Goal: Task Accomplishment & Management: Manage account settings

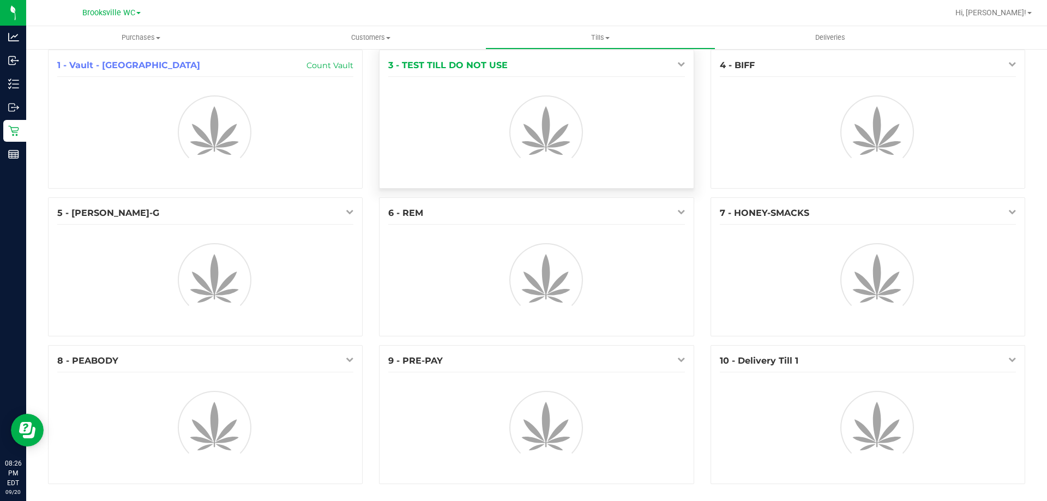
scroll to position [12, 0]
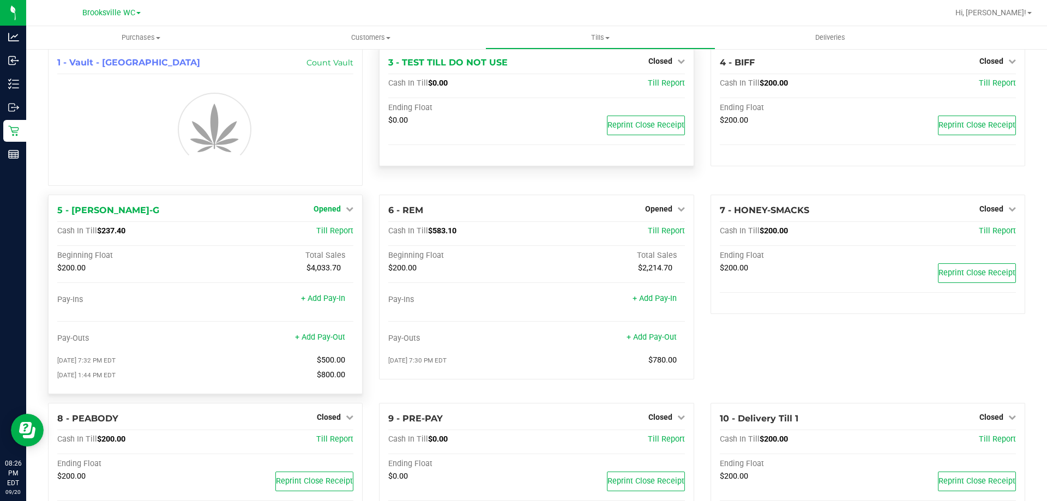
click at [346, 208] on icon at bounding box center [350, 209] width 8 height 8
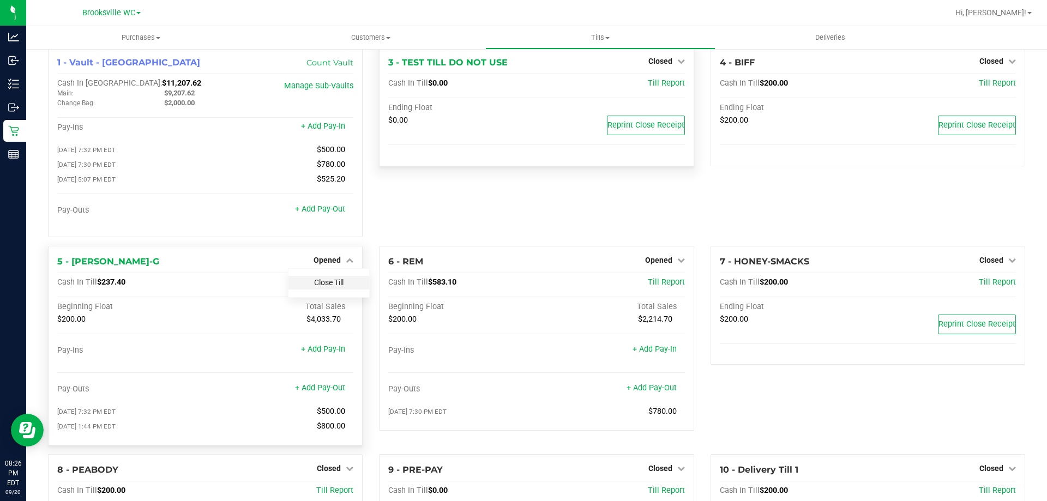
click at [326, 287] on link "Close Till" at bounding box center [328, 282] width 29 height 9
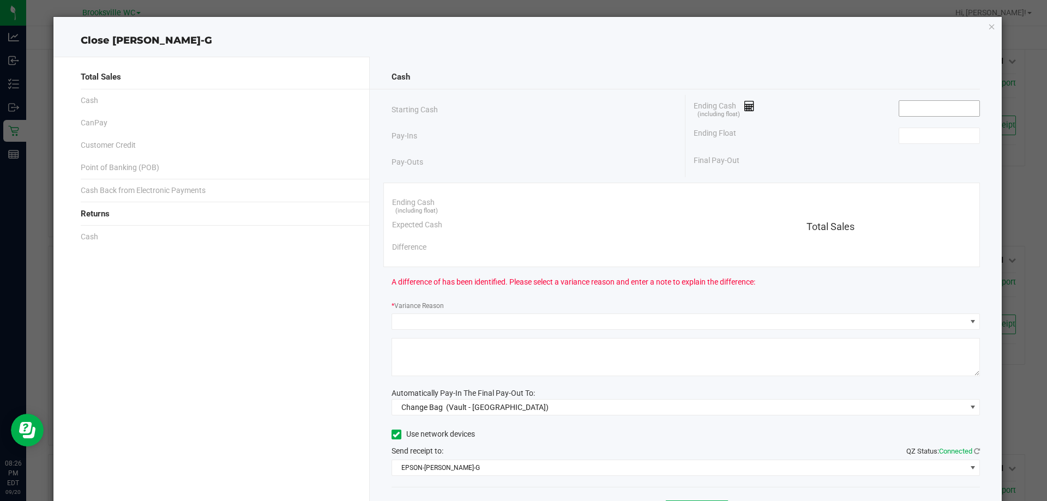
click at [922, 107] on input at bounding box center [939, 108] width 80 height 15
click at [913, 133] on input at bounding box center [939, 135] width 80 height 15
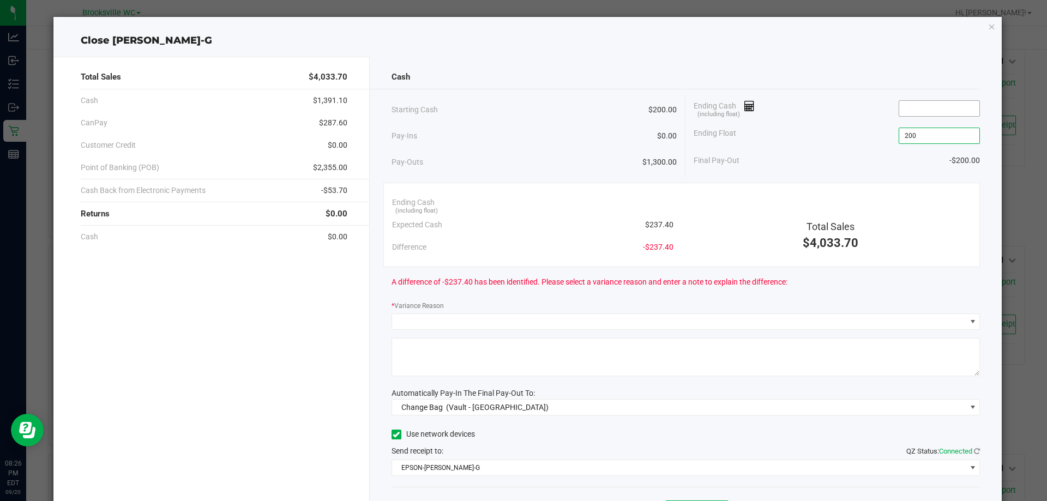
type input "$200.00"
click at [911, 102] on input at bounding box center [939, 108] width 80 height 15
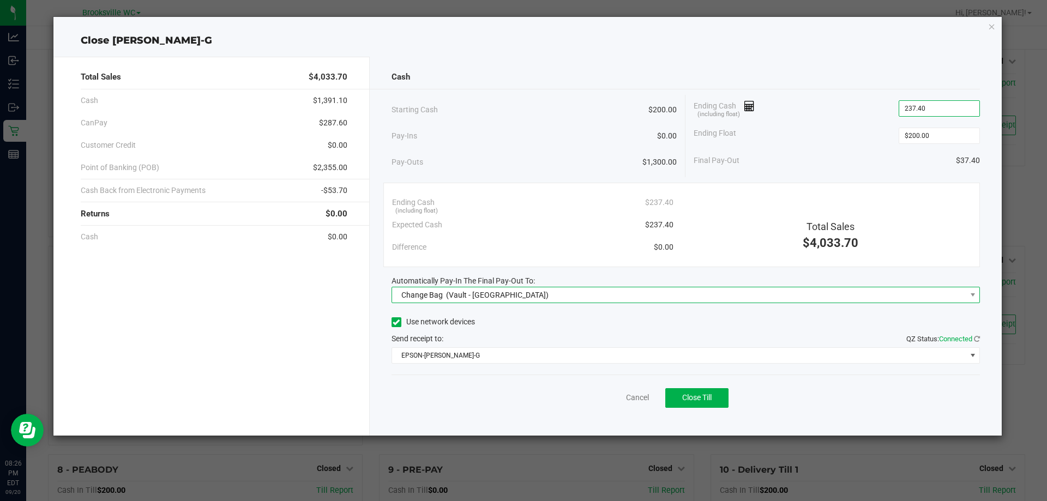
type input "$237.40"
click at [501, 296] on span "(Vault - Brooksville)" at bounding box center [497, 295] width 103 height 9
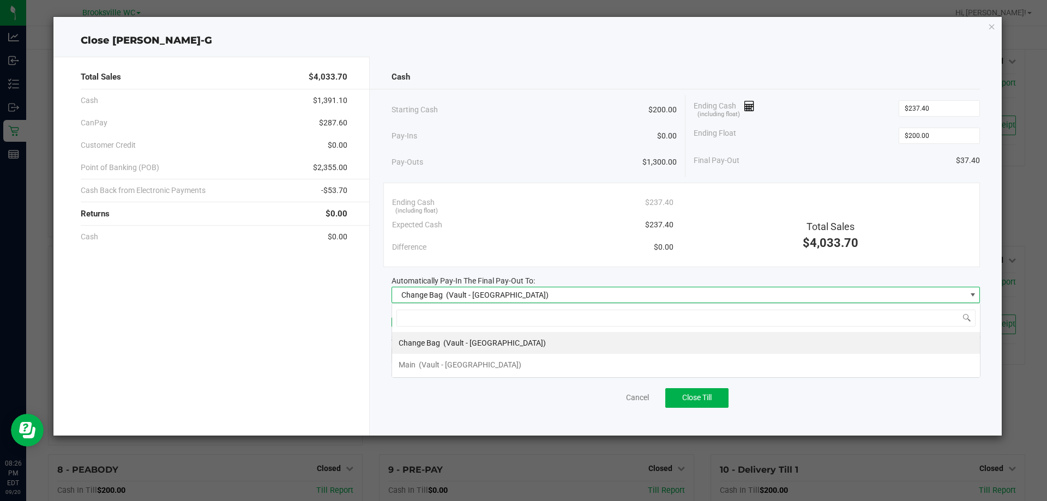
scroll to position [16, 588]
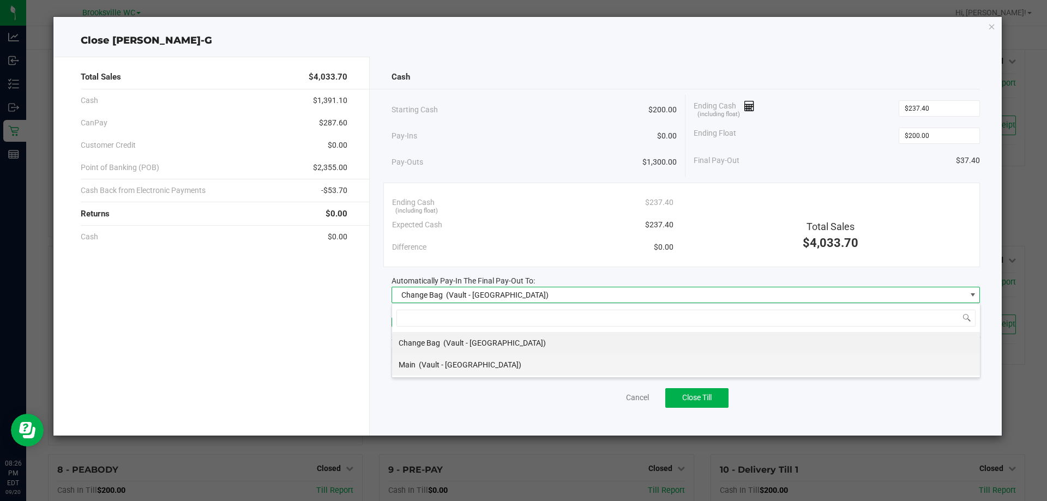
click at [461, 364] on span "(Vault - Brooksville)" at bounding box center [470, 364] width 103 height 9
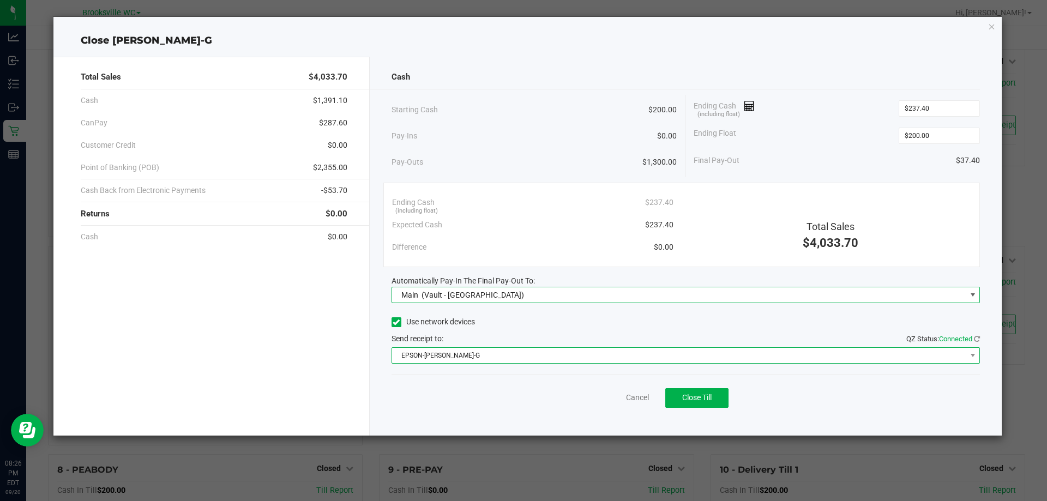
click at [454, 356] on span "EPSON-BECKY-G" at bounding box center [679, 355] width 574 height 15
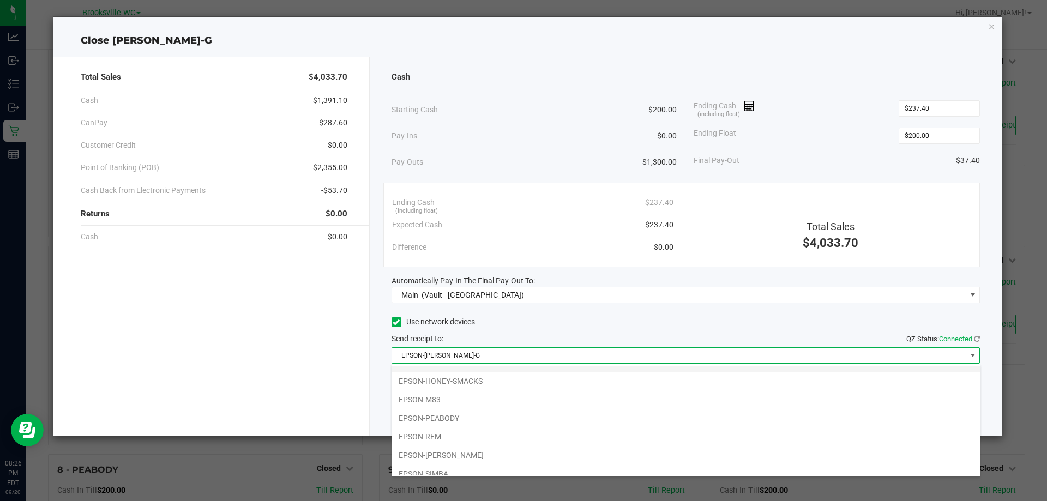
scroll to position [95, 0]
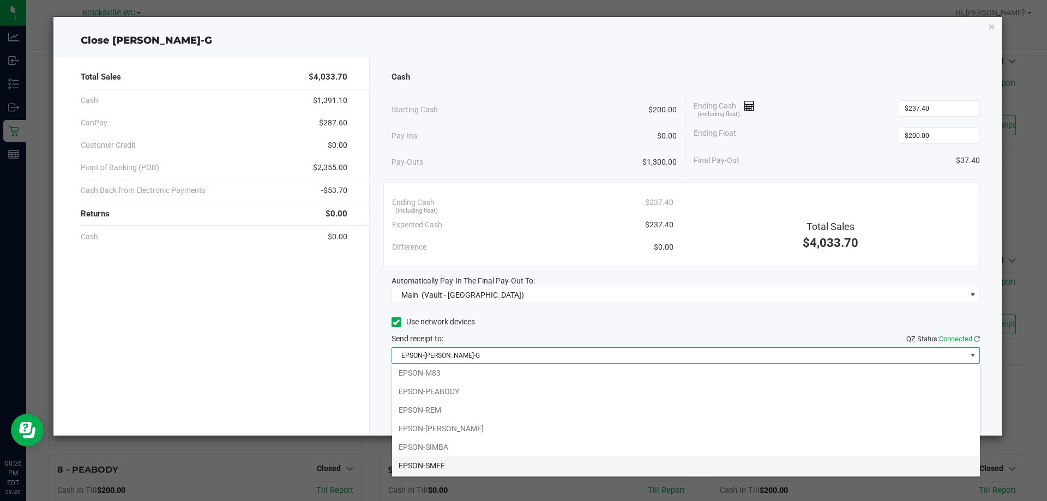
click at [460, 467] on li "EPSON-SMEE" at bounding box center [686, 465] width 588 height 19
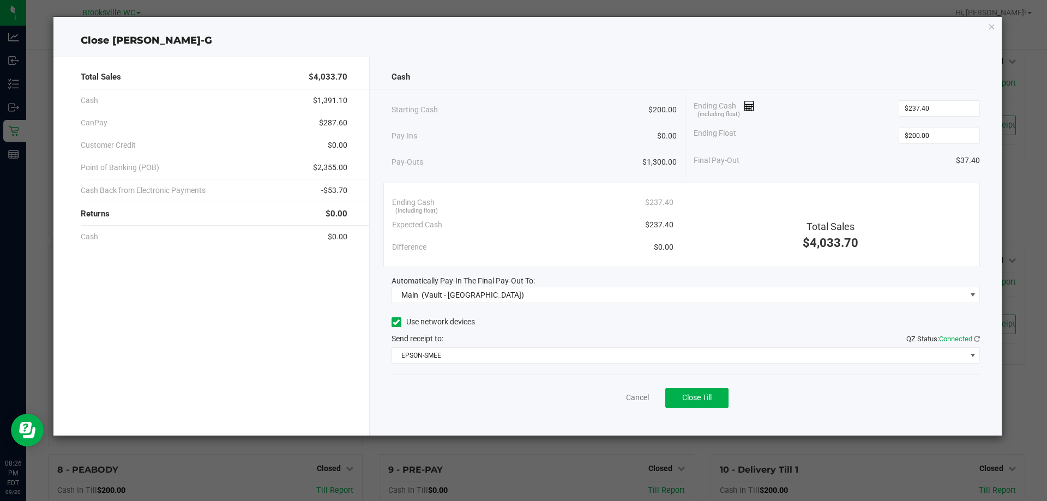
click at [784, 142] on div "Ending Float $200.00" at bounding box center [837, 135] width 286 height 27
click at [693, 388] on button "Close Till" at bounding box center [696, 398] width 63 height 20
click at [613, 401] on link "Dismiss" at bounding box center [613, 397] width 26 height 11
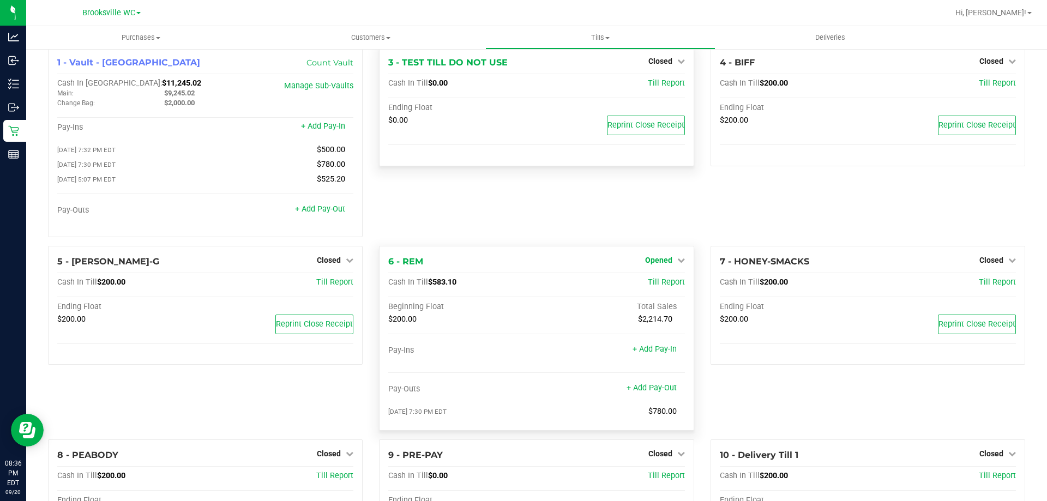
click at [651, 263] on span "Opened" at bounding box center [658, 260] width 27 height 9
click at [659, 287] on link "Close Till" at bounding box center [659, 282] width 29 height 9
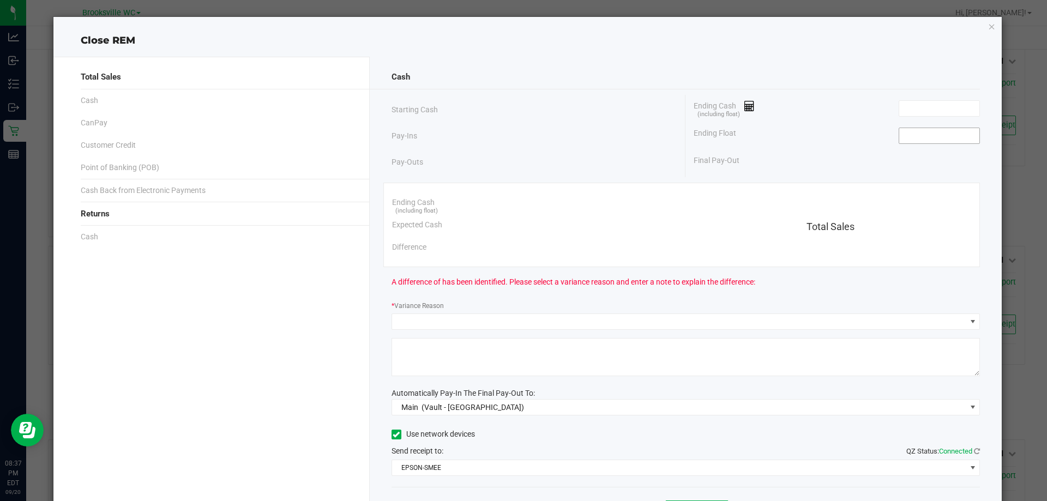
click at [941, 140] on input at bounding box center [939, 135] width 80 height 15
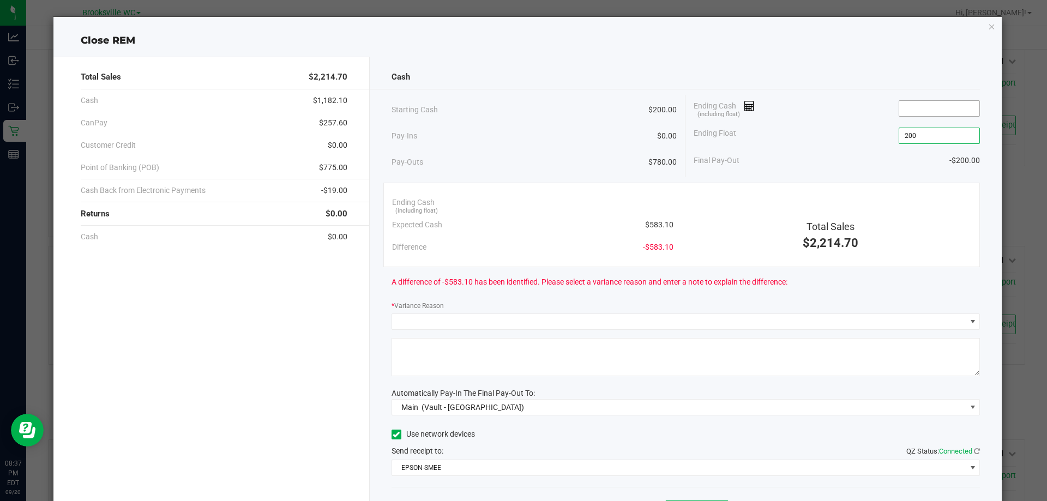
type input "$200.00"
click at [921, 115] on input at bounding box center [939, 108] width 80 height 15
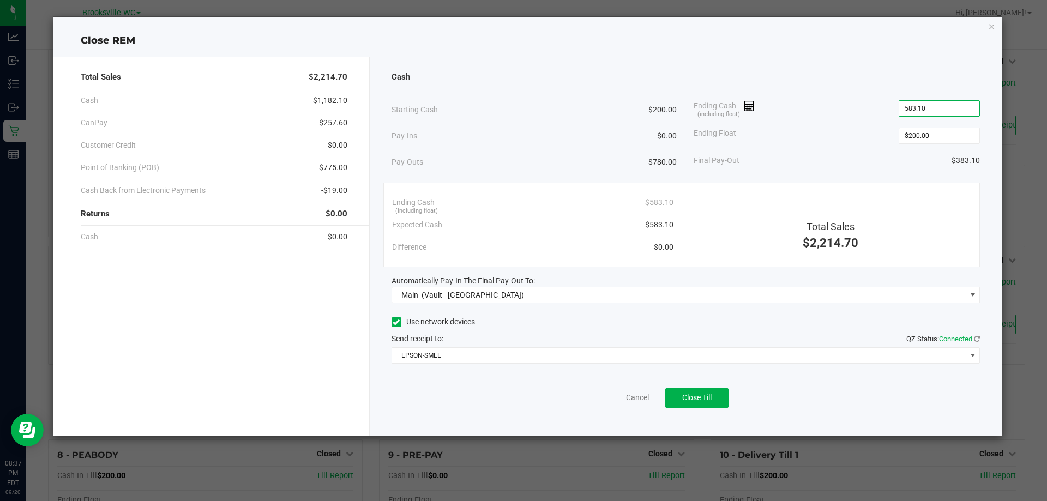
type input "$583.10"
click at [882, 123] on div "Ending Float $200.00" at bounding box center [837, 135] width 286 height 27
click at [720, 405] on button "Close Till" at bounding box center [696, 398] width 63 height 20
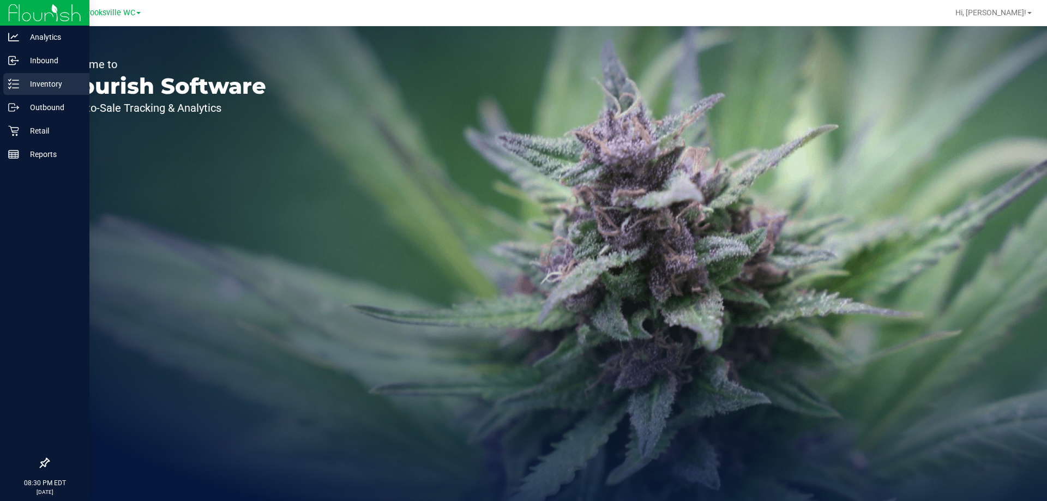
click at [51, 80] on p "Inventory" at bounding box center [51, 83] width 65 height 13
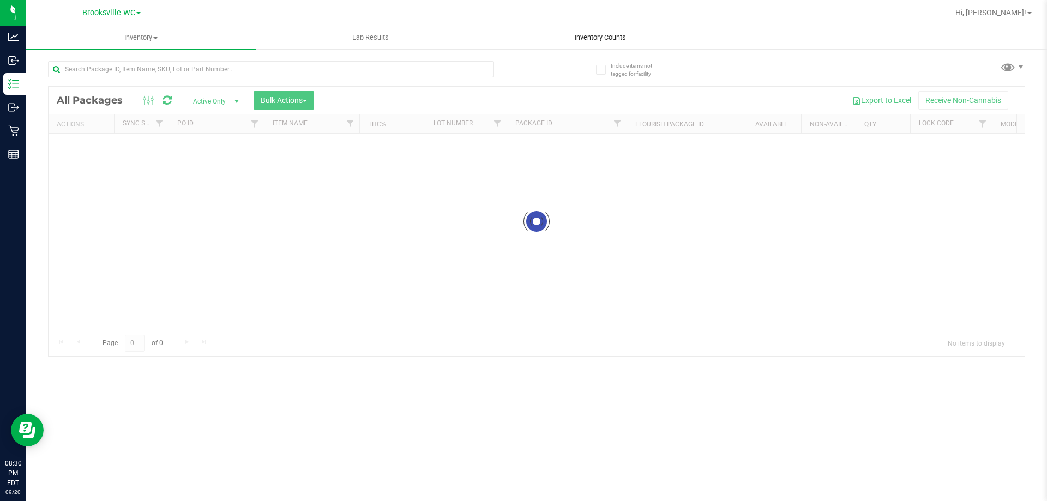
click at [615, 41] on span "Inventory Counts" at bounding box center [600, 38] width 81 height 10
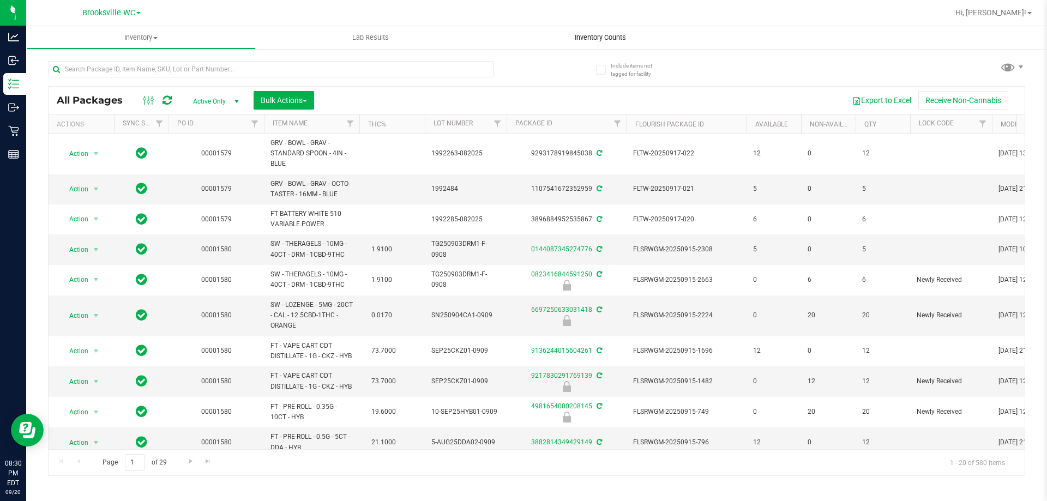
click at [612, 37] on span "Inventory Counts" at bounding box center [600, 38] width 81 height 10
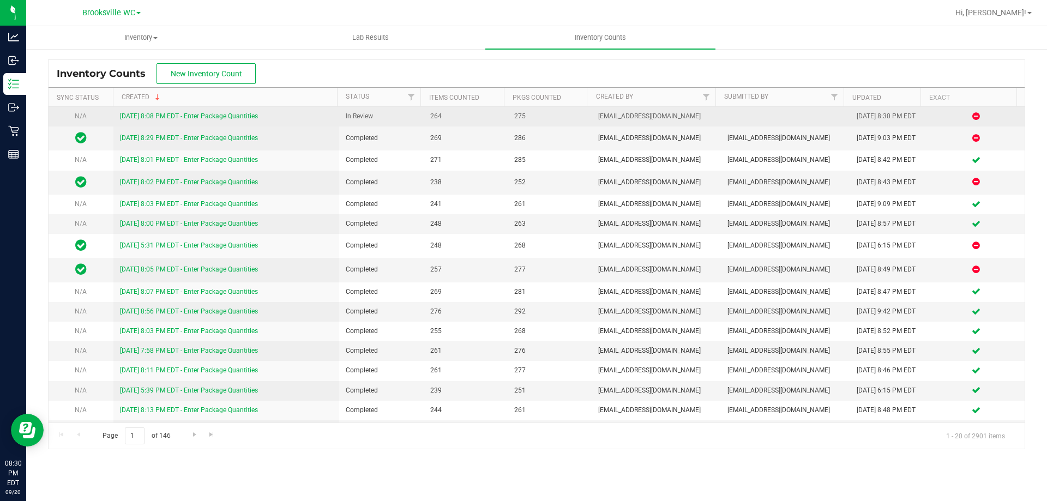
click at [217, 116] on link "9/20/25 8:08 PM EDT - Enter Package Quantities" at bounding box center [189, 116] width 138 height 8
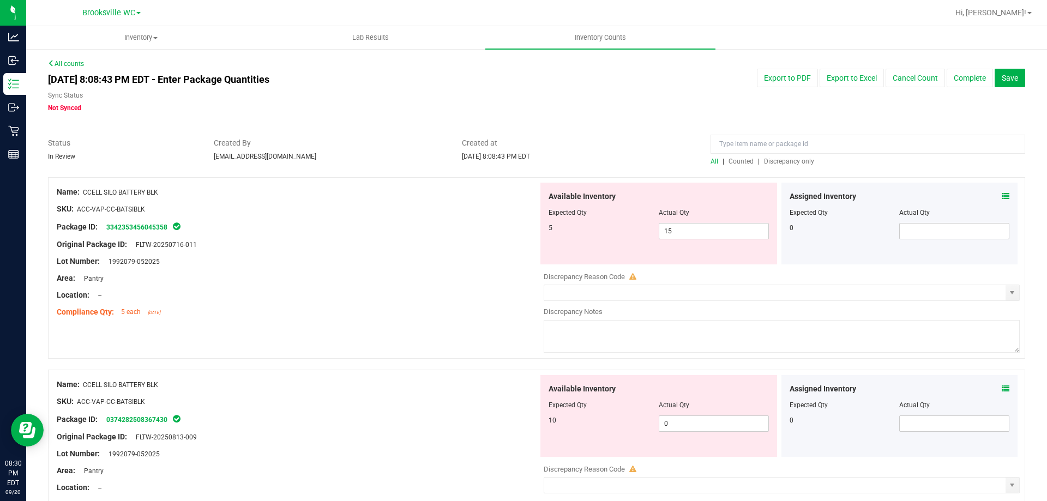
click at [778, 158] on span "Discrepancy only" at bounding box center [789, 162] width 50 height 8
click at [416, 220] on div "Package ID: 0374282508367430" at bounding box center [297, 226] width 481 height 13
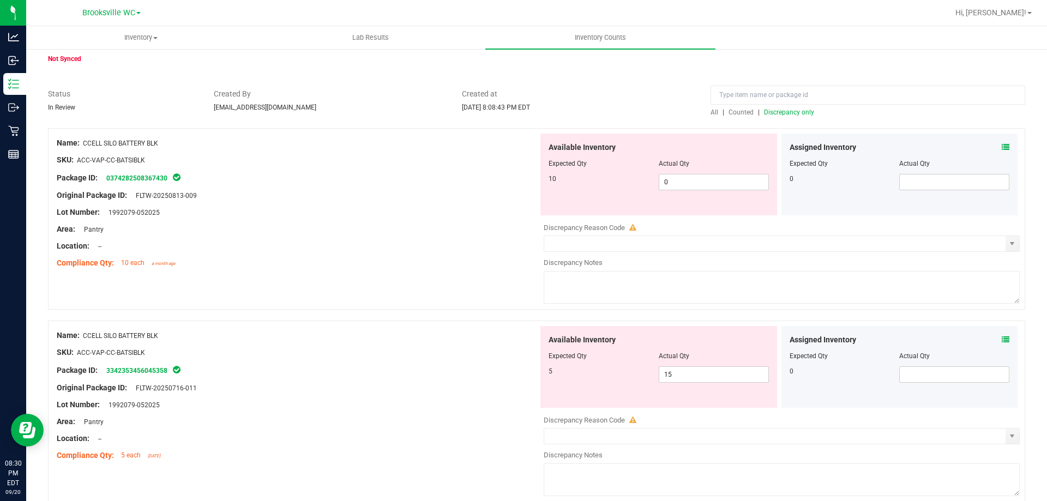
scroll to position [109, 0]
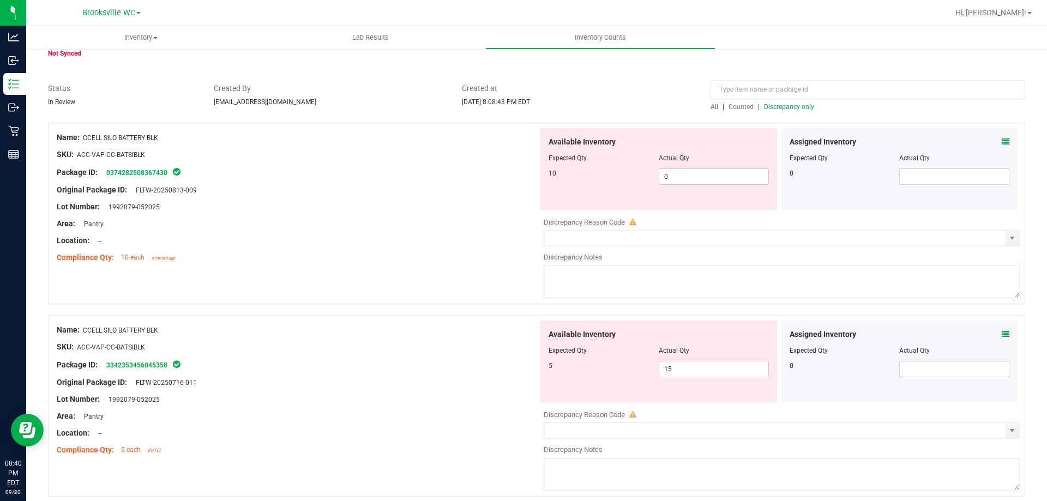
scroll to position [164, 0]
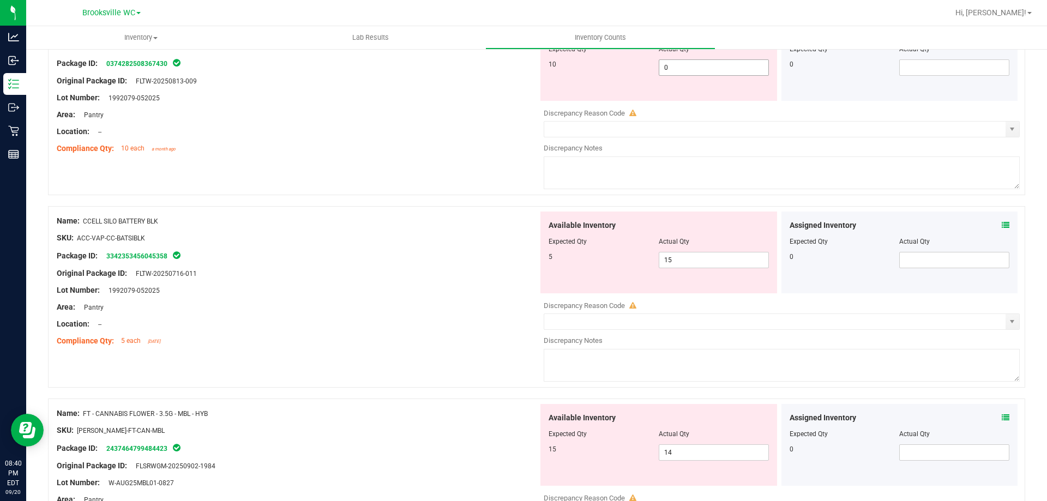
click at [668, 68] on span "0 0" at bounding box center [714, 67] width 110 height 16
click at [668, 68] on input "0" at bounding box center [713, 67] width 109 height 15
type input "10"
click at [663, 254] on div "Available Inventory Expected Qty Actual Qty 5 15 15" at bounding box center [658, 253] width 237 height 82
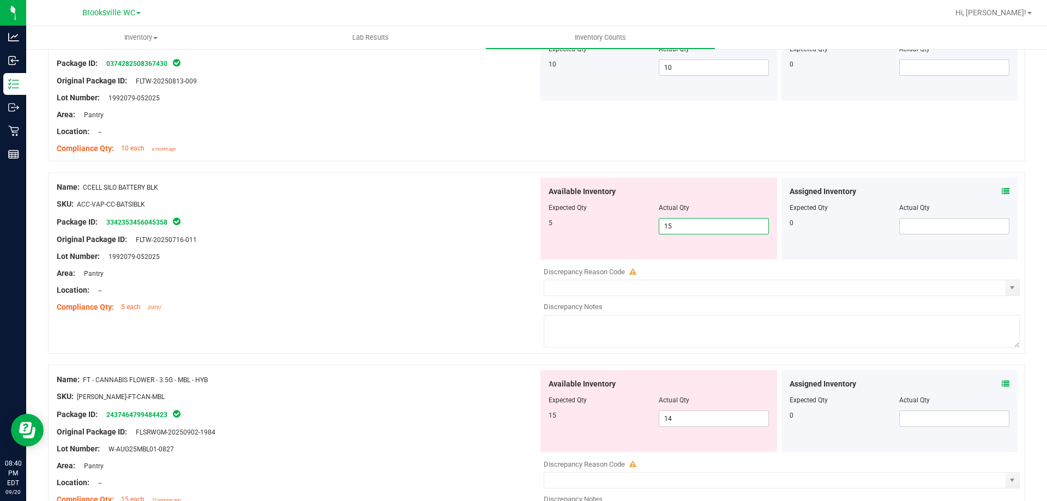
type input "5"
drag, startPoint x: 454, startPoint y: 264, endPoint x: 511, endPoint y: 355, distance: 107.3
click at [454, 266] on div at bounding box center [297, 264] width 481 height 5
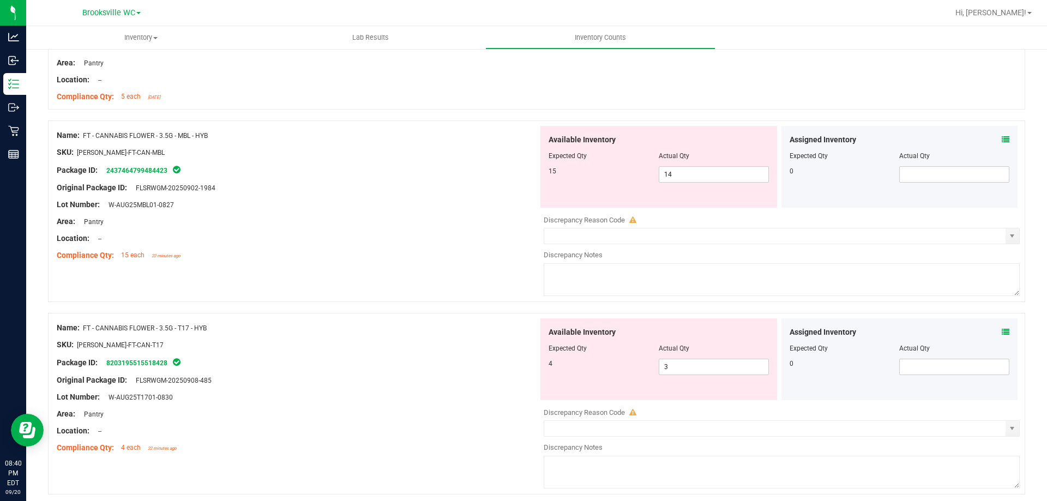
scroll to position [382, 0]
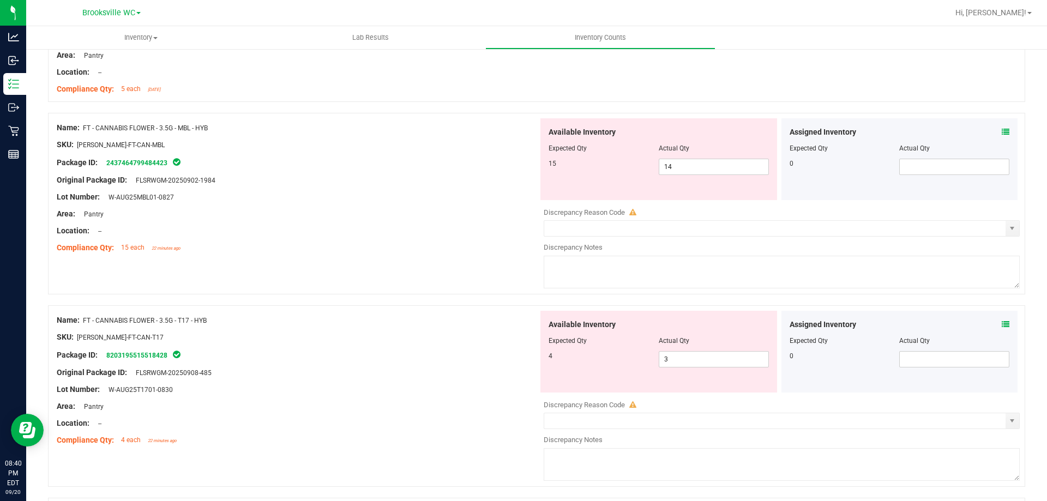
click at [1002, 130] on icon at bounding box center [1006, 132] width 8 height 8
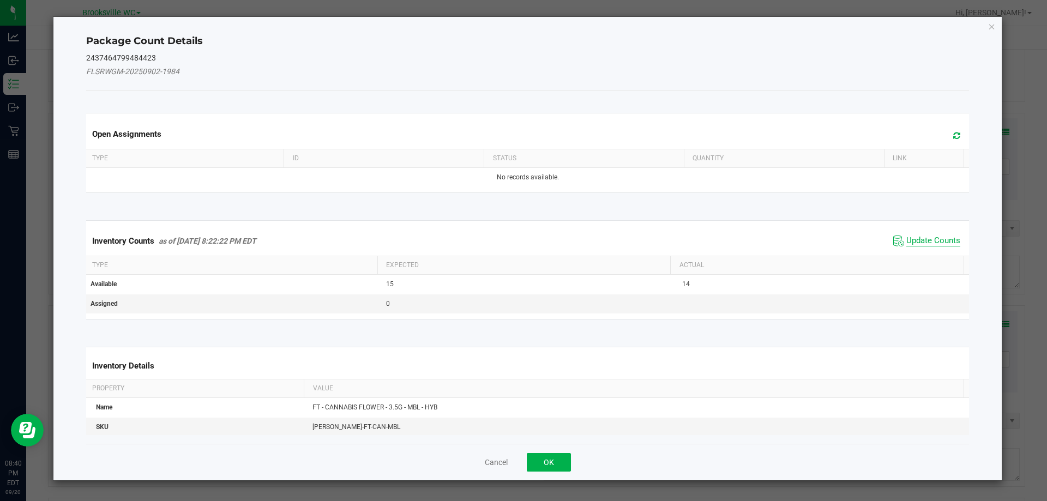
click at [929, 236] on span "Update Counts" at bounding box center [933, 241] width 54 height 11
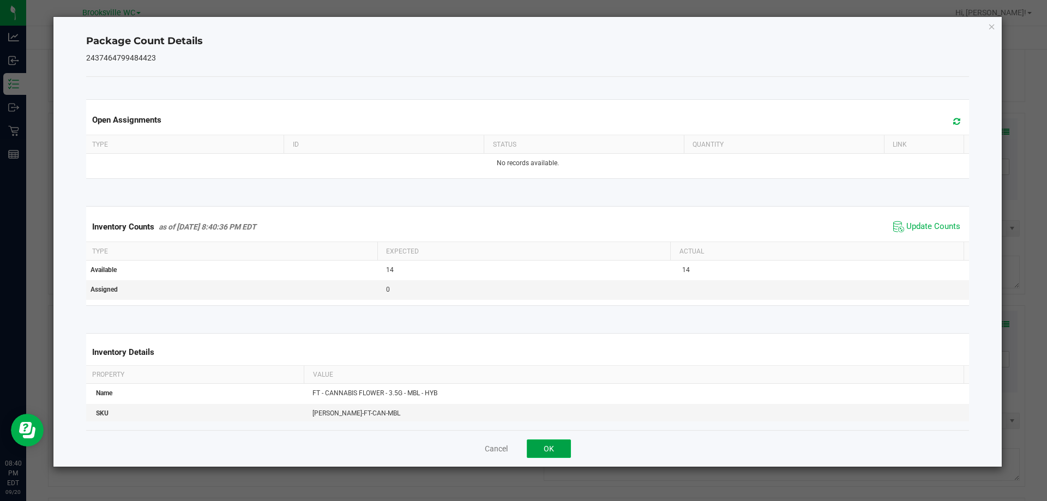
click at [535, 455] on button "OK" at bounding box center [549, 448] width 44 height 19
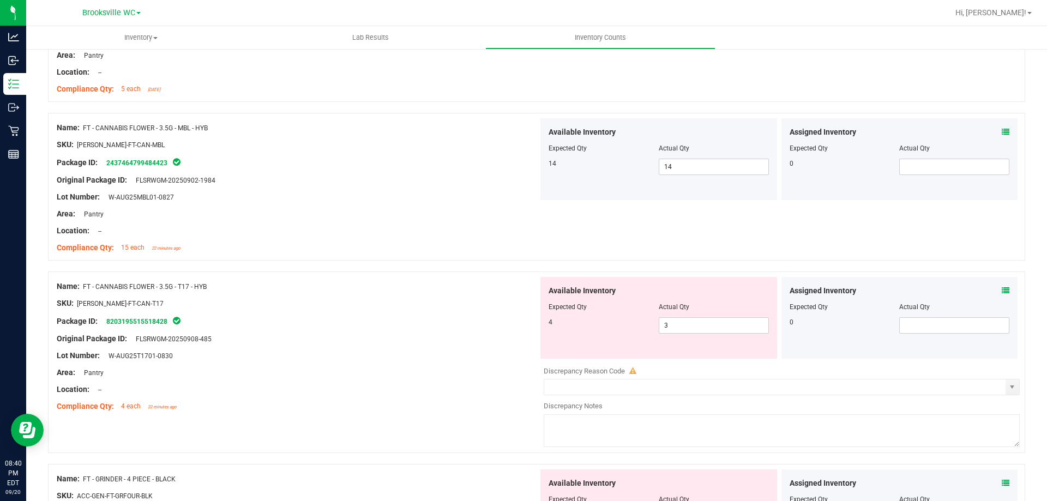
click at [1002, 291] on icon at bounding box center [1006, 291] width 8 height 8
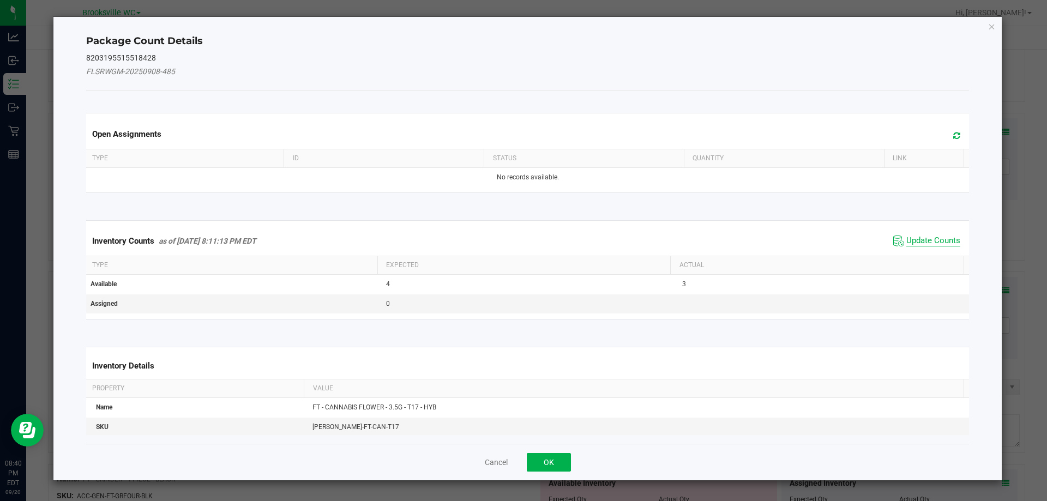
click at [924, 236] on span "Update Counts" at bounding box center [933, 241] width 54 height 11
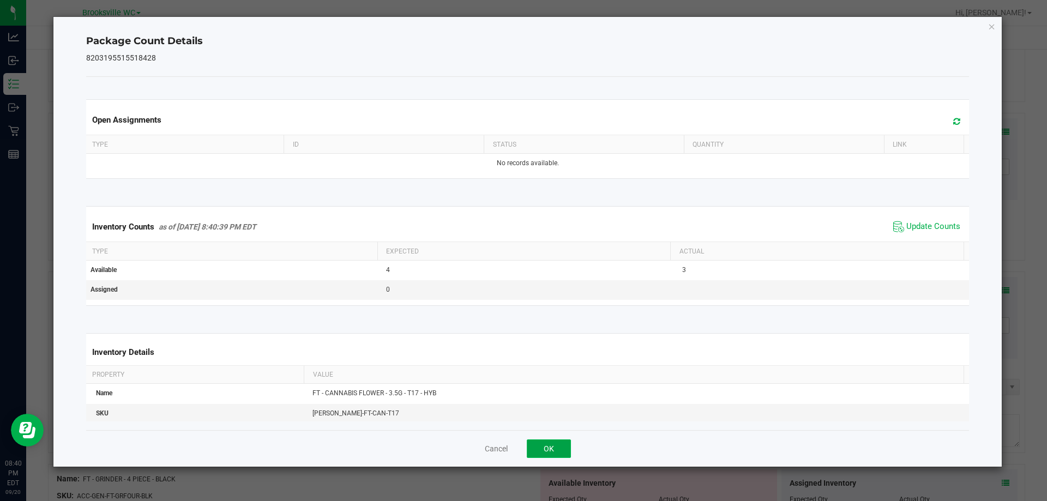
click at [545, 449] on button "OK" at bounding box center [549, 448] width 44 height 19
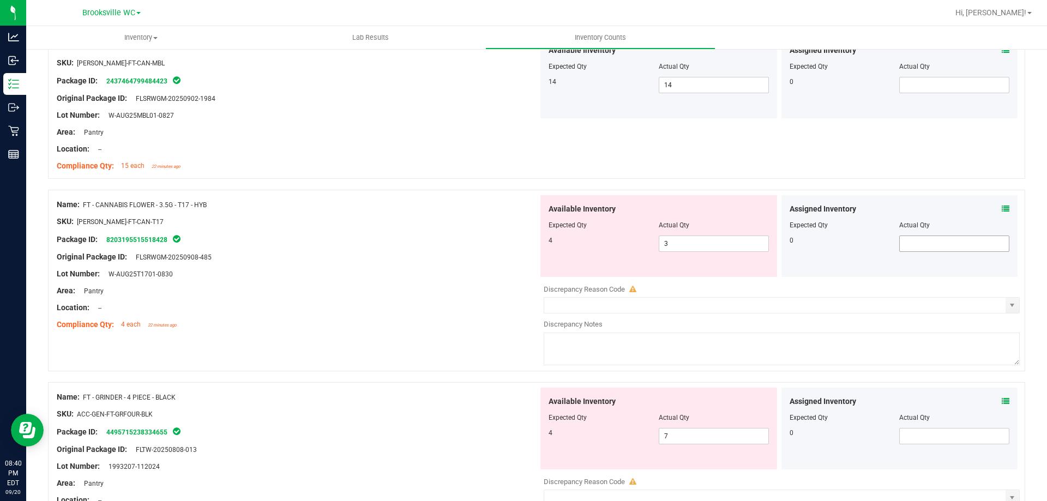
scroll to position [491, 0]
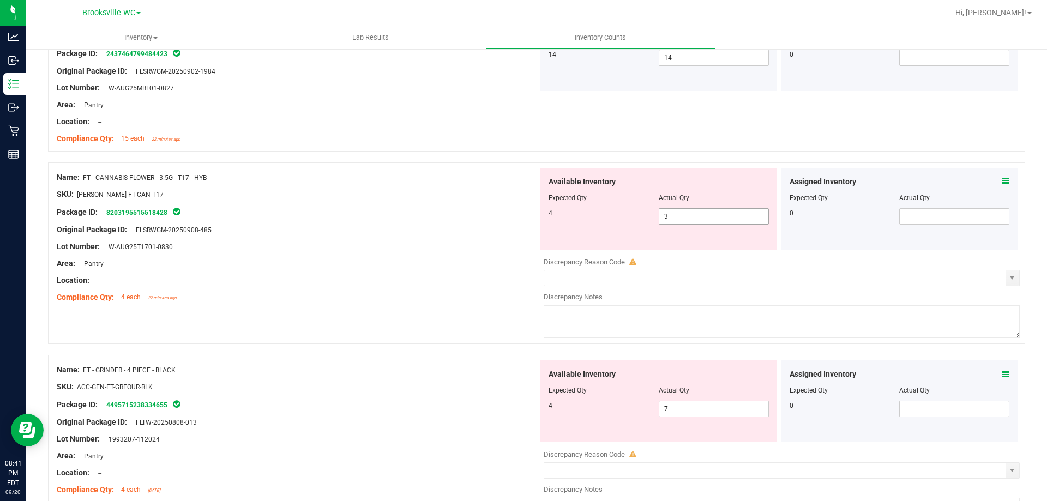
click at [669, 219] on span "3 3" at bounding box center [714, 216] width 110 height 16
click at [669, 219] on input "3" at bounding box center [713, 216] width 109 height 15
type input "4"
click at [441, 291] on div at bounding box center [297, 288] width 481 height 5
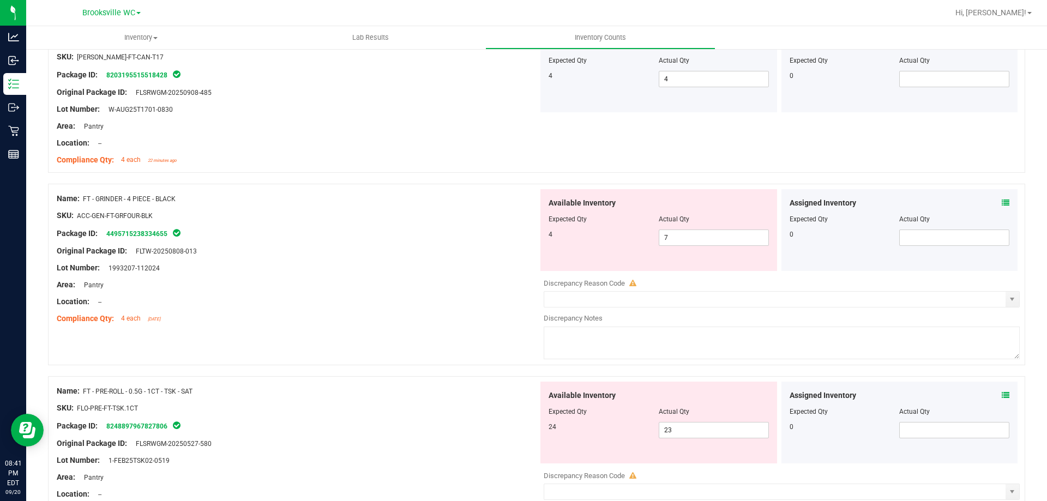
scroll to position [654, 0]
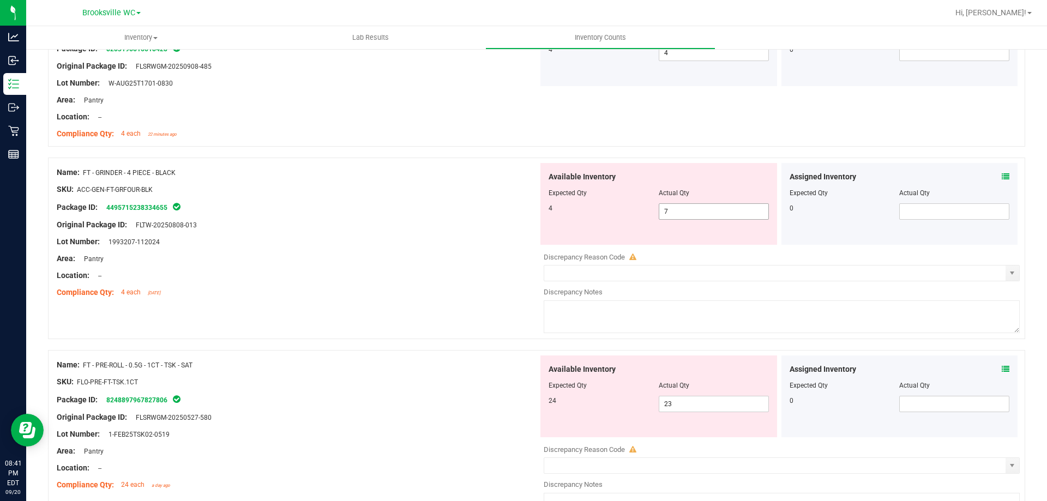
click at [683, 212] on span "7 7" at bounding box center [714, 211] width 110 height 16
click at [346, 237] on div "Lot Number: 1993207-112024" at bounding box center [297, 241] width 481 height 11
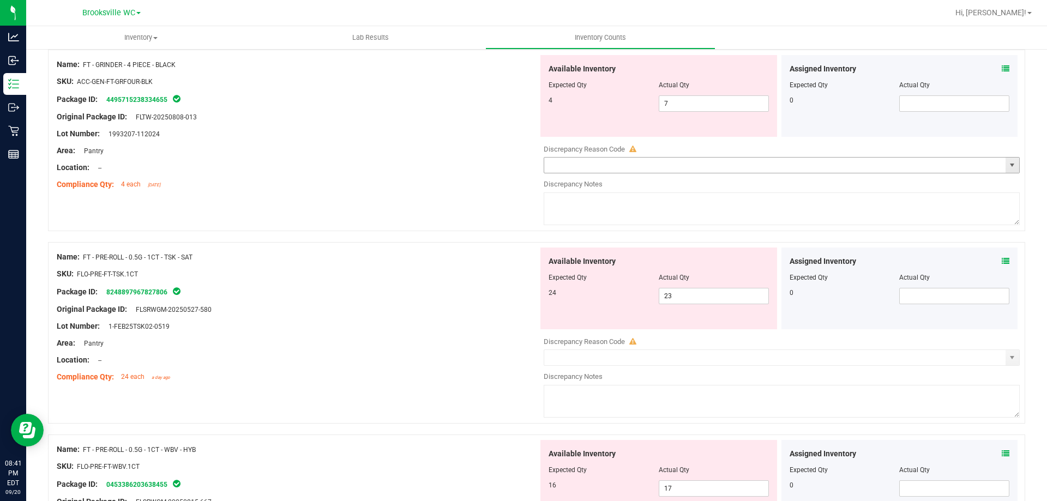
scroll to position [763, 0]
click at [1002, 260] on icon at bounding box center [1006, 260] width 8 height 8
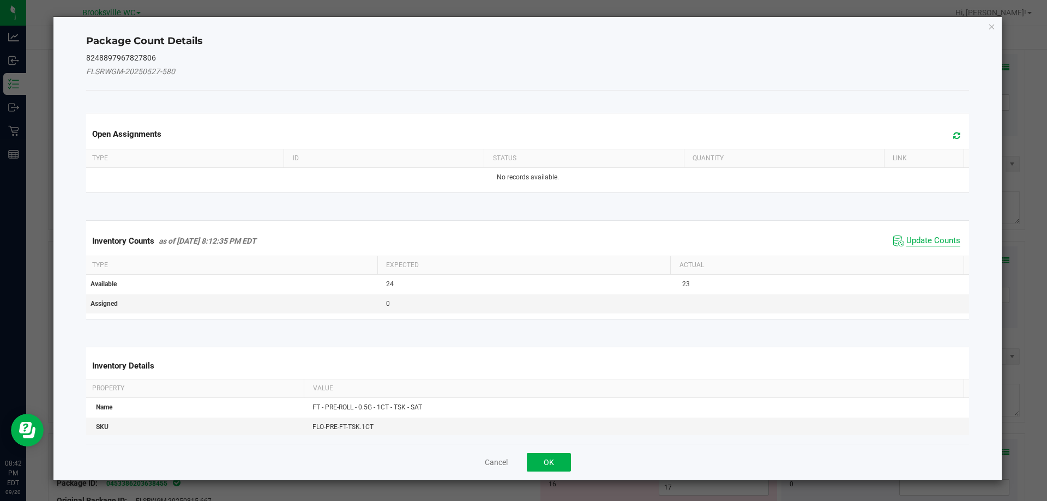
click at [920, 244] on span "Update Counts" at bounding box center [933, 241] width 54 height 11
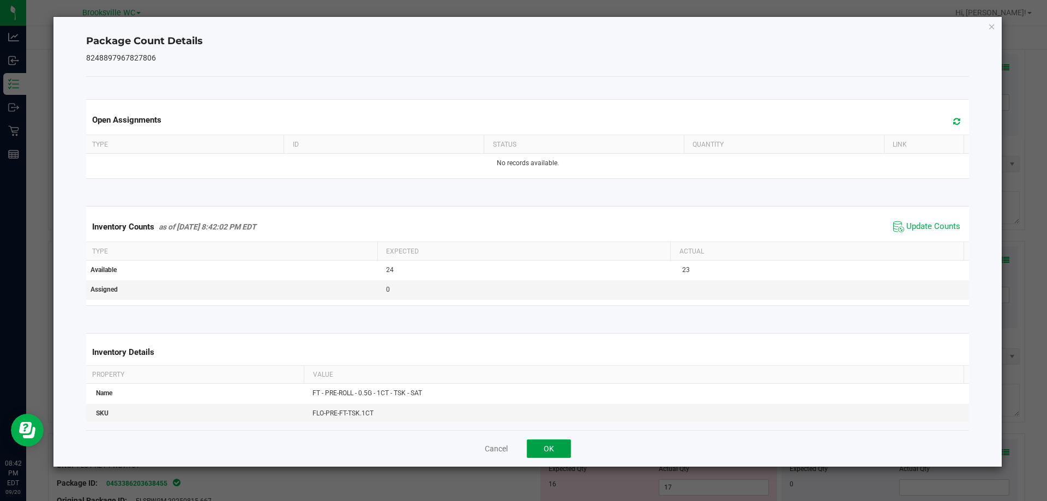
click at [541, 441] on button "OK" at bounding box center [549, 448] width 44 height 19
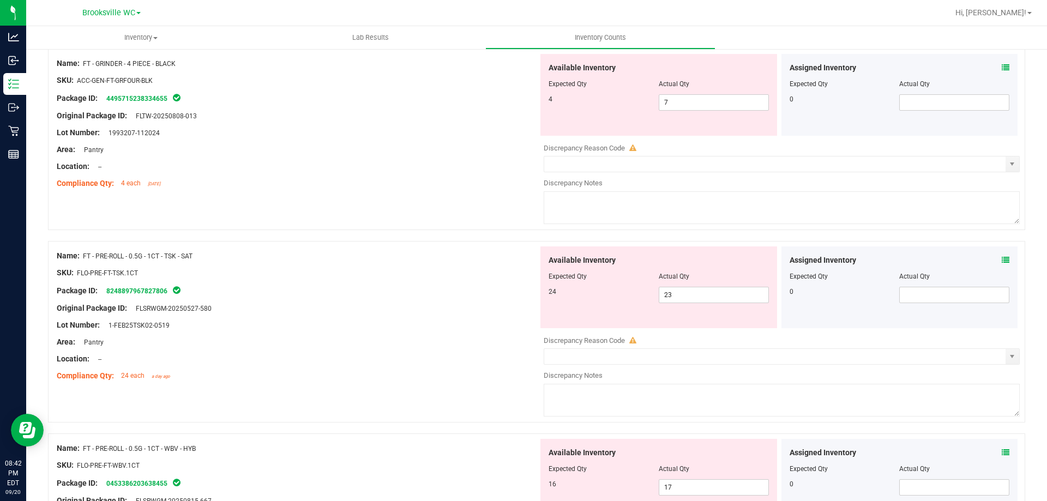
click at [1002, 67] on icon at bounding box center [1006, 68] width 8 height 8
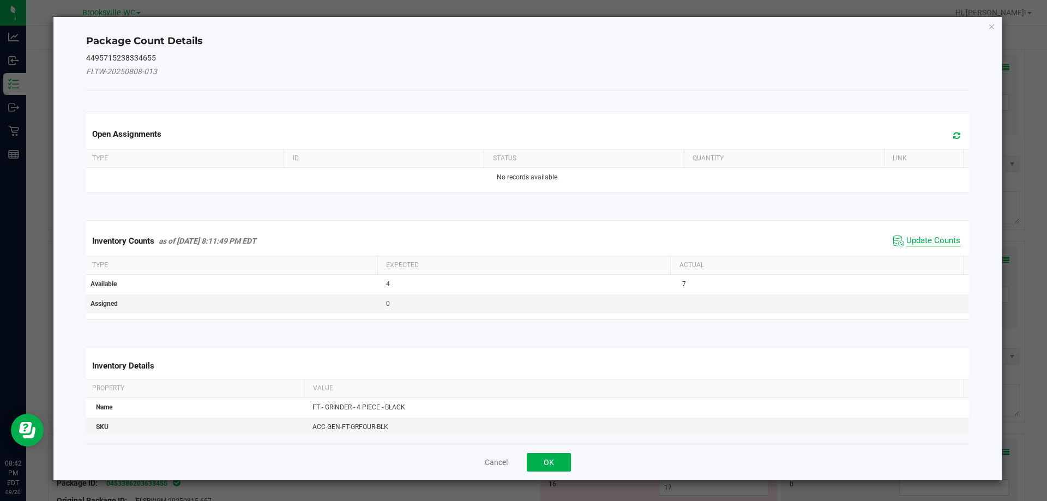
click at [934, 243] on span "Update Counts" at bounding box center [933, 241] width 54 height 11
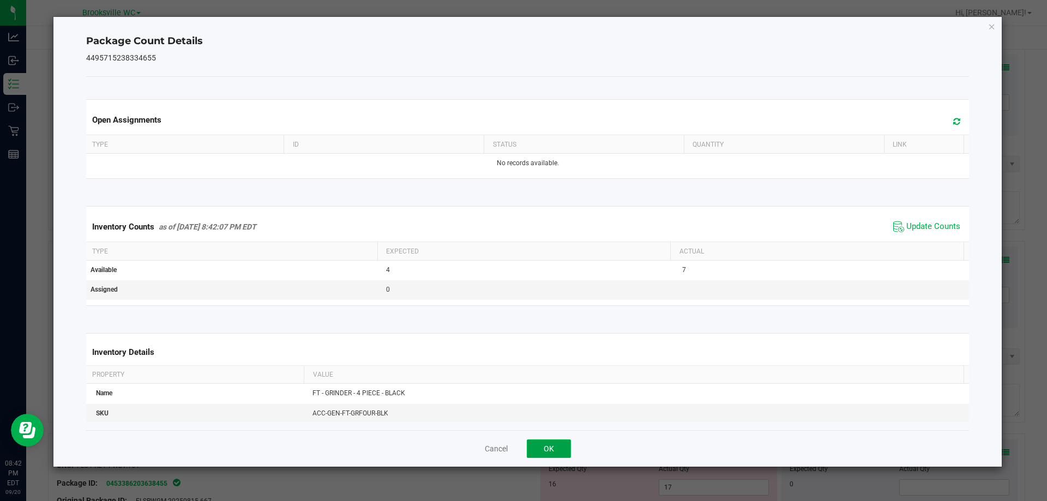
click at [549, 446] on button "OK" at bounding box center [549, 448] width 44 height 19
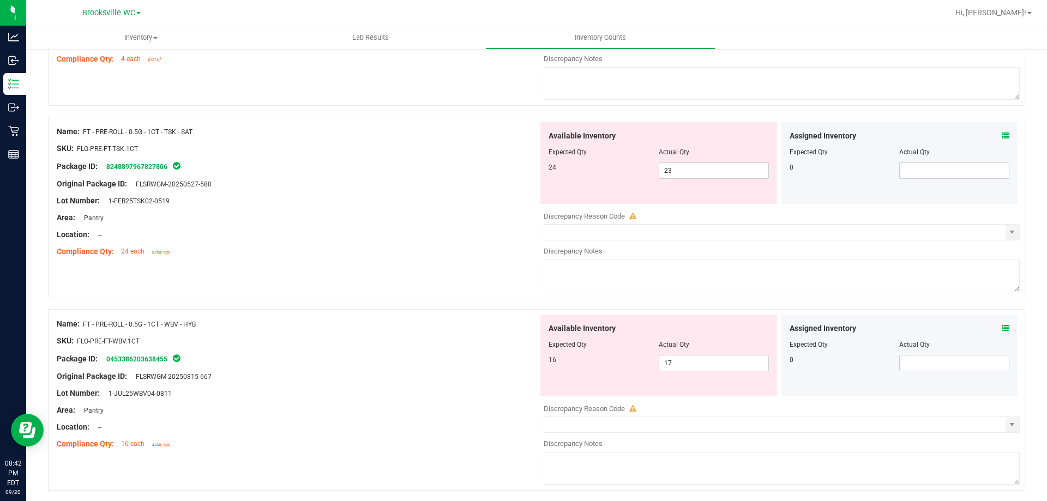
scroll to position [888, 0]
click at [1002, 326] on icon at bounding box center [1006, 328] width 8 height 8
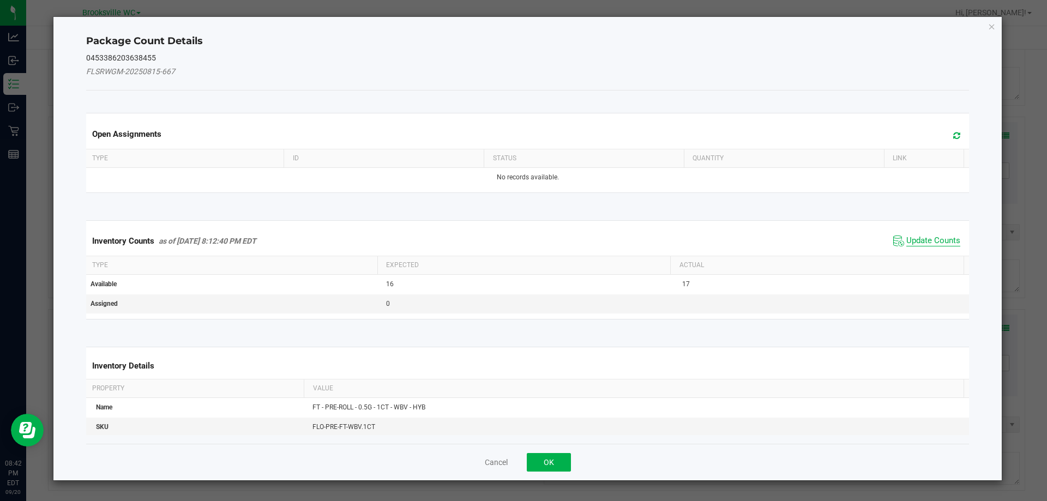
click at [927, 238] on span "Update Counts" at bounding box center [933, 241] width 54 height 11
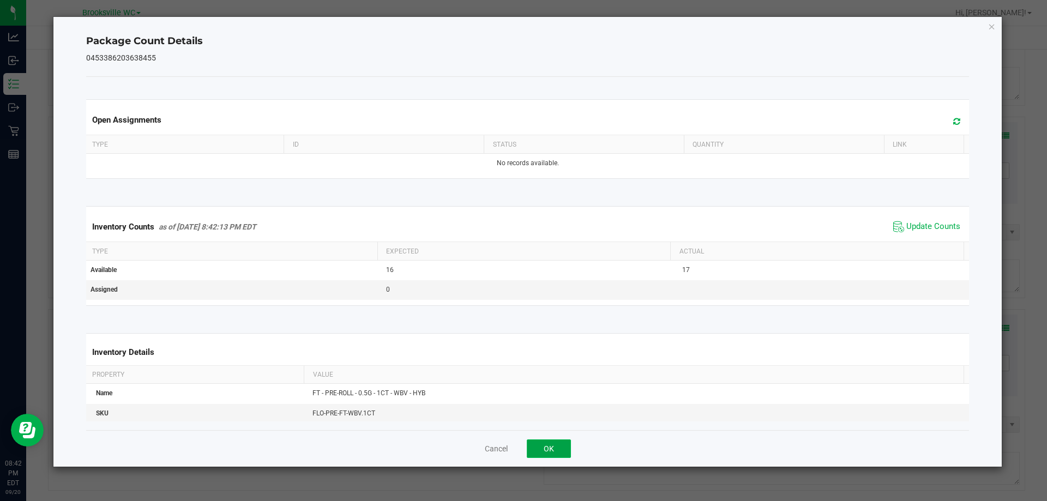
click at [537, 447] on button "OK" at bounding box center [549, 448] width 44 height 19
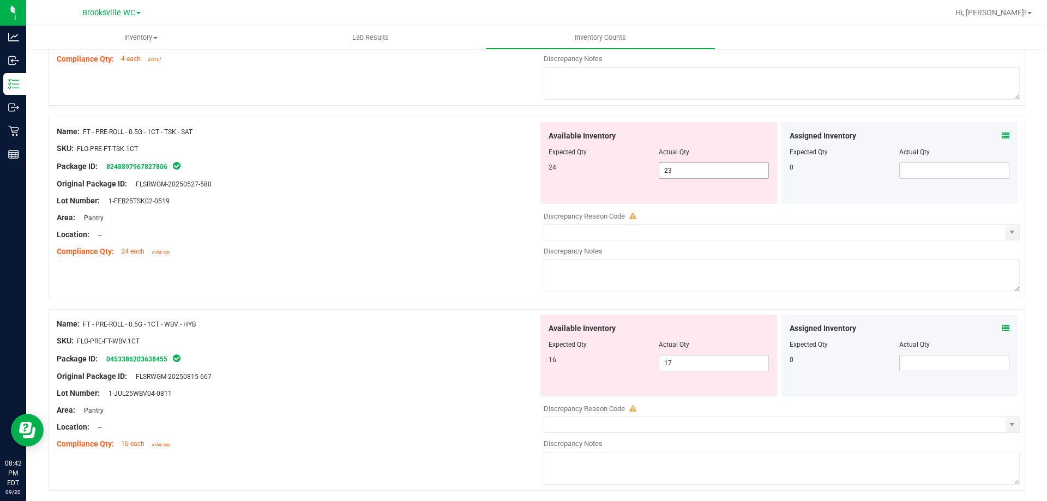
click at [690, 174] on span "23 23" at bounding box center [714, 170] width 110 height 16
type input "24"
click at [425, 233] on div "Location: --" at bounding box center [297, 234] width 481 height 11
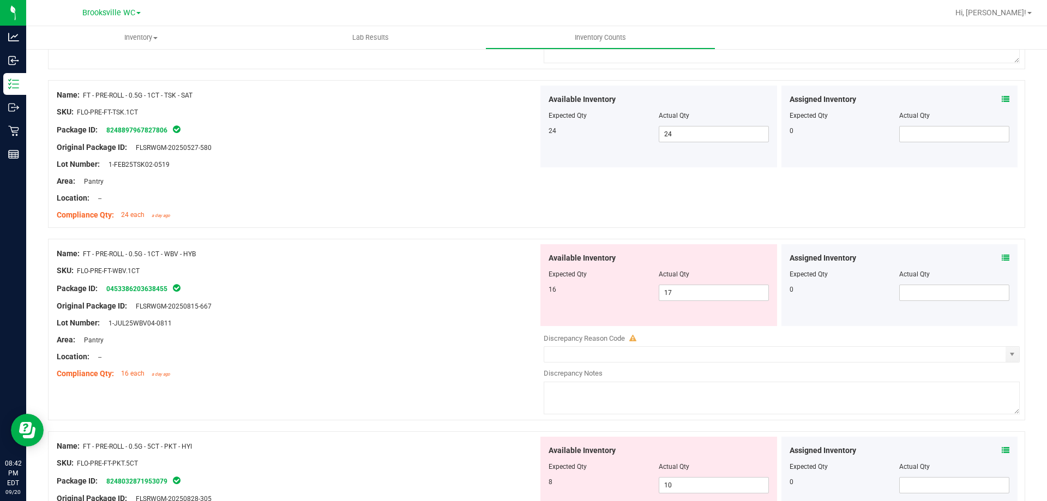
scroll to position [997, 0]
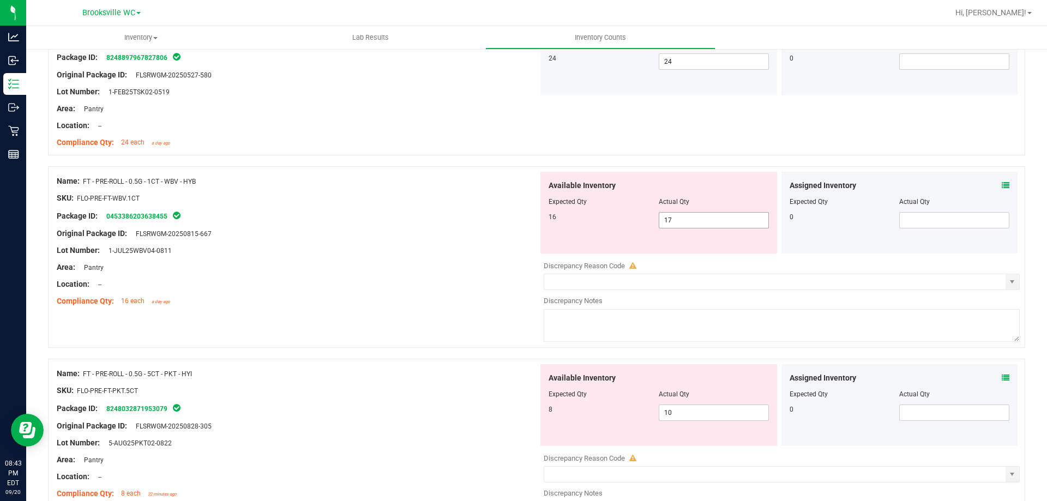
click at [722, 214] on span "17 17" at bounding box center [714, 220] width 110 height 16
type input "16"
click at [435, 223] on div at bounding box center [297, 224] width 481 height 5
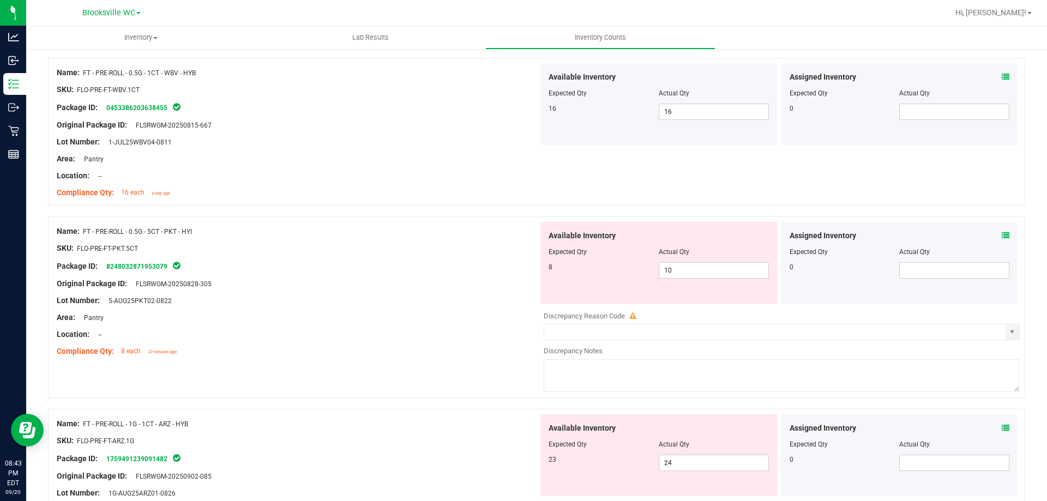
scroll to position [1106, 0]
click at [1002, 234] on icon at bounding box center [1006, 235] width 8 height 8
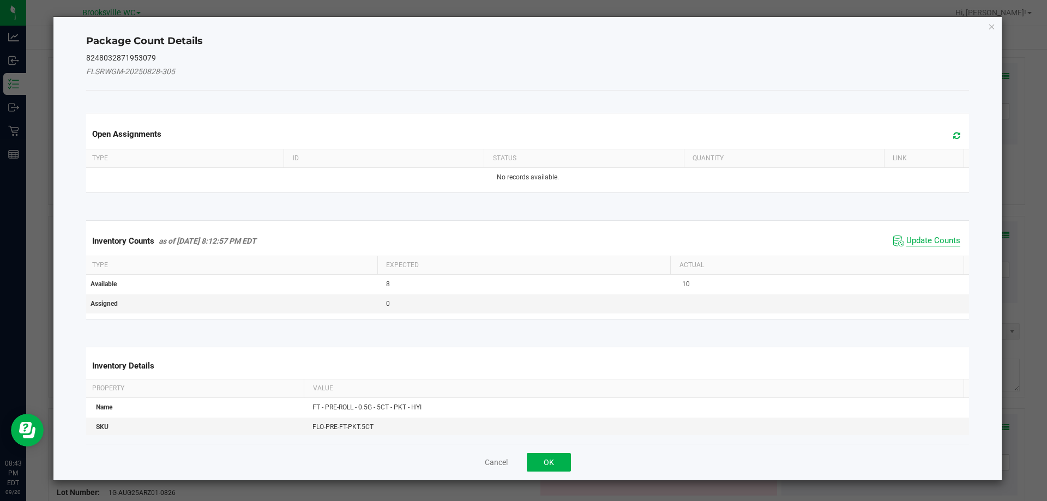
click at [920, 238] on span "Update Counts" at bounding box center [933, 241] width 54 height 11
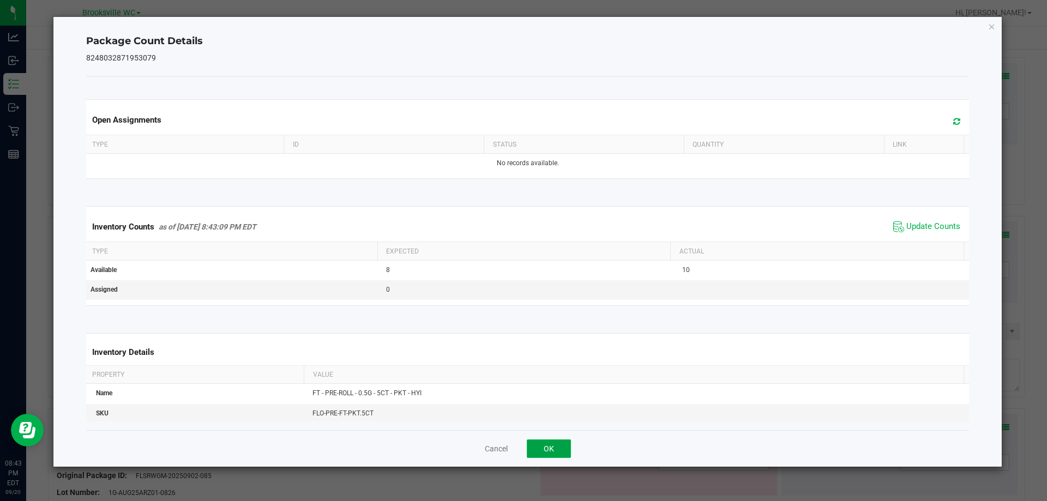
click at [557, 450] on button "OK" at bounding box center [549, 448] width 44 height 19
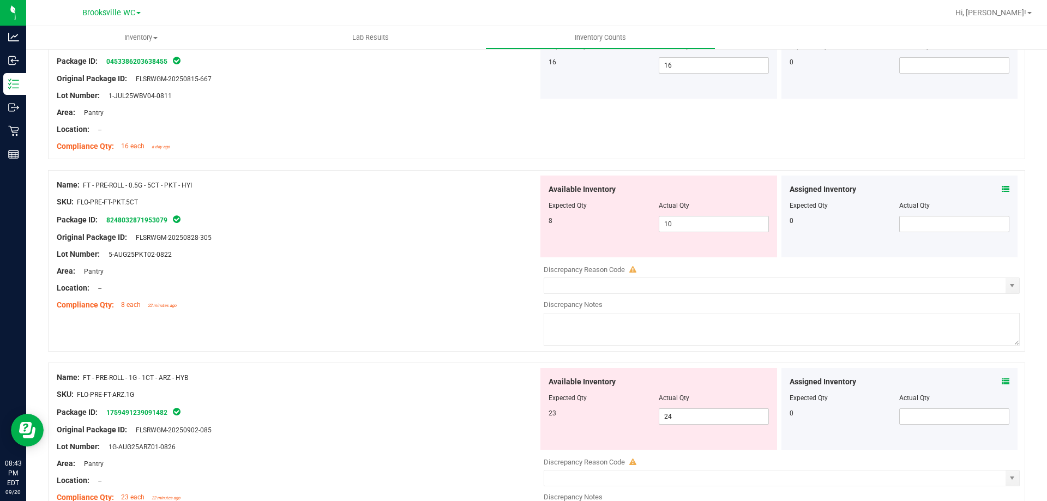
scroll to position [1215, 0]
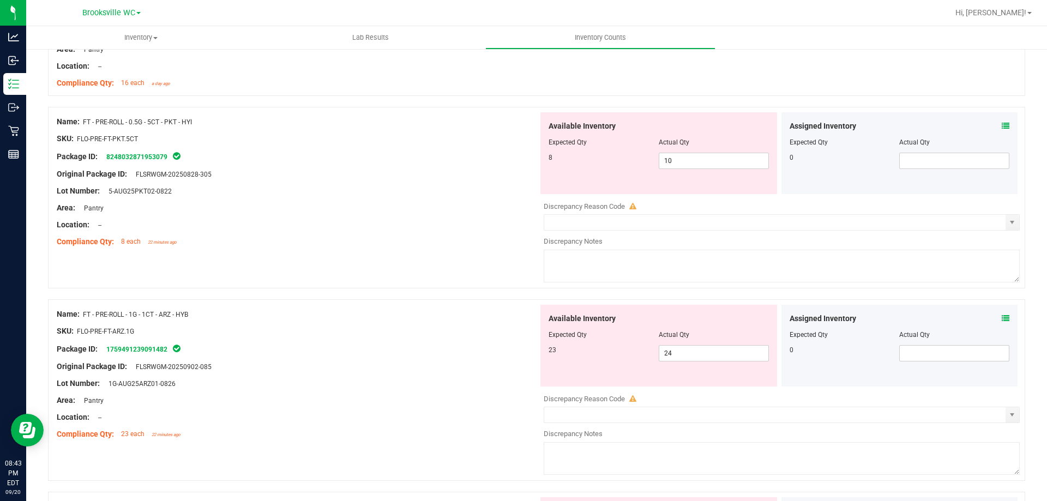
click at [1002, 318] on icon at bounding box center [1006, 319] width 8 height 8
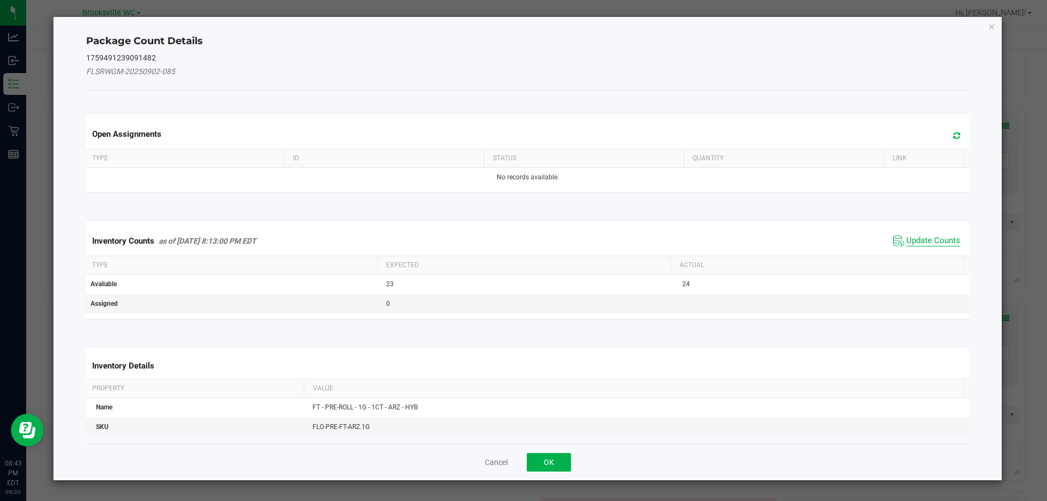
click at [929, 237] on span "Update Counts" at bounding box center [933, 241] width 54 height 11
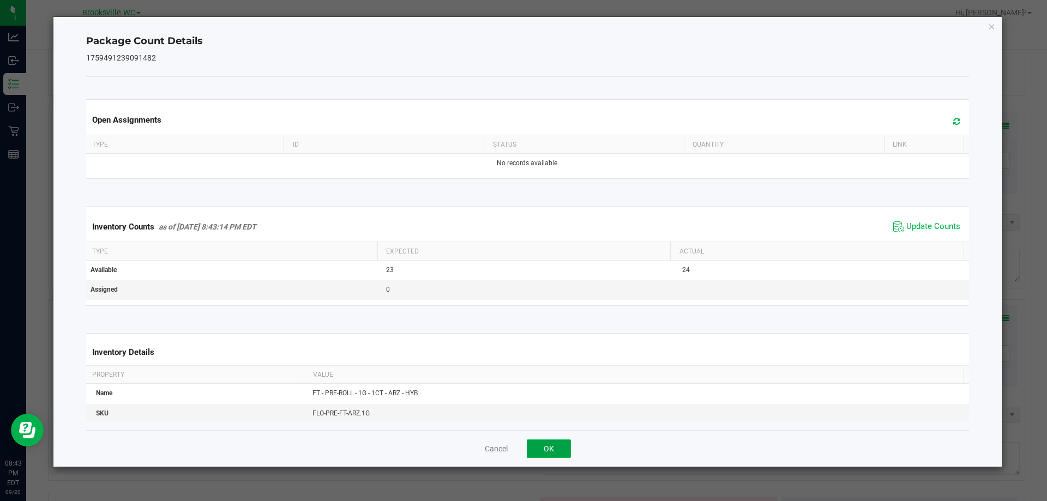
click at [538, 443] on button "OK" at bounding box center [549, 448] width 44 height 19
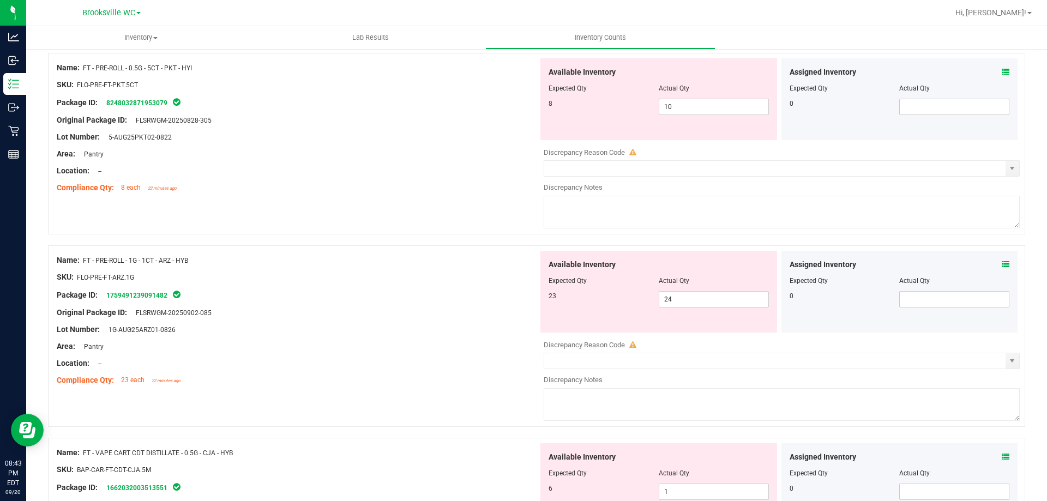
scroll to position [1269, 0]
click at [738, 111] on span "10 10" at bounding box center [714, 106] width 110 height 16
click at [738, 111] on input "10" at bounding box center [713, 106] width 109 height 15
type input "8"
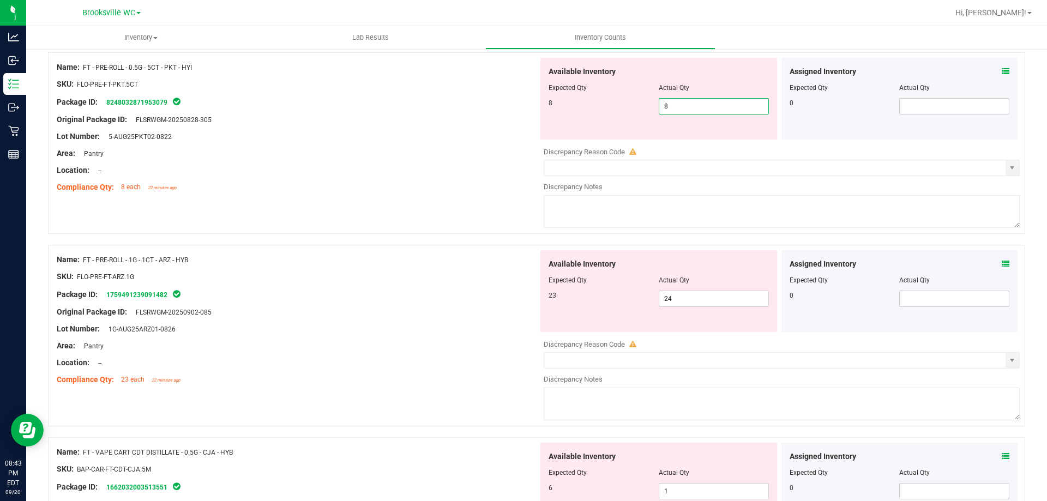
click at [364, 123] on div "Original Package ID: FLSRWGM-20250828-305" at bounding box center [297, 119] width 481 height 11
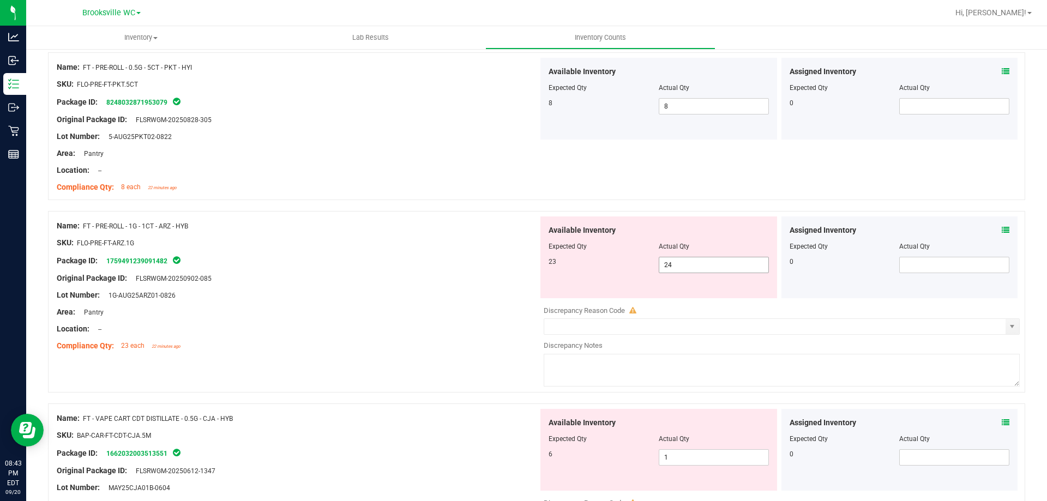
click at [707, 260] on span "24 24" at bounding box center [714, 265] width 110 height 16
type input "23"
click at [427, 257] on div "Package ID: 1759491239091482" at bounding box center [297, 260] width 481 height 13
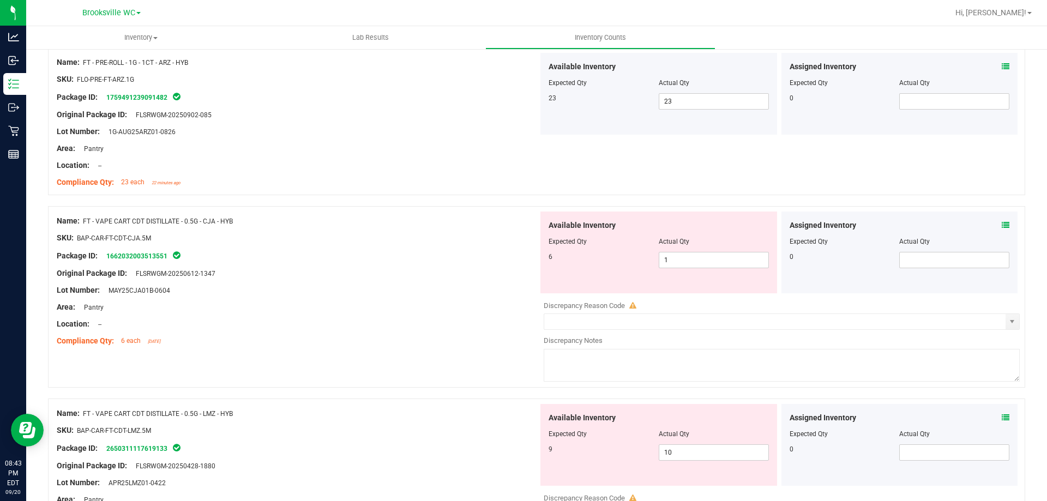
scroll to position [1488, 0]
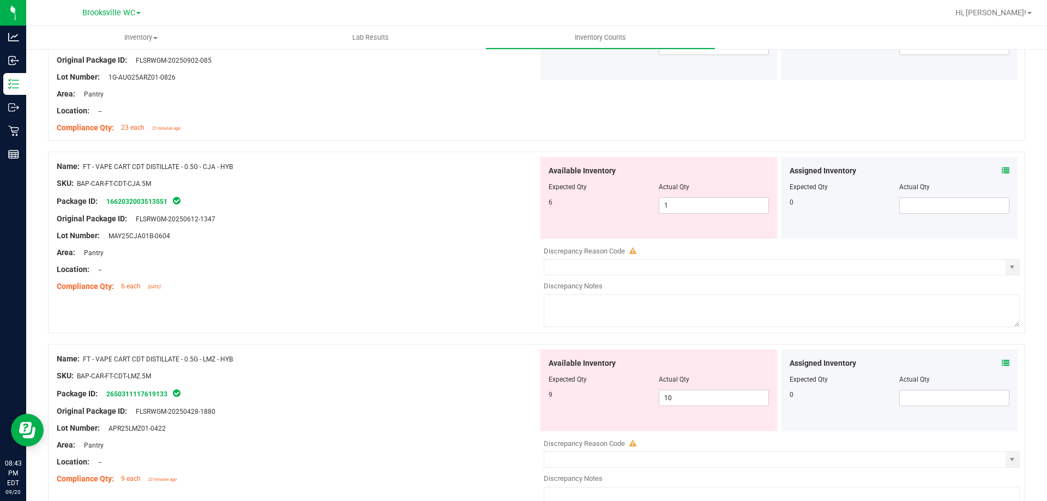
click at [1002, 170] on icon at bounding box center [1006, 171] width 8 height 8
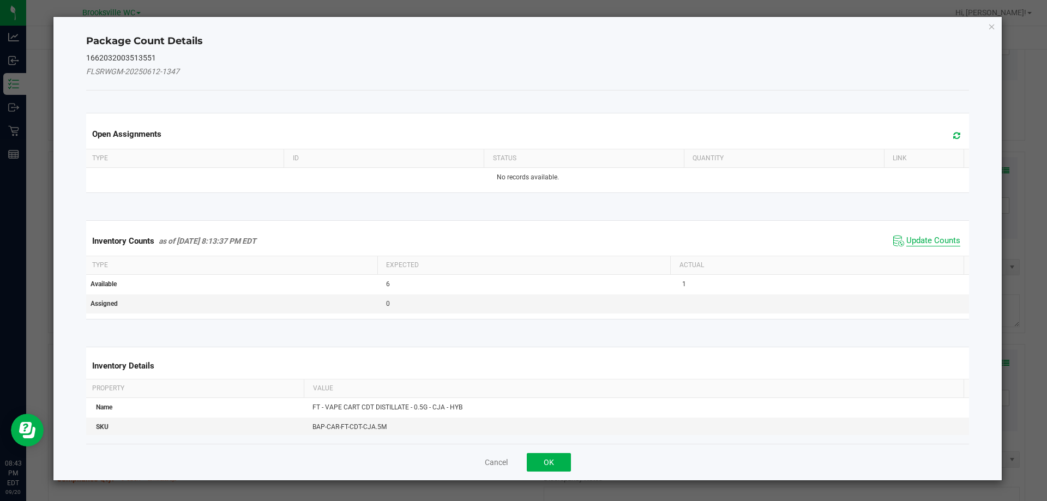
click at [928, 239] on span "Update Counts" at bounding box center [933, 241] width 54 height 11
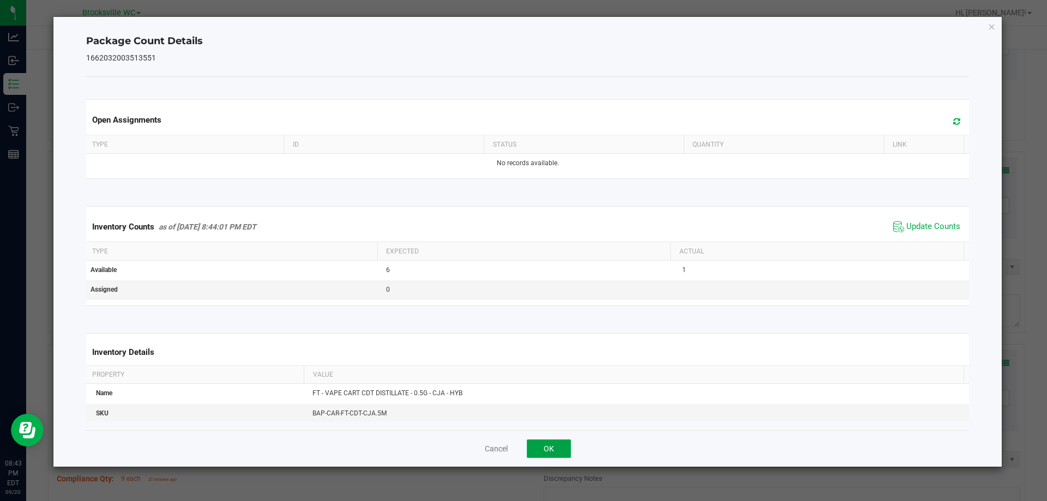
click at [549, 449] on button "OK" at bounding box center [549, 448] width 44 height 19
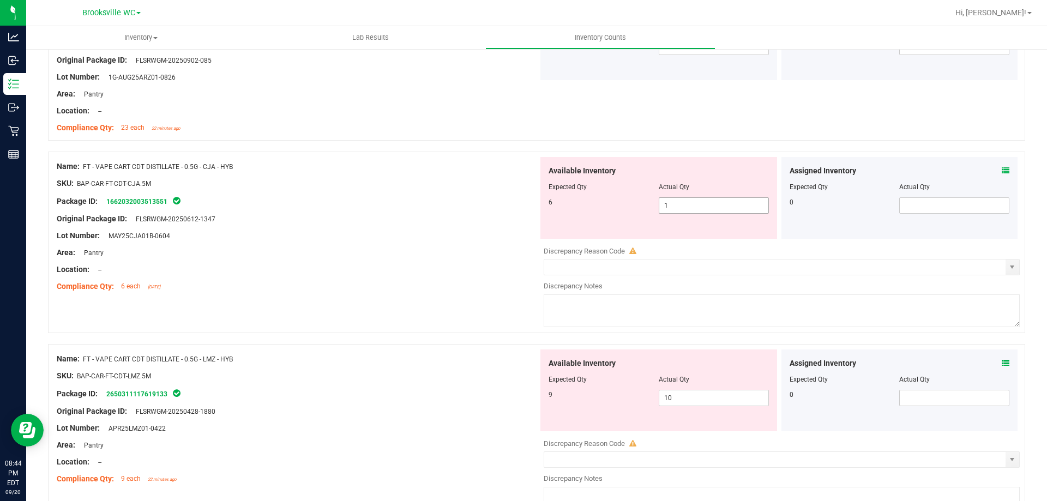
click at [682, 209] on span "1 1" at bounding box center [714, 205] width 110 height 16
click at [0, 0] on input "1" at bounding box center [0, 0] width 0 height 0
type input "6"
click at [400, 206] on div "Package ID: 1662032003513551" at bounding box center [297, 201] width 481 height 13
type input "6"
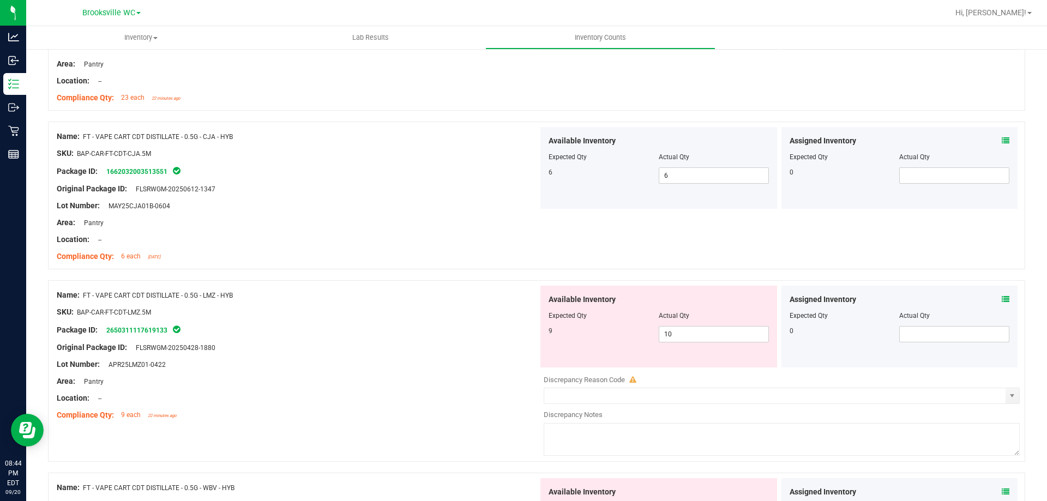
scroll to position [1597, 0]
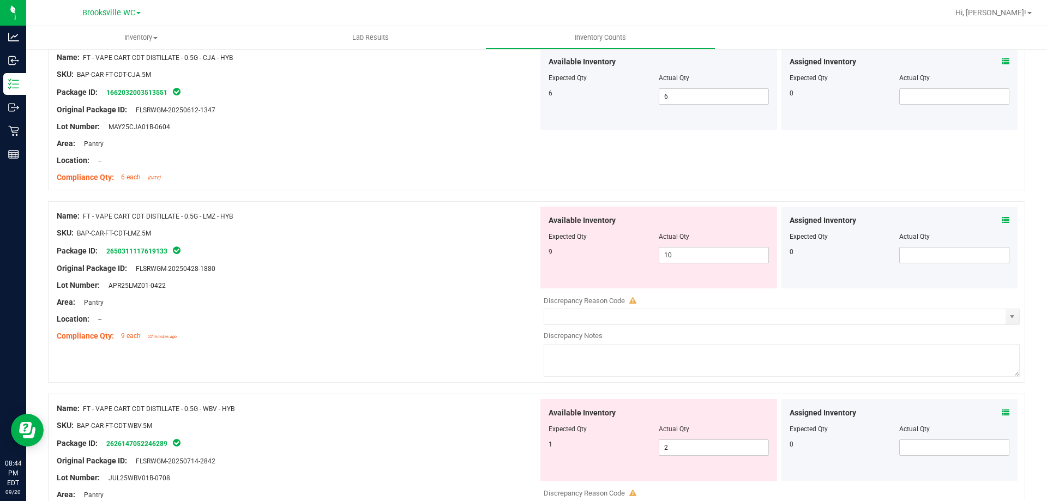
click at [1002, 222] on icon at bounding box center [1006, 220] width 8 height 8
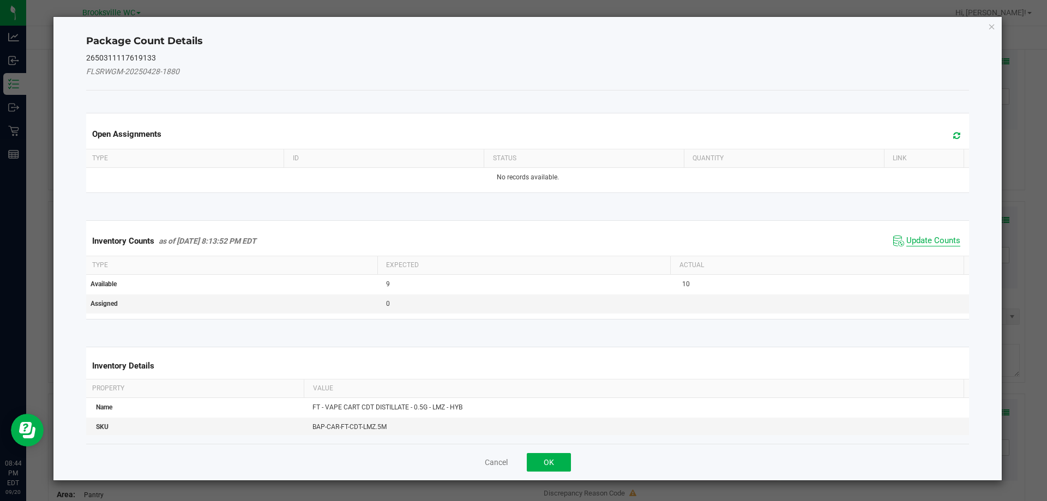
click at [930, 236] on span "Update Counts" at bounding box center [933, 241] width 54 height 11
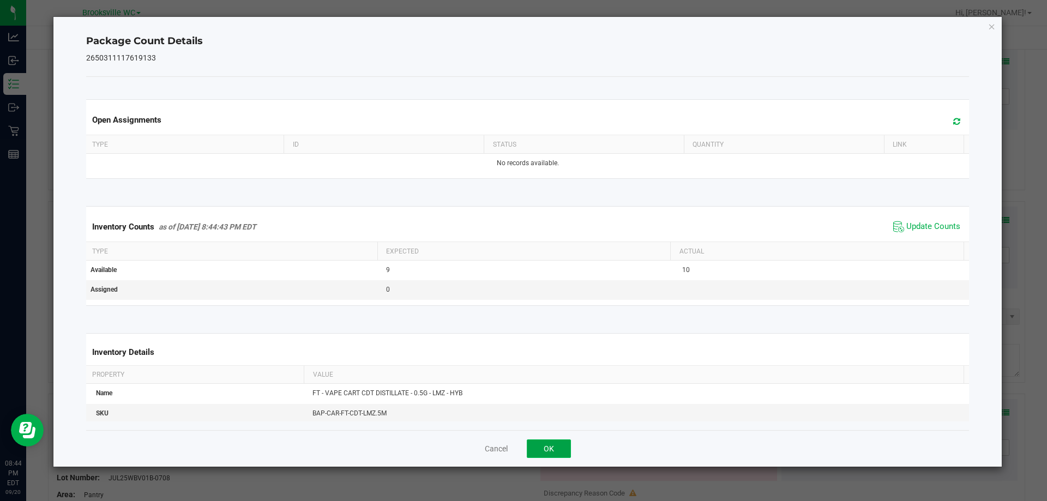
click at [549, 449] on button "OK" at bounding box center [549, 448] width 44 height 19
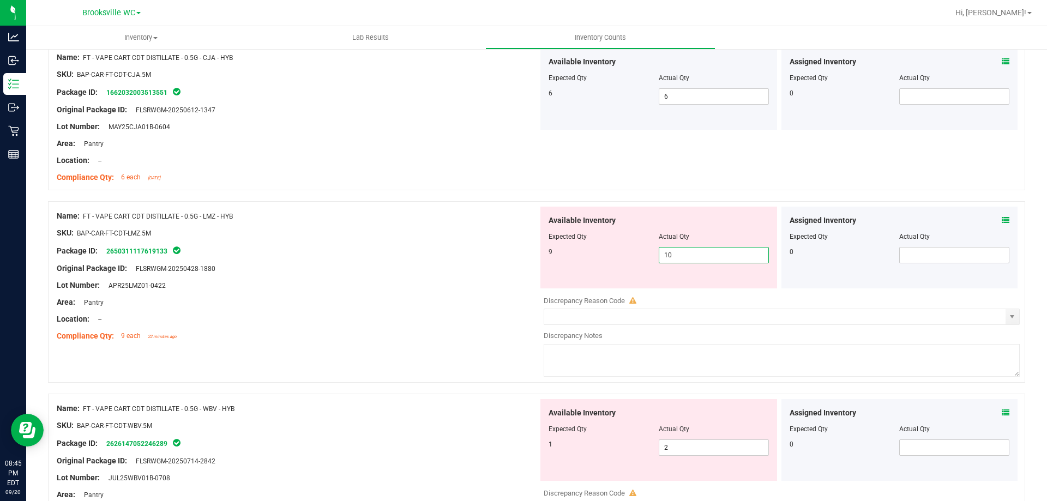
click at [688, 249] on span "10 10" at bounding box center [714, 255] width 110 height 16
click at [688, 249] on input "10" at bounding box center [713, 255] width 109 height 15
type input "9"
click at [431, 291] on div at bounding box center [297, 293] width 481 height 5
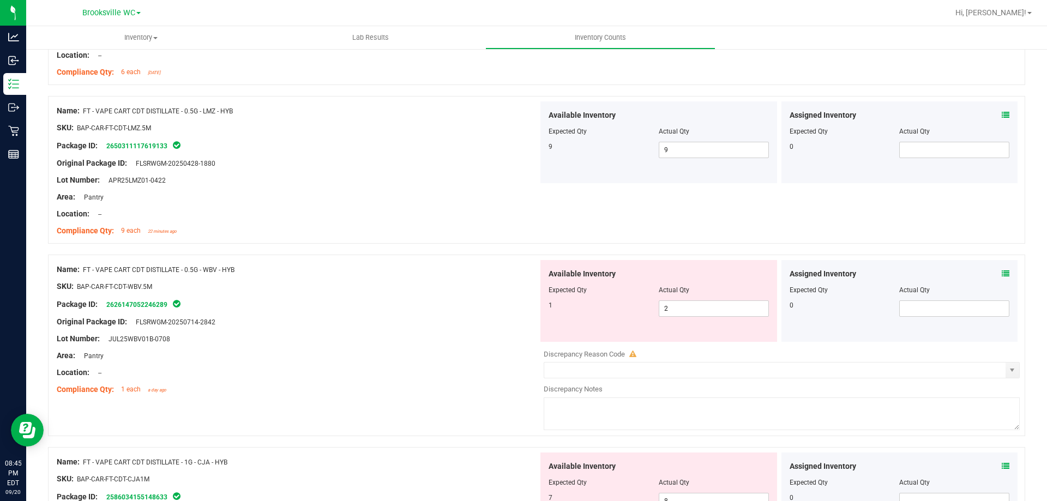
scroll to position [1706, 0]
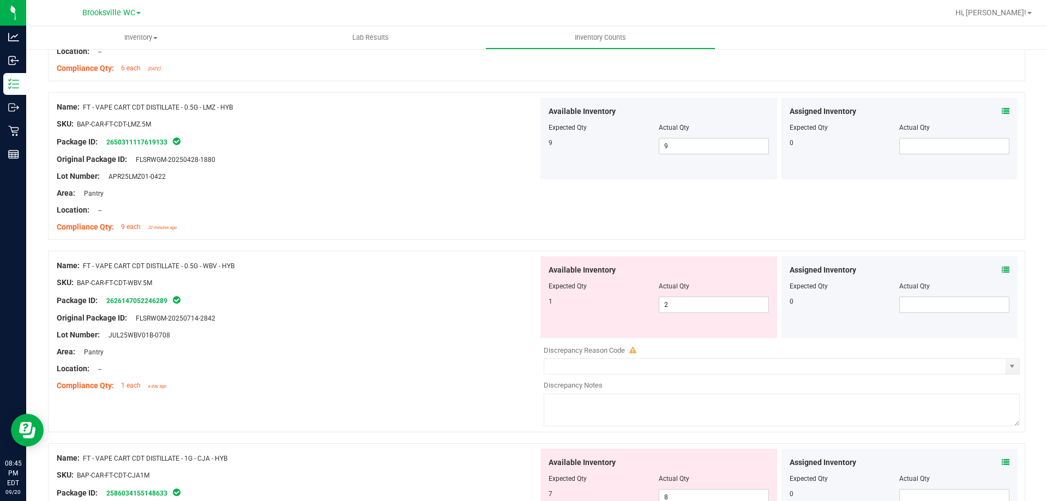
click at [1002, 273] on icon at bounding box center [1006, 270] width 8 height 8
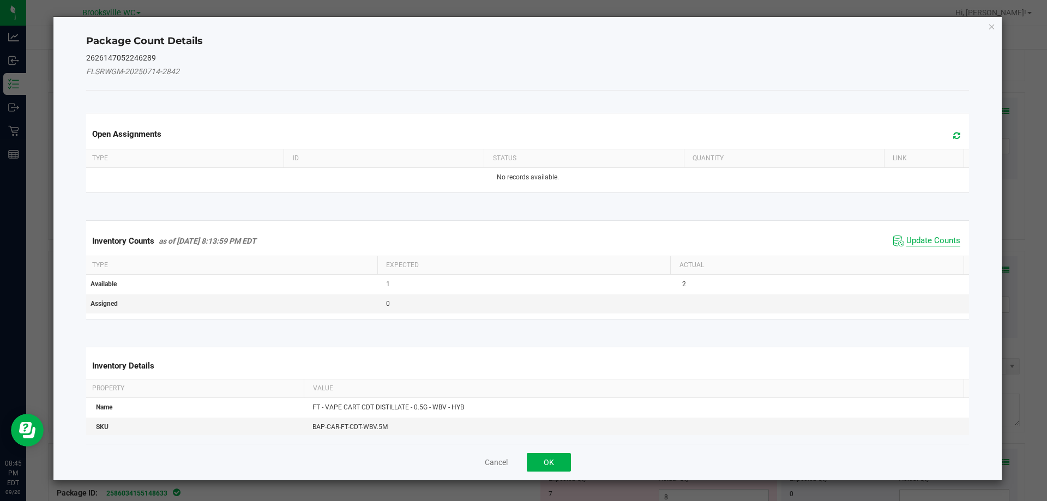
click at [923, 239] on span "Update Counts" at bounding box center [933, 241] width 54 height 11
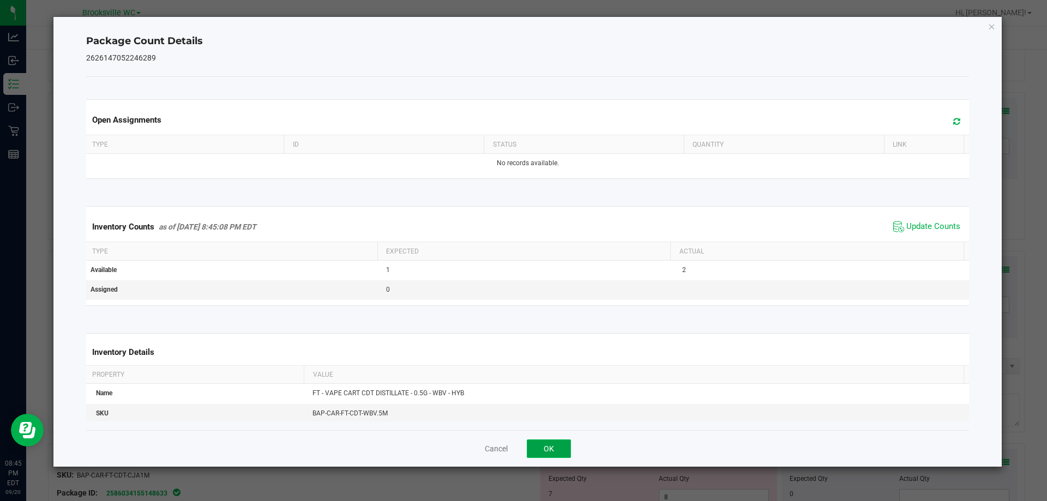
click at [549, 447] on button "OK" at bounding box center [549, 448] width 44 height 19
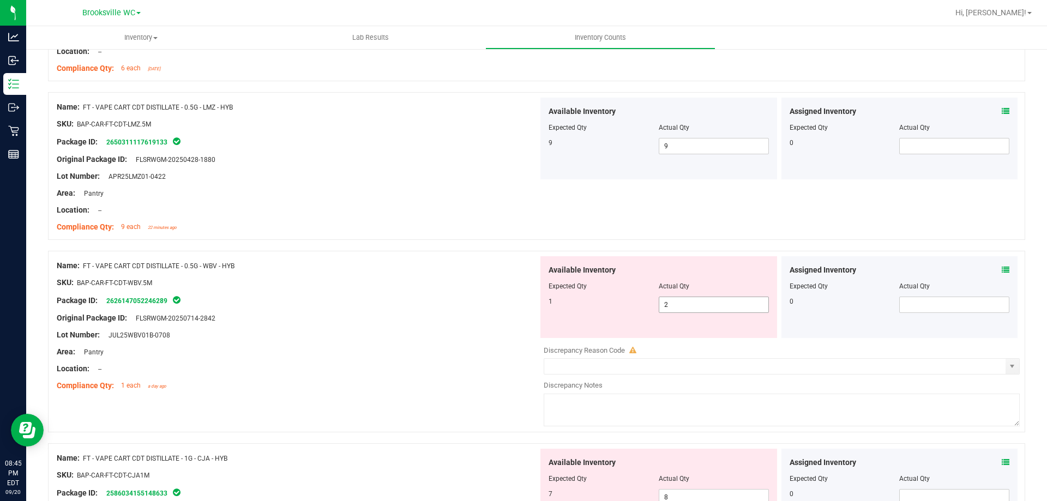
click at [681, 308] on span "2 2" at bounding box center [714, 305] width 110 height 16
type input "1"
click at [456, 302] on div "Package ID: 2626147052246289" at bounding box center [297, 300] width 481 height 13
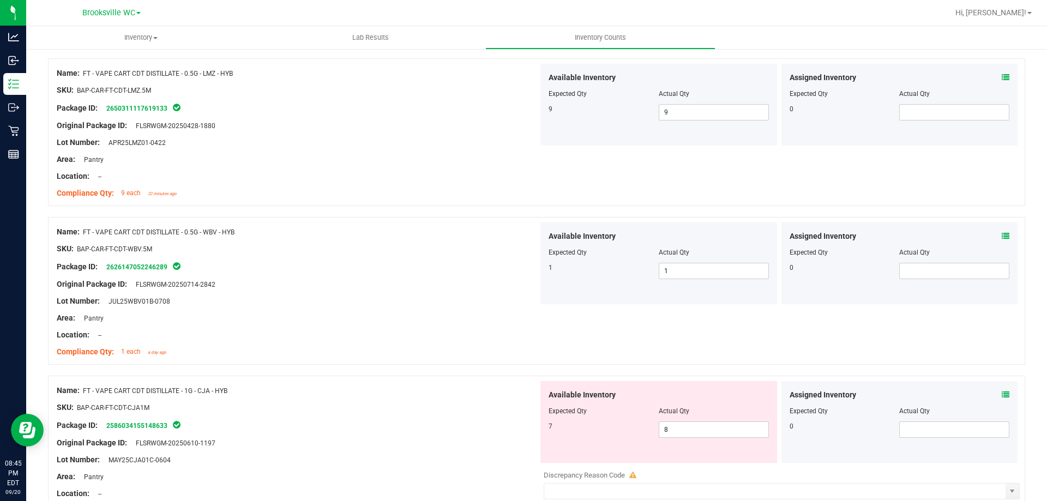
scroll to position [1869, 0]
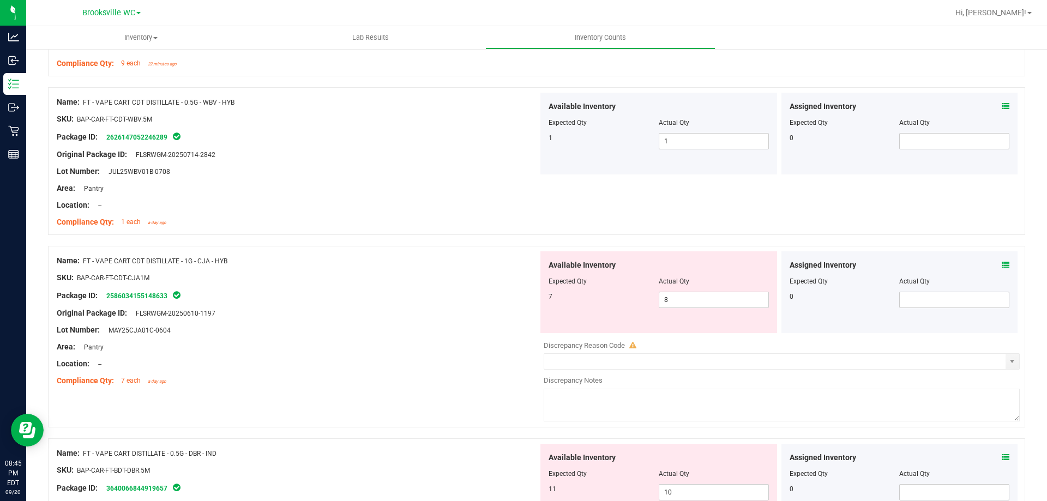
click at [1002, 268] on icon at bounding box center [1006, 265] width 8 height 8
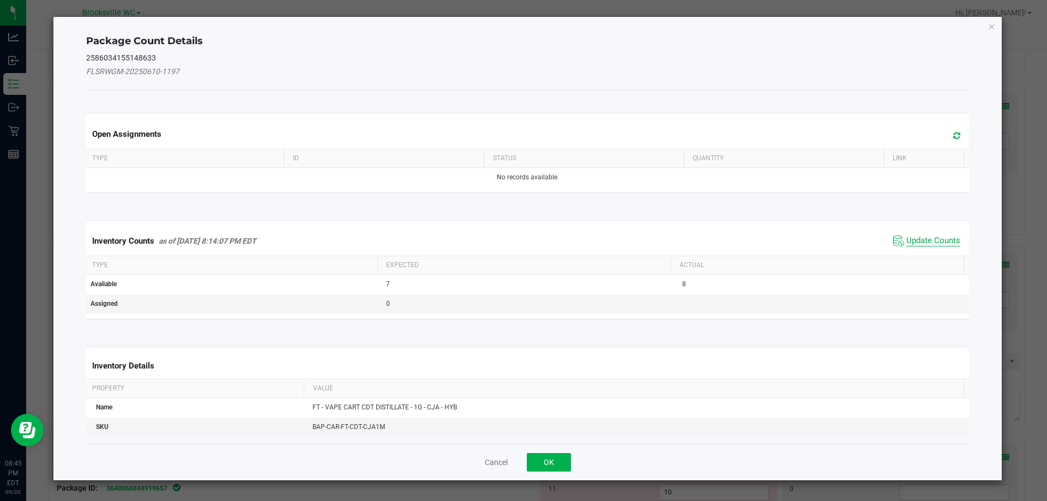
click at [929, 236] on span "Update Counts" at bounding box center [933, 241] width 54 height 11
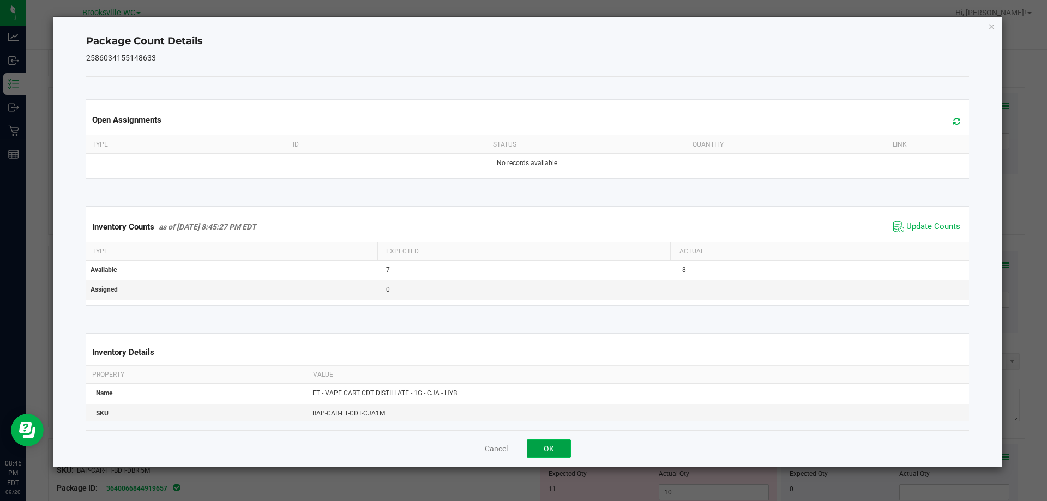
click at [551, 445] on button "OK" at bounding box center [549, 448] width 44 height 19
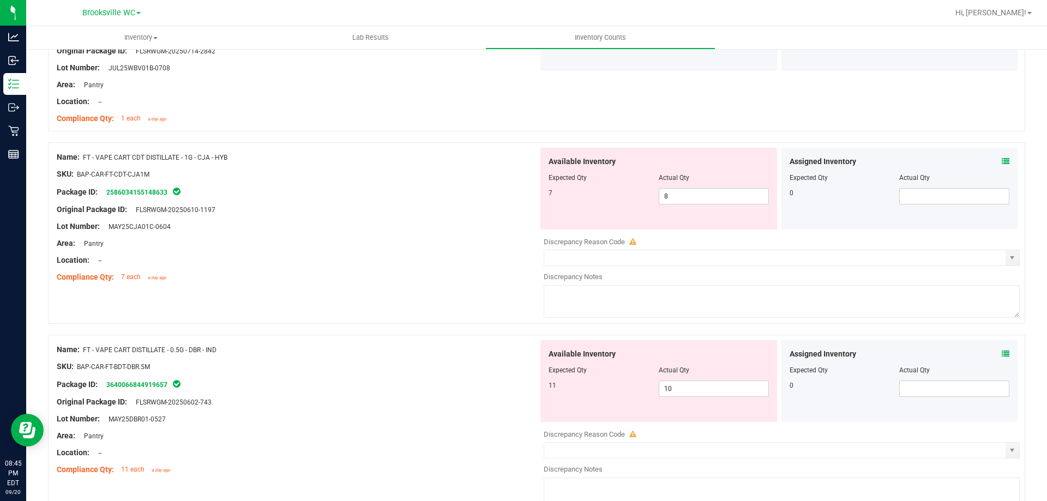
scroll to position [1978, 0]
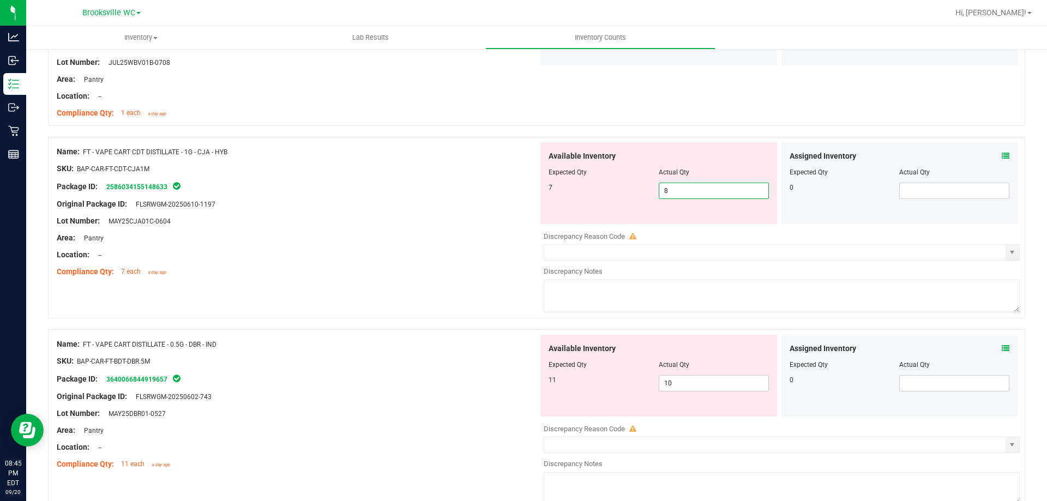
click at [669, 192] on span "8 8" at bounding box center [714, 191] width 110 height 16
click at [669, 192] on input "8" at bounding box center [713, 190] width 109 height 15
type input "7"
click at [473, 199] on div "Original Package ID: FLSRWGM-20250610-1197" at bounding box center [297, 203] width 481 height 11
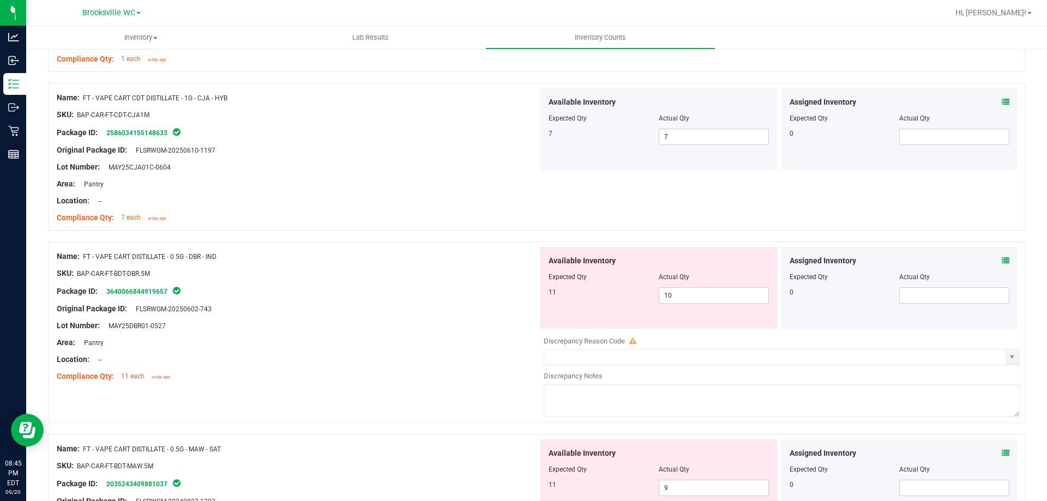
scroll to position [2033, 0]
click at [1002, 262] on icon at bounding box center [1006, 260] width 8 height 8
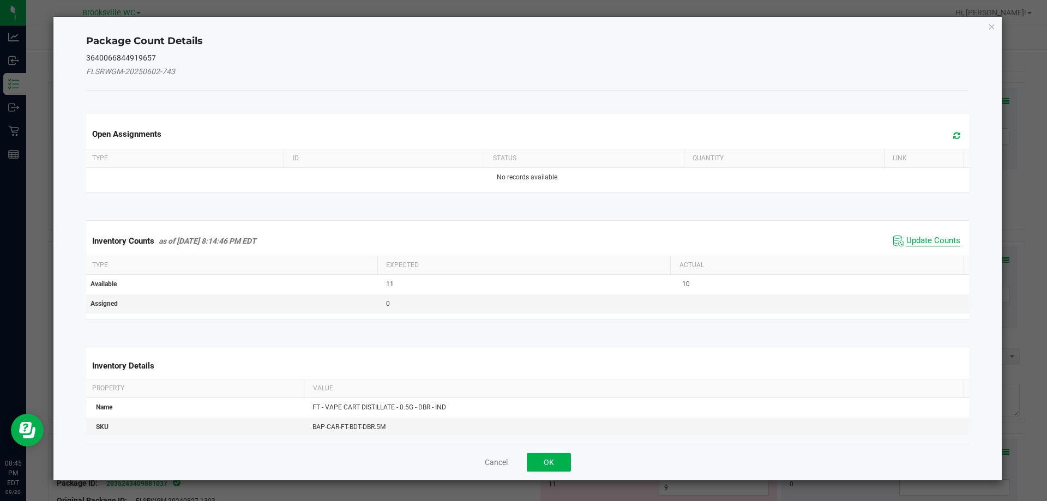
click at [924, 241] on span "Update Counts" at bounding box center [933, 241] width 54 height 11
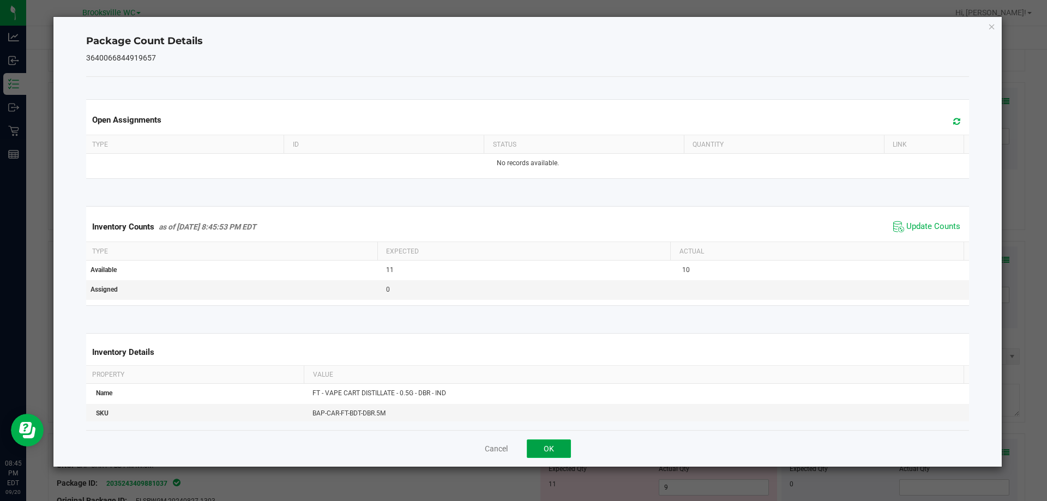
click at [545, 451] on button "OK" at bounding box center [549, 448] width 44 height 19
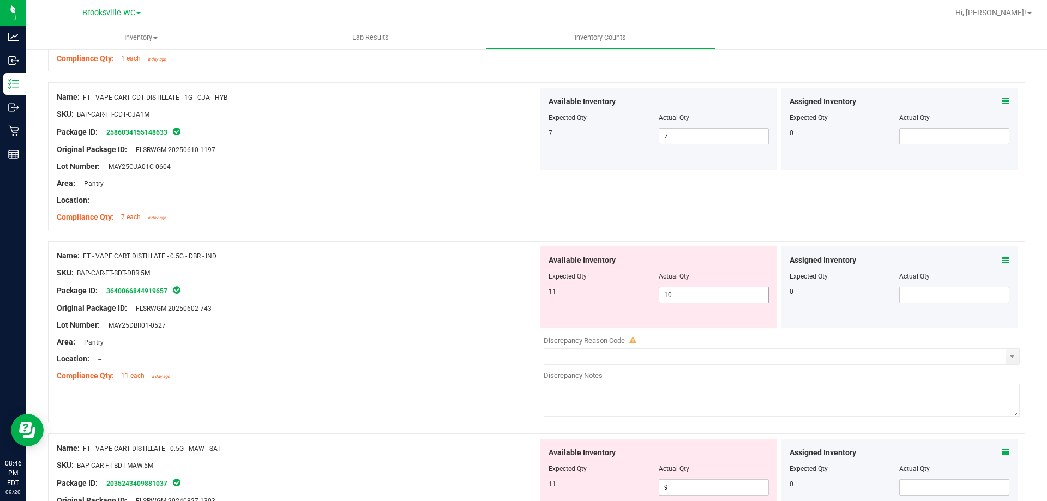
click at [739, 289] on span "10 10" at bounding box center [714, 295] width 110 height 16
type input "11"
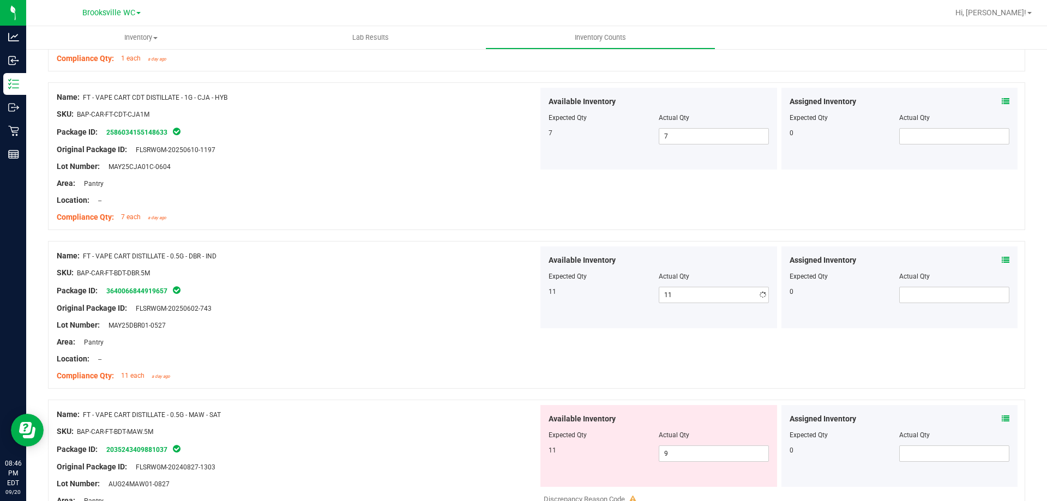
click at [425, 313] on div "Original Package ID: FLSRWGM-20250602-743" at bounding box center [297, 308] width 481 height 11
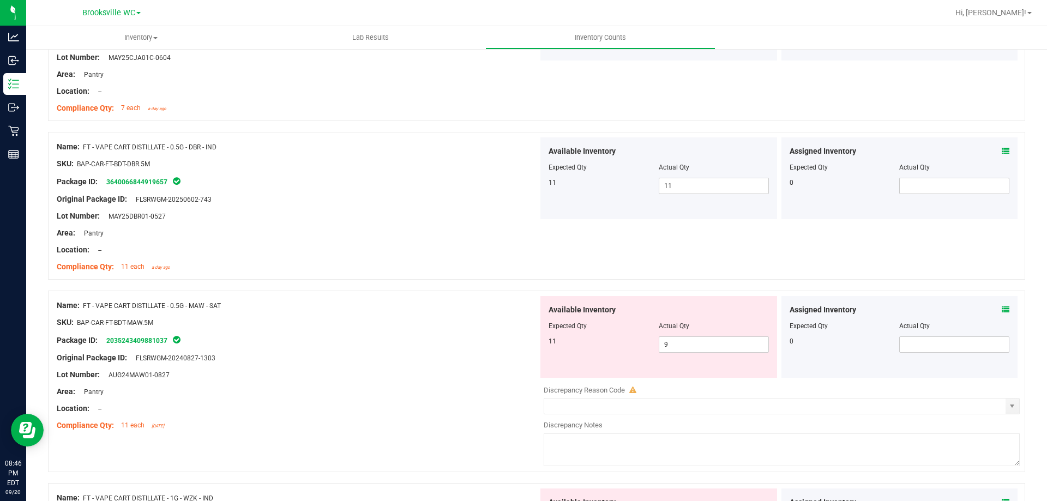
scroll to position [2196, 0]
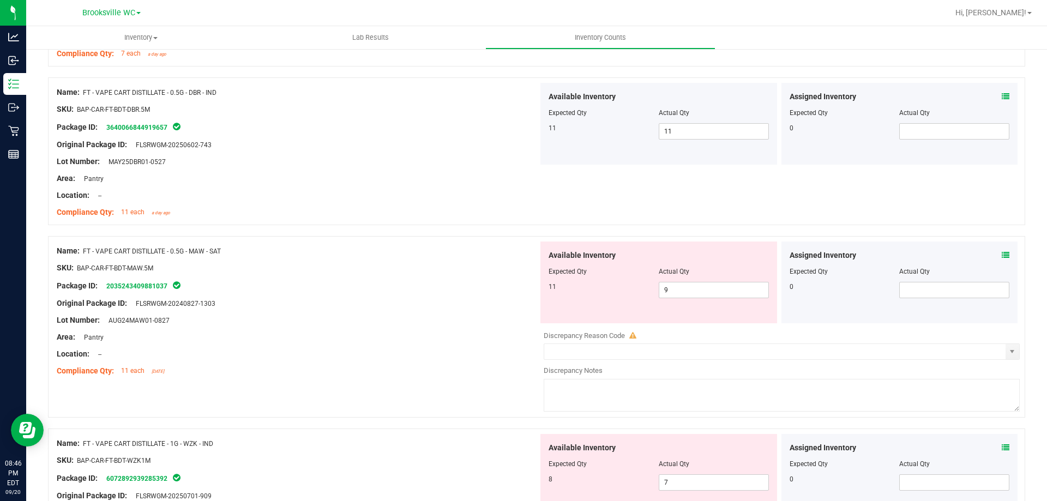
click at [1002, 255] on icon at bounding box center [1006, 255] width 8 height 8
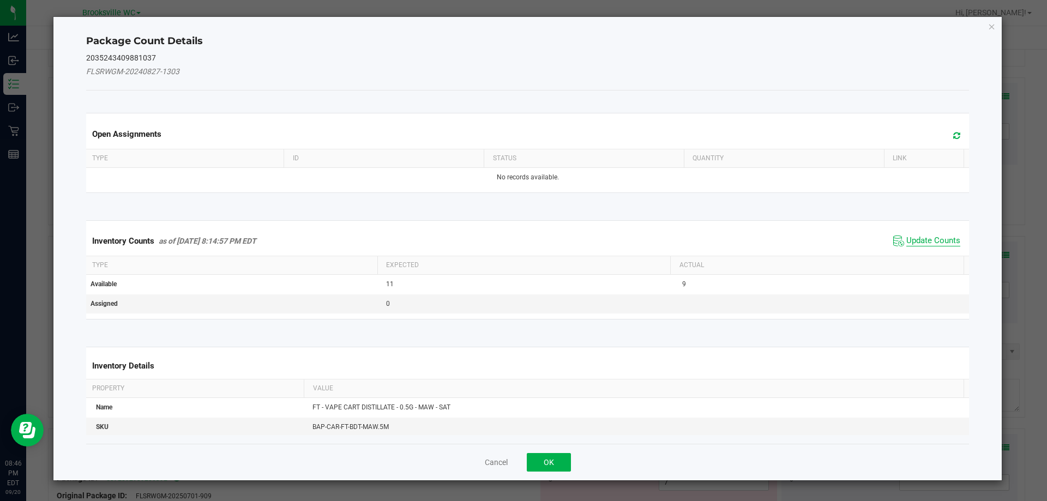
click at [931, 236] on span "Update Counts" at bounding box center [933, 241] width 54 height 11
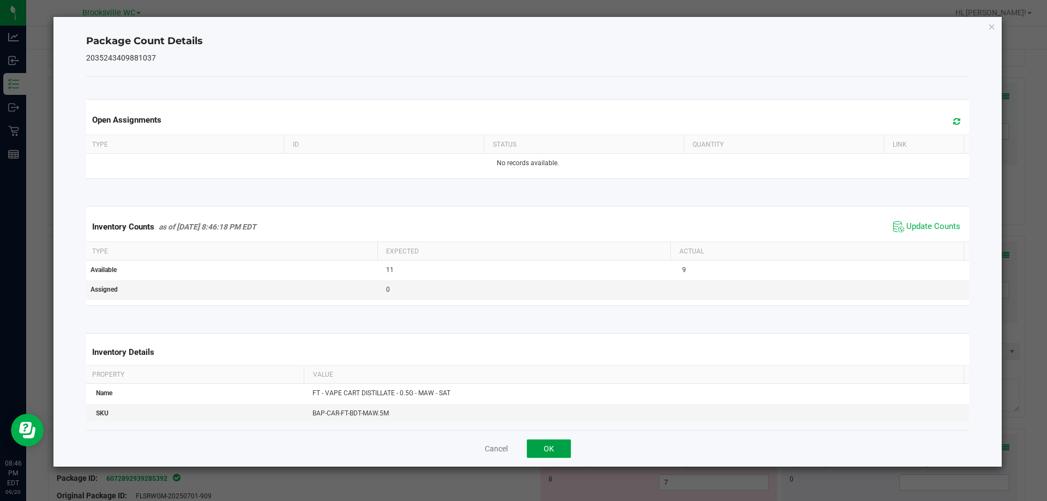
click at [549, 447] on button "OK" at bounding box center [549, 448] width 44 height 19
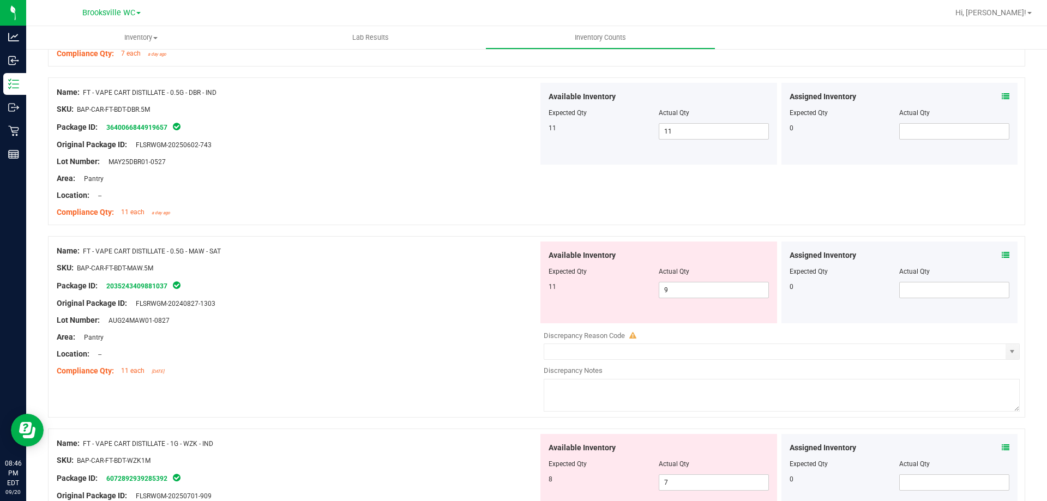
click at [1002, 447] on icon at bounding box center [1006, 448] width 8 height 8
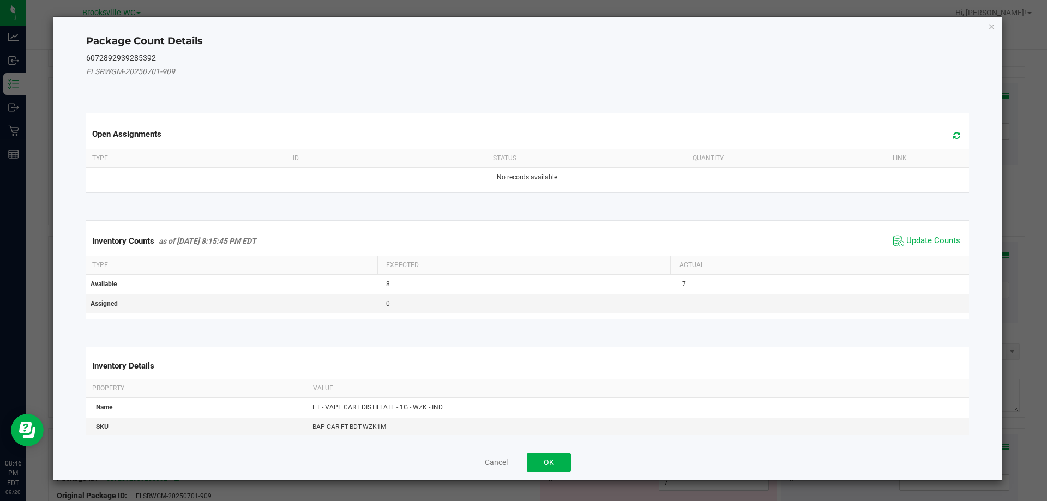
click at [929, 239] on span "Update Counts" at bounding box center [933, 241] width 54 height 11
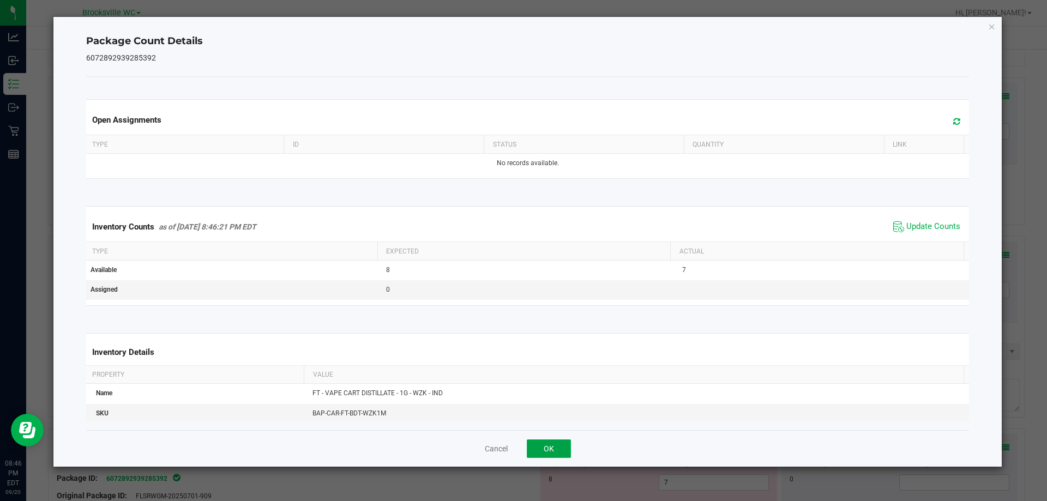
click at [549, 450] on button "OK" at bounding box center [549, 448] width 44 height 19
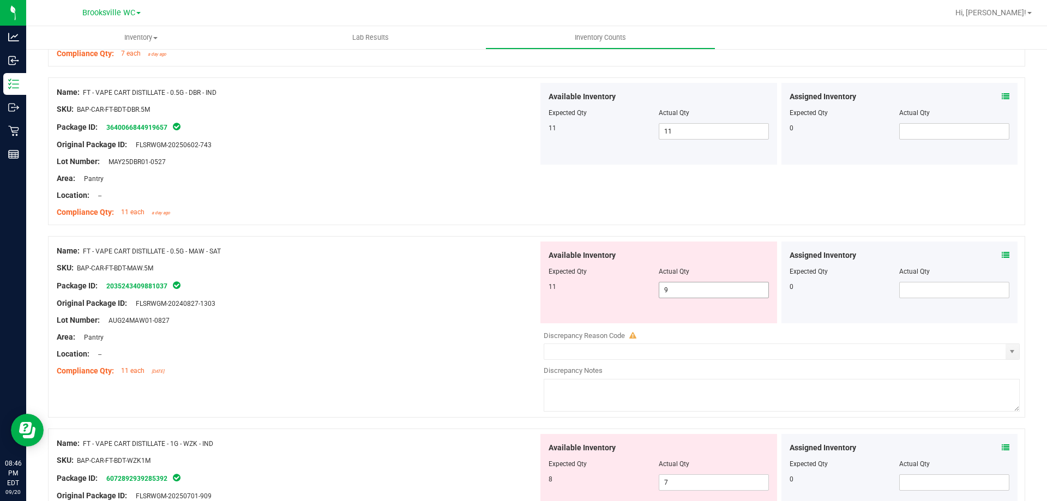
click at [701, 297] on span "9 9" at bounding box center [714, 290] width 110 height 16
click at [701, 297] on input "9" at bounding box center [713, 289] width 109 height 15
type input "11"
click at [474, 249] on div "Name: FT - VAPE CART DISTILLATE - 0.5G - MAW - SAT" at bounding box center [297, 250] width 481 height 11
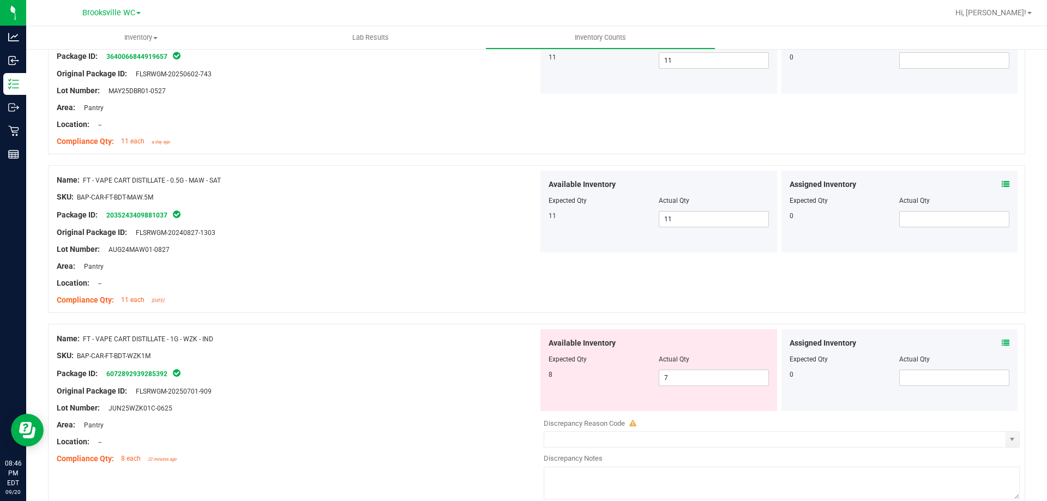
scroll to position [2414, 0]
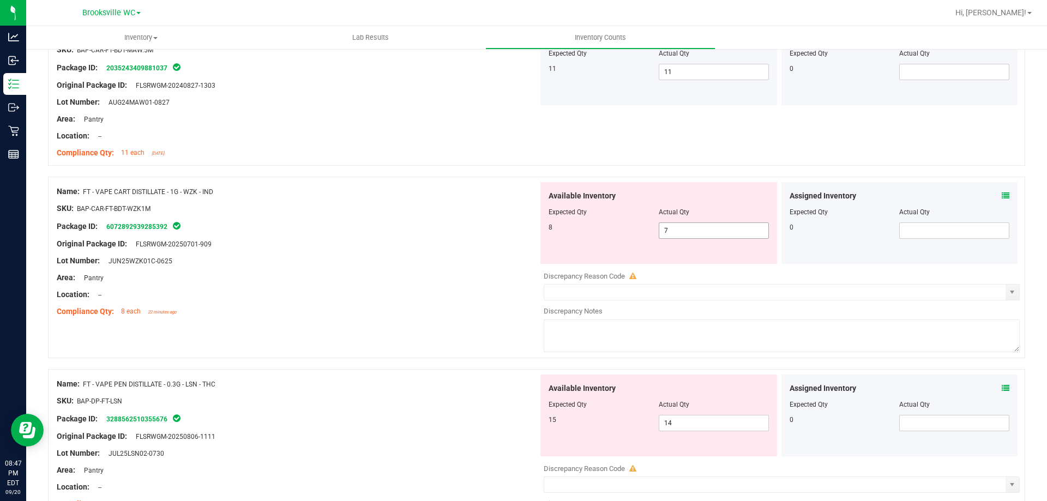
click at [709, 233] on span "7 7" at bounding box center [714, 230] width 110 height 16
click at [709, 233] on input "7" at bounding box center [713, 230] width 109 height 15
type input "8"
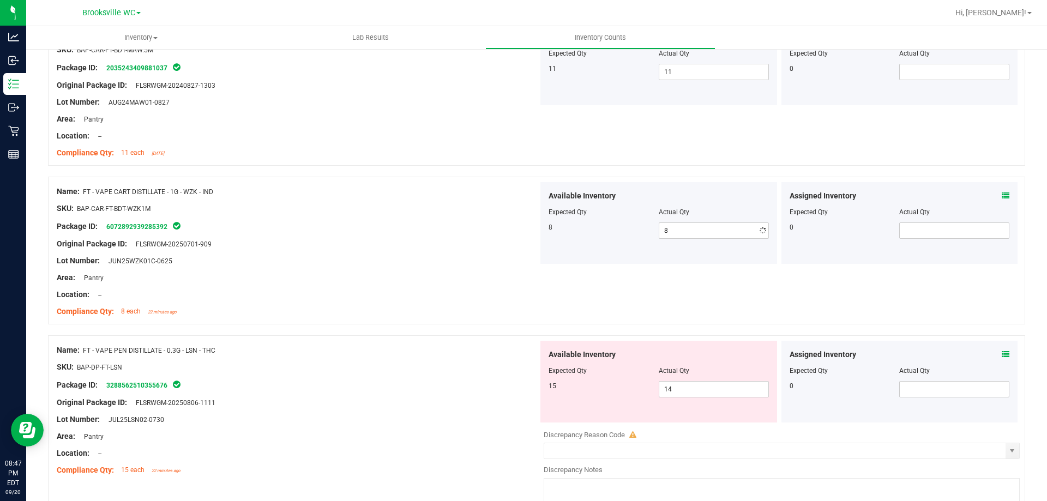
click at [340, 215] on div at bounding box center [297, 216] width 481 height 5
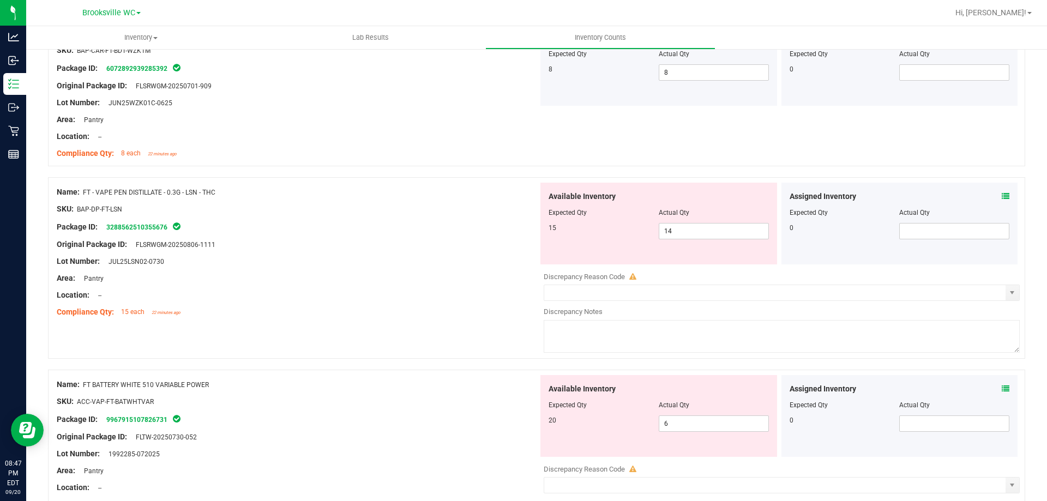
scroll to position [2578, 0]
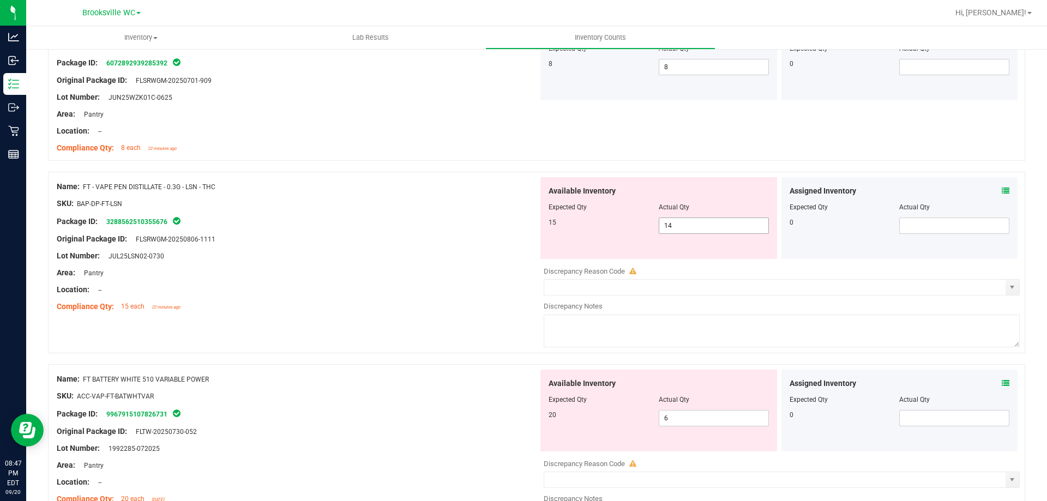
click at [736, 228] on span "14 14" at bounding box center [714, 226] width 110 height 16
type input "15"
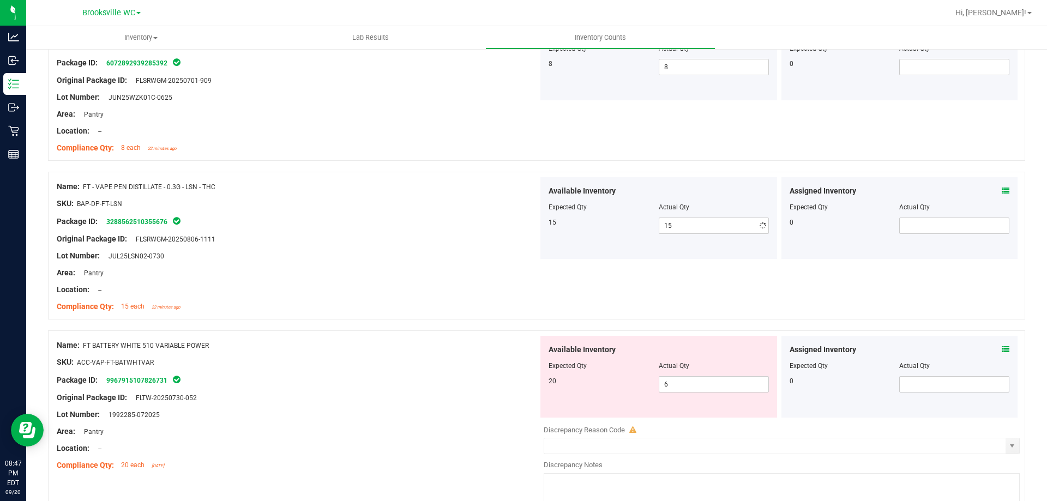
click at [500, 248] on div at bounding box center [297, 247] width 481 height 5
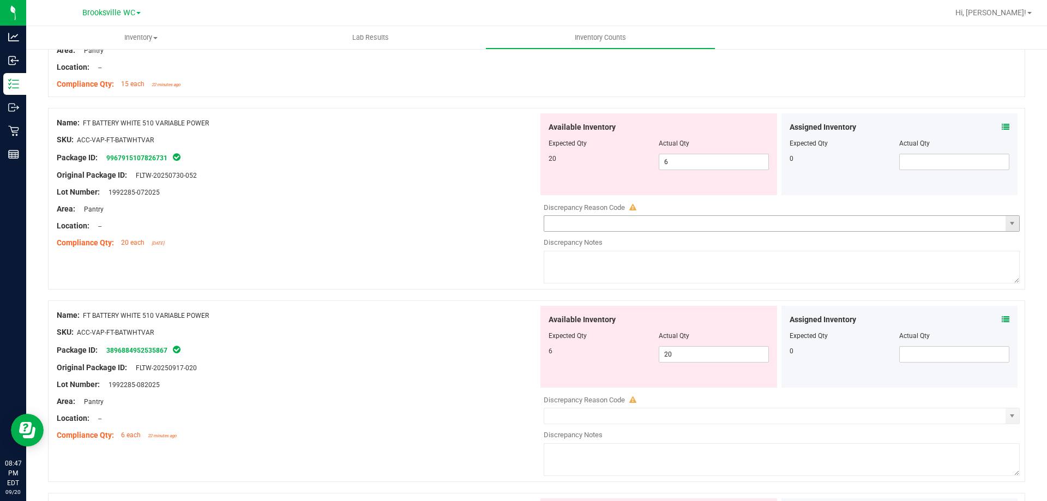
scroll to position [2796, 0]
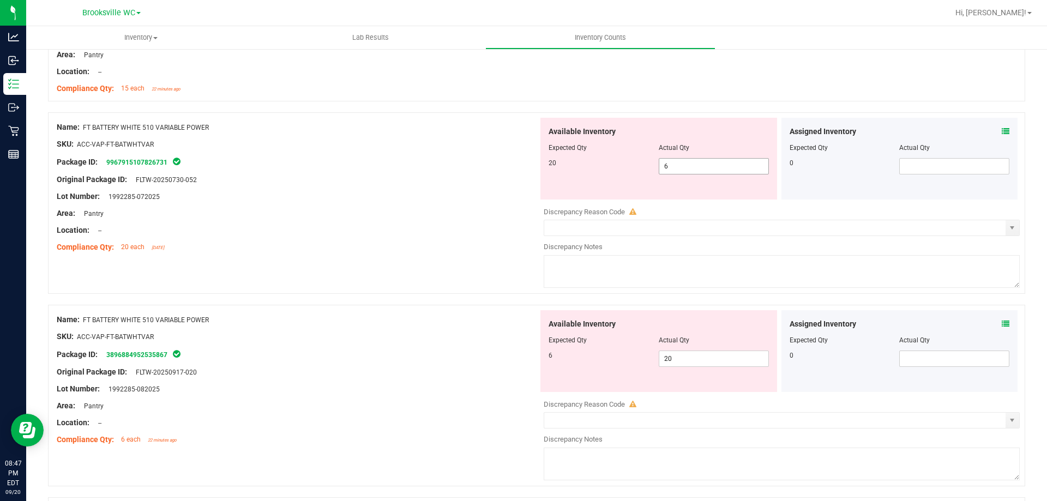
click at [671, 167] on span "6 6" at bounding box center [714, 166] width 110 height 16
click at [671, 167] on input "6" at bounding box center [713, 166] width 109 height 15
type input "20"
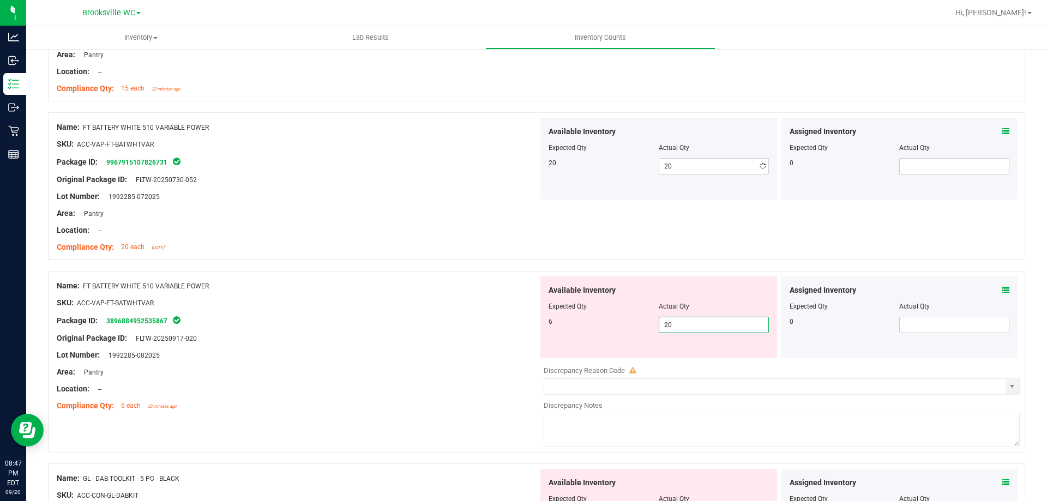
click at [678, 356] on div "Available Inventory Expected Qty Actual Qty 6 20 20" at bounding box center [658, 317] width 237 height 82
click at [678, 327] on span "20 20" at bounding box center [714, 325] width 110 height 16
click at [678, 327] on input "20" at bounding box center [713, 324] width 109 height 15
type input "6"
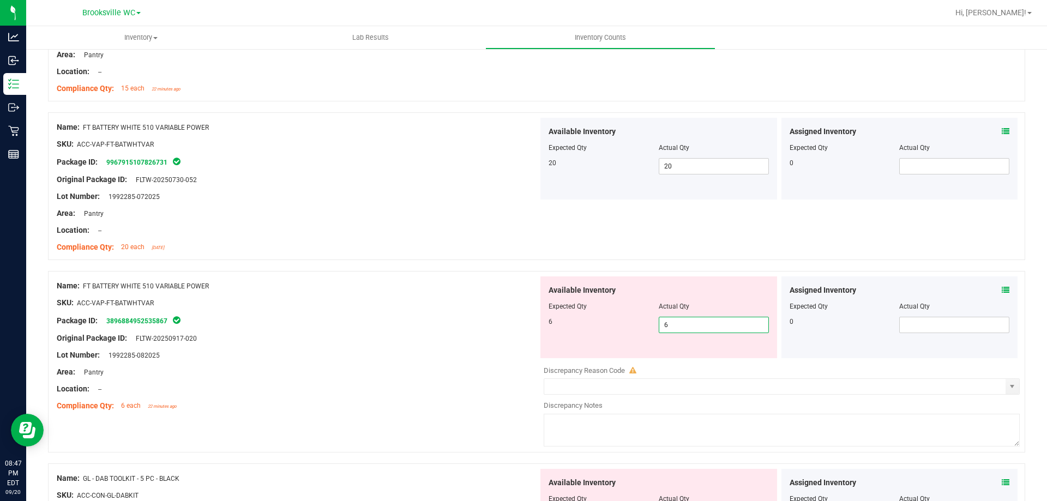
type input "6"
click at [448, 328] on div at bounding box center [297, 329] width 481 height 5
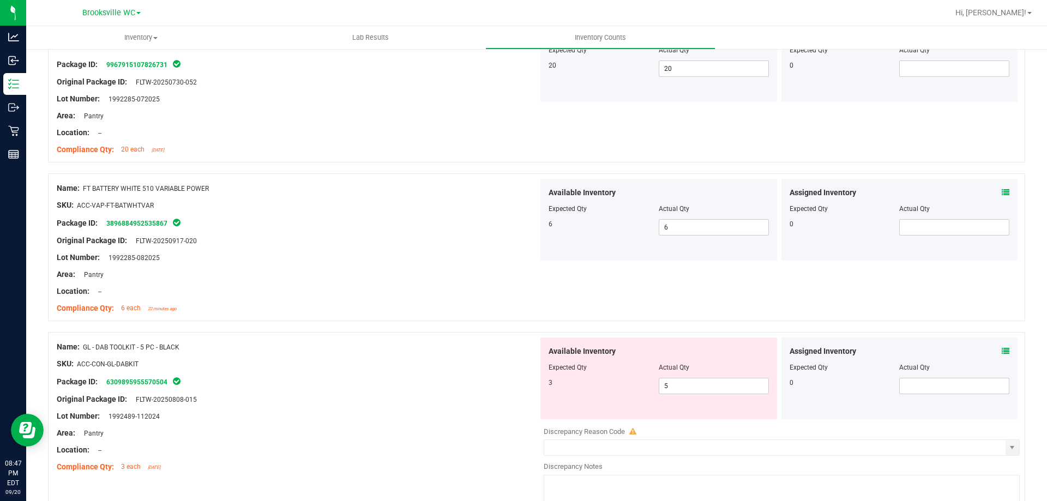
scroll to position [2954, 0]
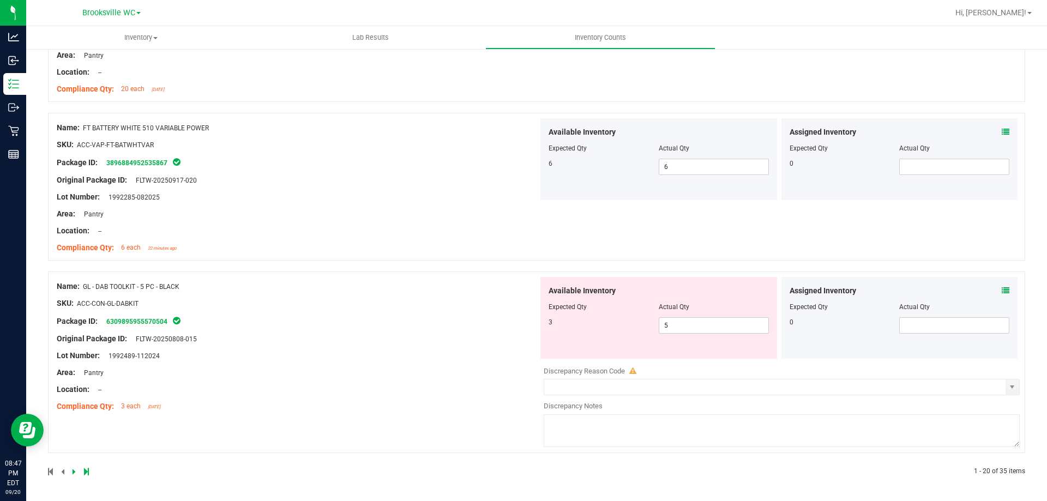
click at [1002, 288] on icon at bounding box center [1006, 291] width 8 height 8
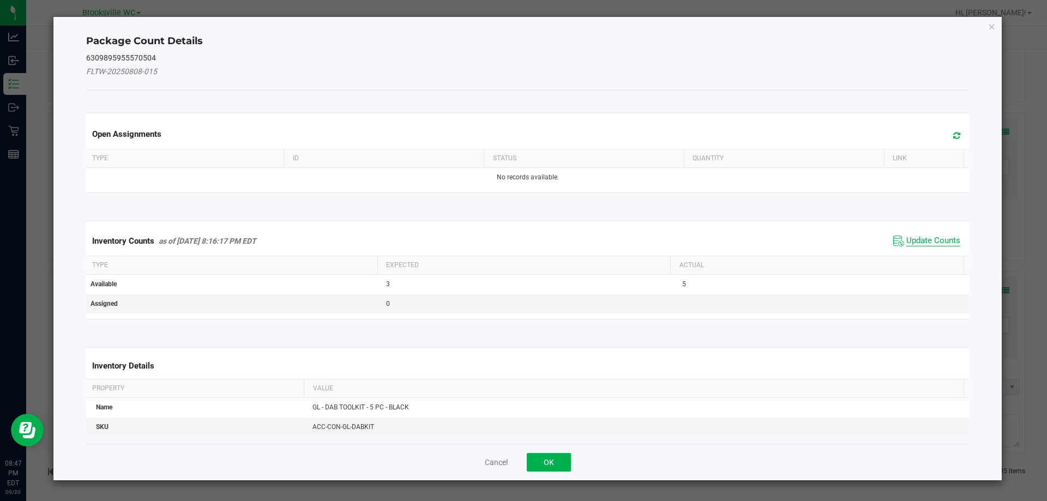
click at [931, 236] on span "Update Counts" at bounding box center [933, 241] width 54 height 11
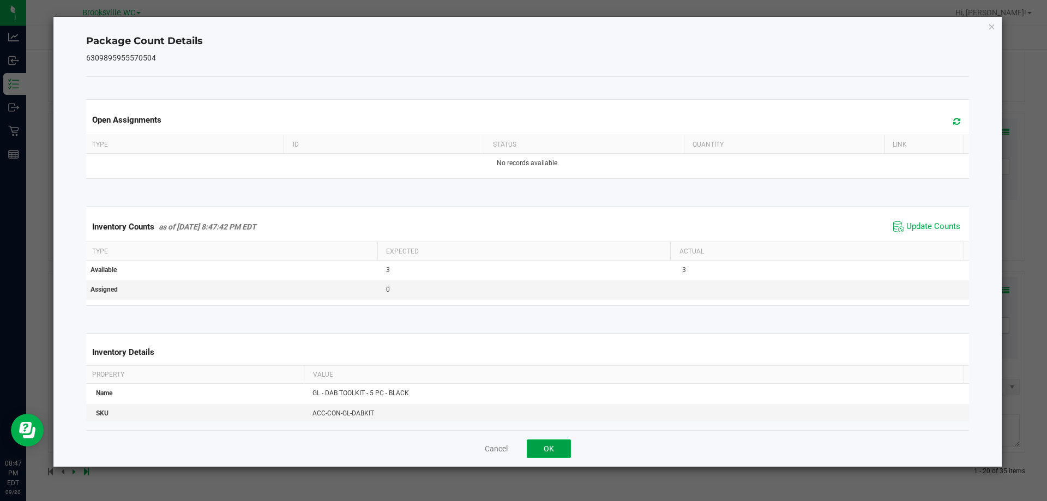
click at [549, 447] on button "OK" at bounding box center [549, 448] width 44 height 19
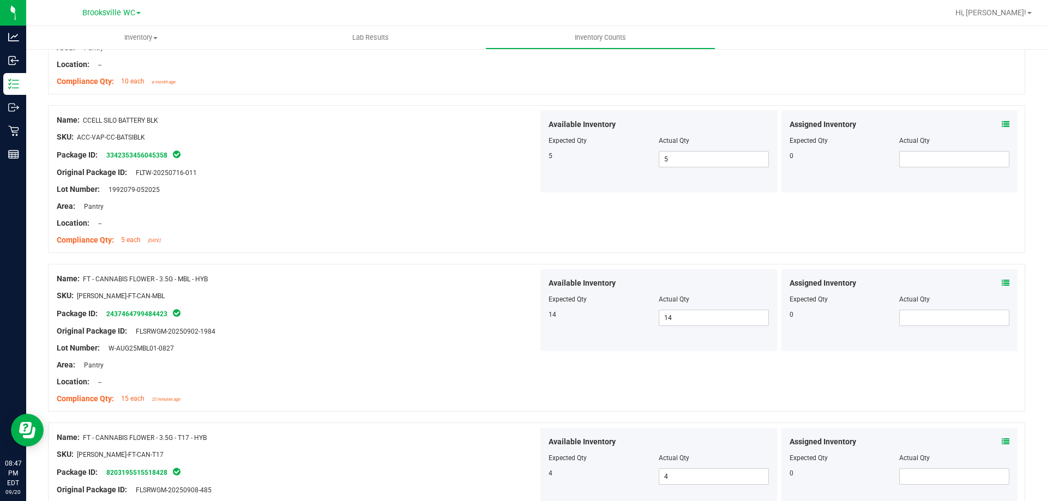
scroll to position [0, 0]
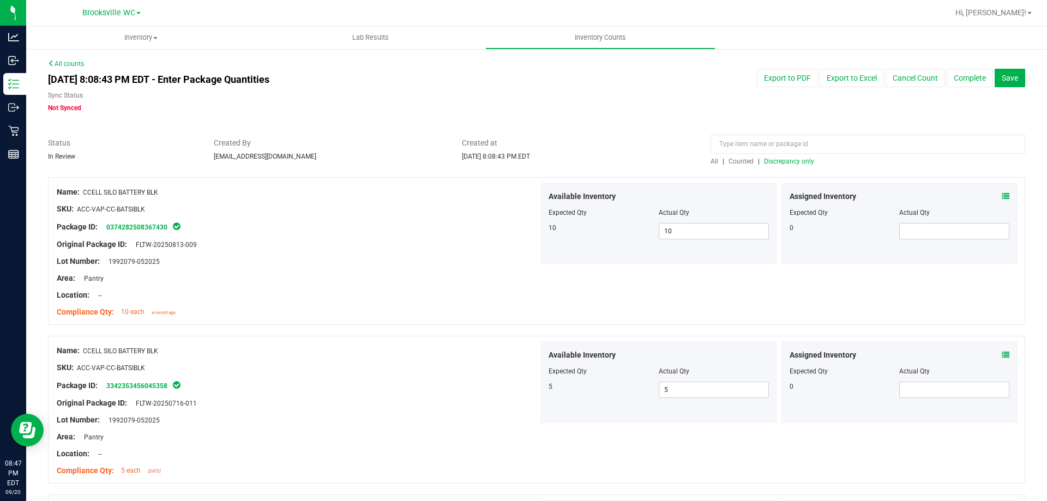
click at [794, 162] on span "Discrepancy only" at bounding box center [789, 162] width 50 height 8
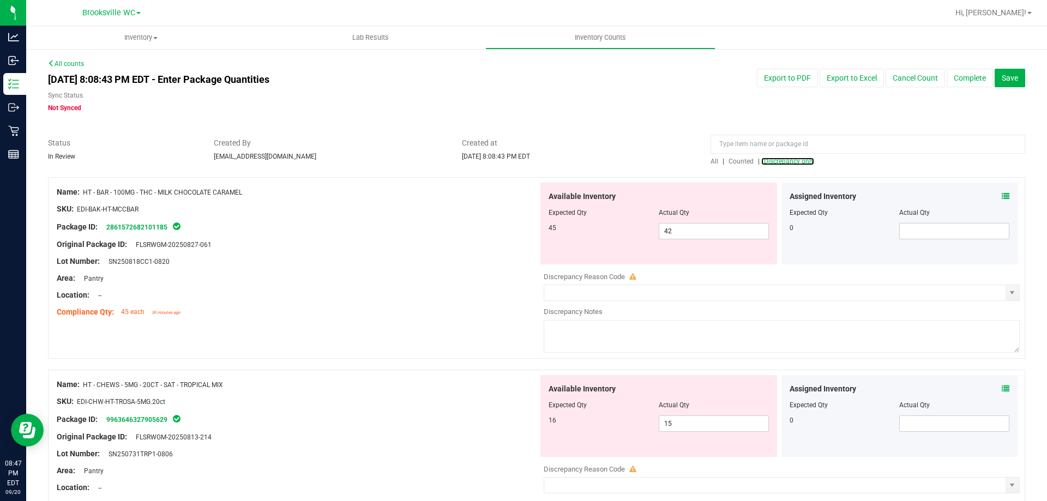
scroll to position [55, 0]
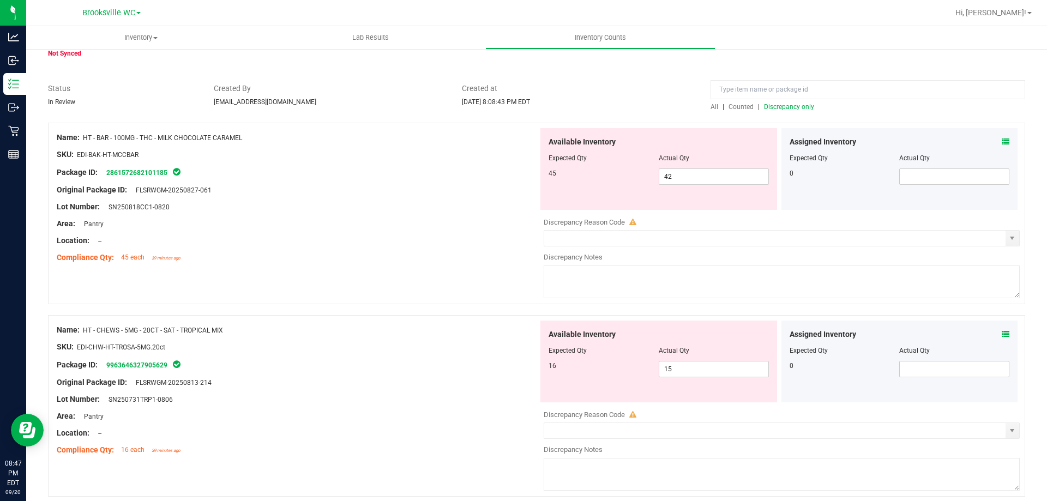
click at [1002, 142] on icon at bounding box center [1006, 142] width 8 height 8
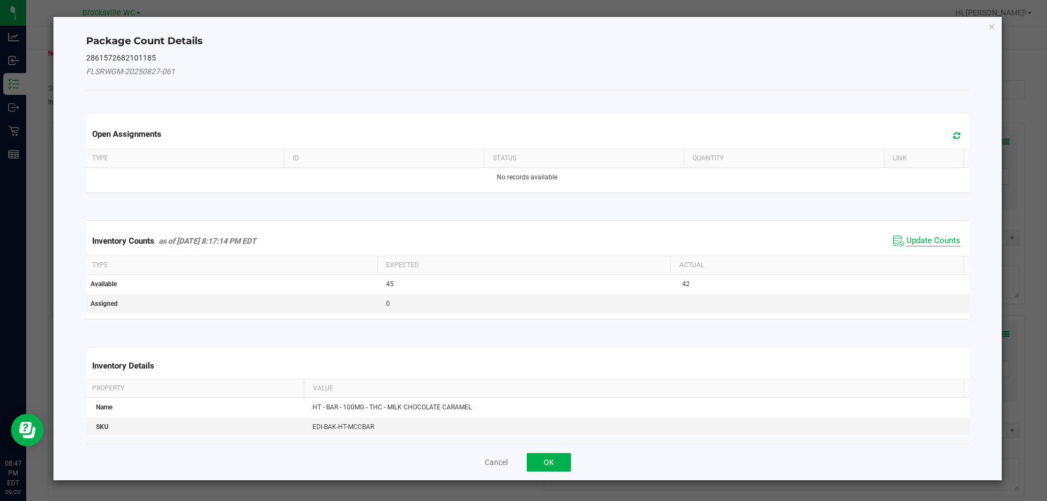
click at [922, 243] on span "Update Counts" at bounding box center [933, 241] width 54 height 11
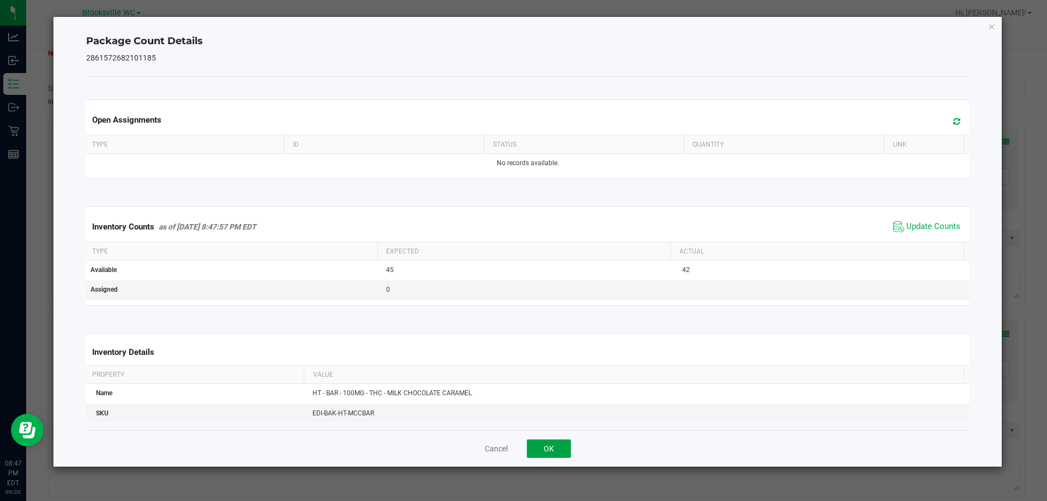
click at [550, 457] on button "OK" at bounding box center [549, 448] width 44 height 19
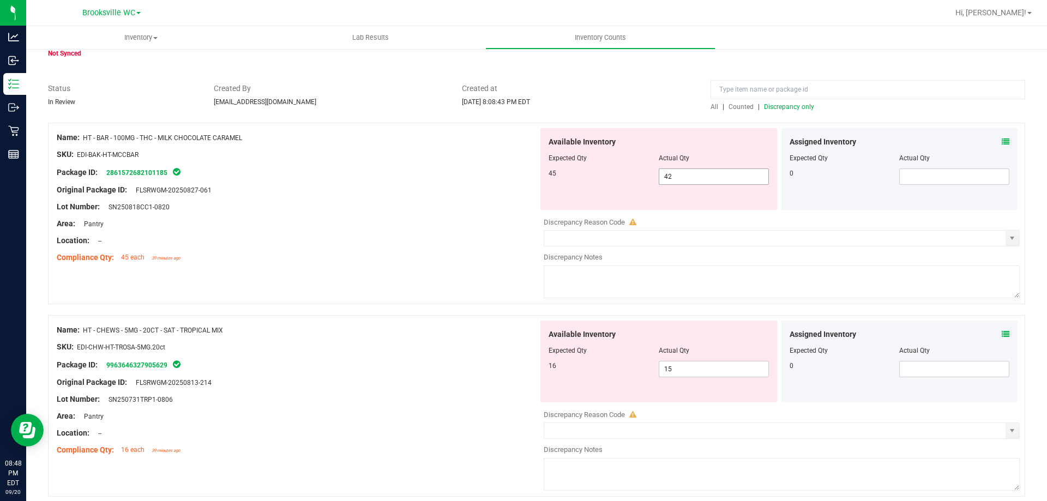
click at [690, 174] on span "42 42" at bounding box center [714, 176] width 110 height 16
click at [690, 174] on input "42" at bounding box center [713, 176] width 109 height 15
type input "45"
click at [352, 144] on div at bounding box center [297, 145] width 481 height 5
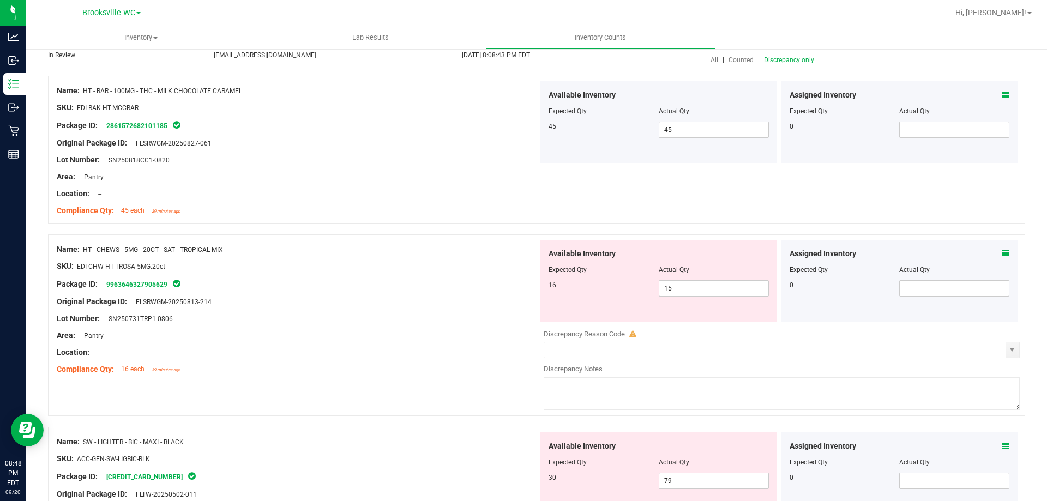
scroll to position [164, 0]
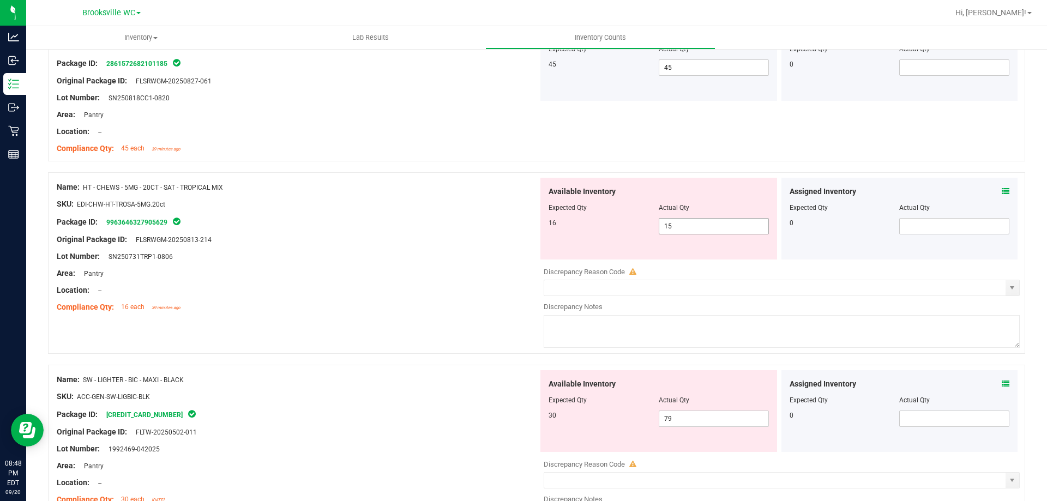
click at [722, 226] on span "15 15" at bounding box center [714, 226] width 110 height 16
click at [1002, 188] on icon at bounding box center [1006, 192] width 8 height 8
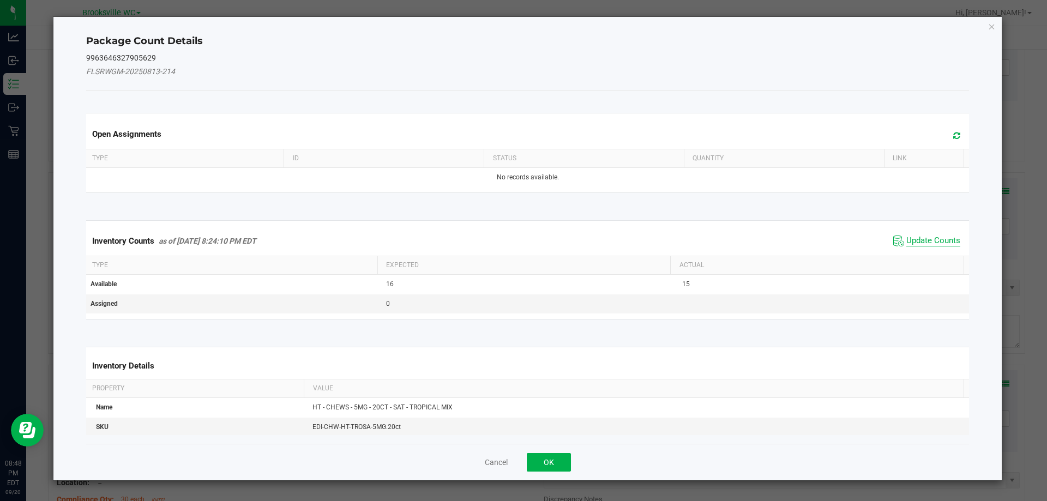
click at [937, 242] on span "Update Counts" at bounding box center [933, 241] width 54 height 11
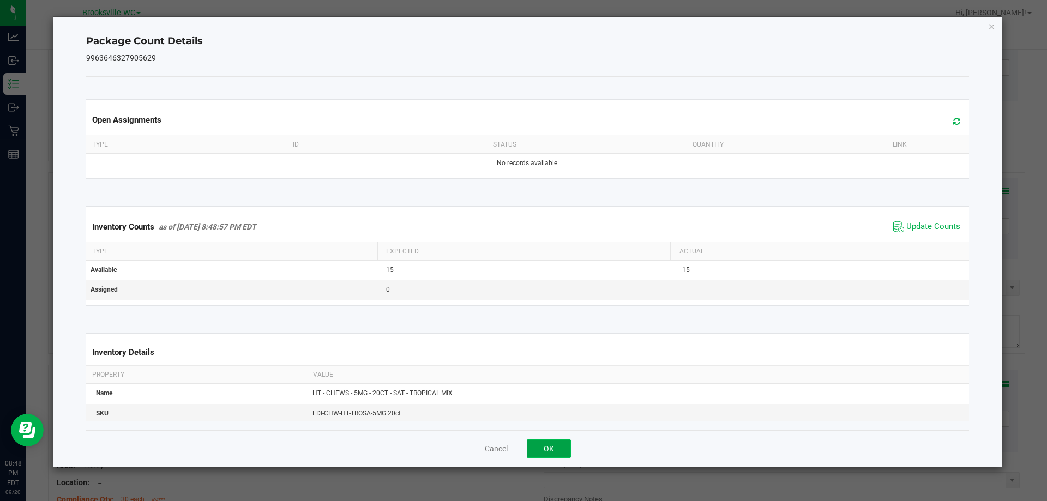
click at [541, 439] on button "OK" at bounding box center [549, 448] width 44 height 19
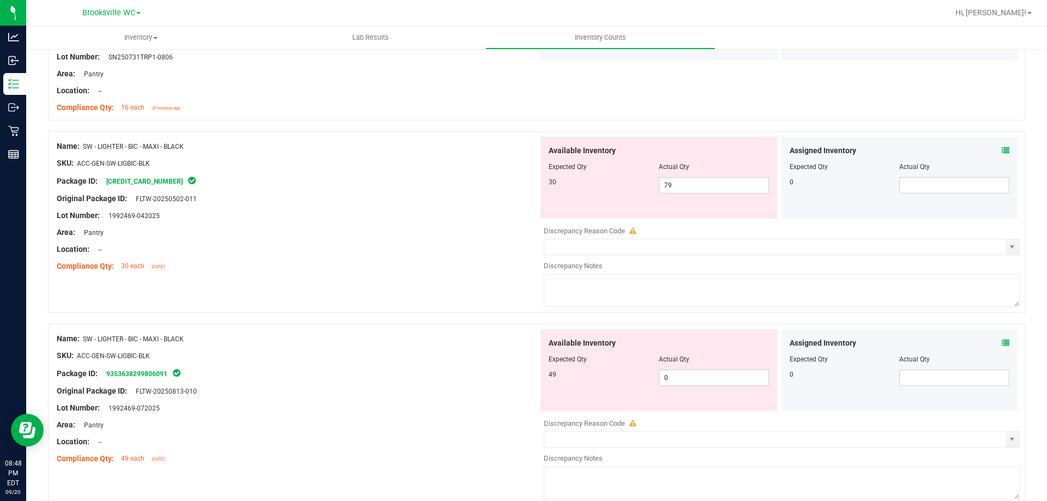
scroll to position [382, 0]
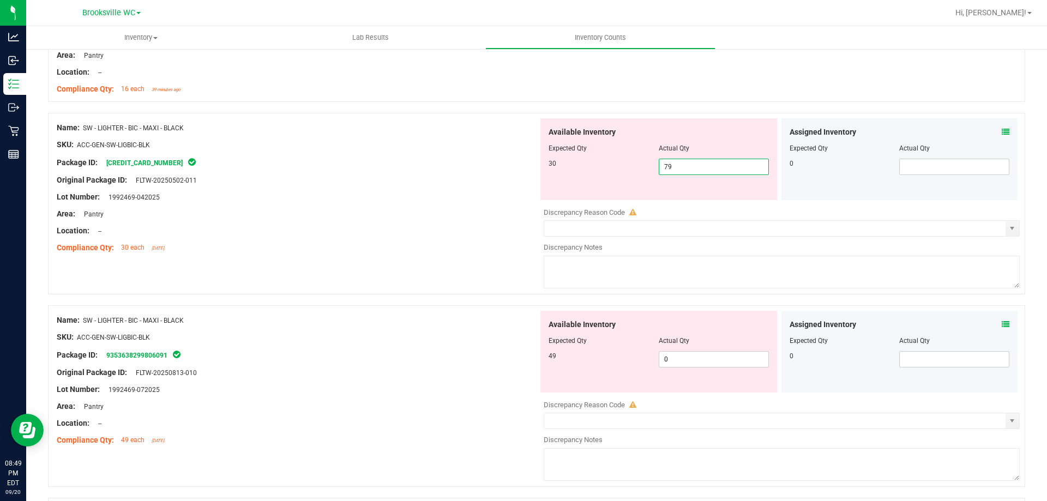
click at [677, 165] on span "79 79" at bounding box center [714, 167] width 110 height 16
click at [677, 165] on input "79" at bounding box center [713, 166] width 109 height 15
type input "30"
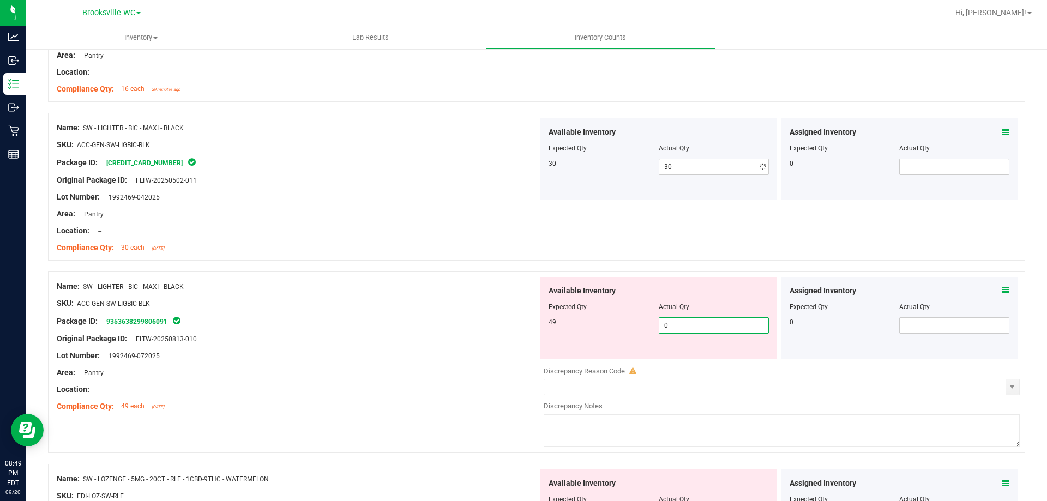
click at [674, 354] on div "Available Inventory Expected Qty Actual Qty 49 0 0" at bounding box center [658, 318] width 237 height 82
click at [673, 354] on div "Available Inventory Expected Qty Actual Qty 49 0 0" at bounding box center [658, 318] width 237 height 82
click at [681, 330] on span "0 0" at bounding box center [714, 325] width 110 height 16
click at [682, 326] on input "0" at bounding box center [713, 325] width 109 height 15
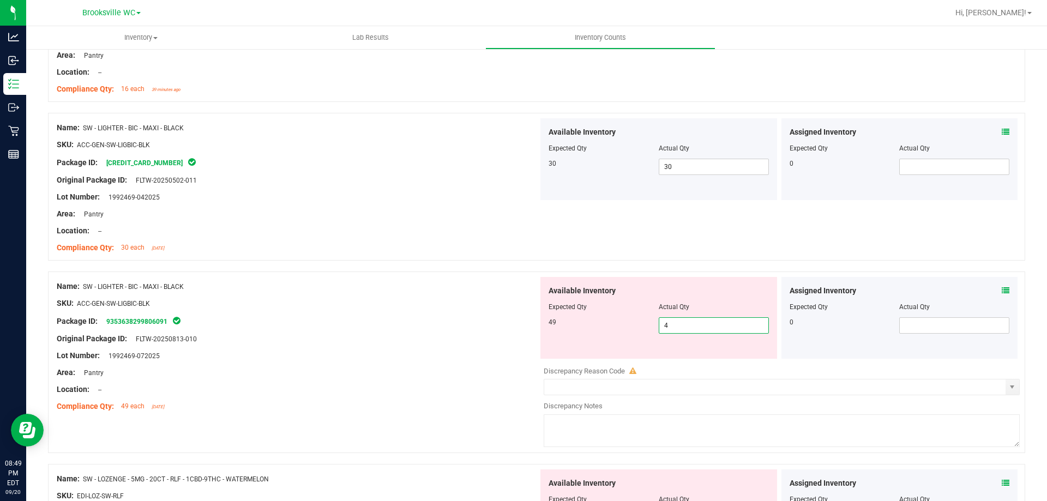
type input "49"
drag, startPoint x: 493, startPoint y: 321, endPoint x: 516, endPoint y: 311, distance: 25.6
click at [495, 319] on div "Package ID: 9353638299806091" at bounding box center [297, 321] width 481 height 13
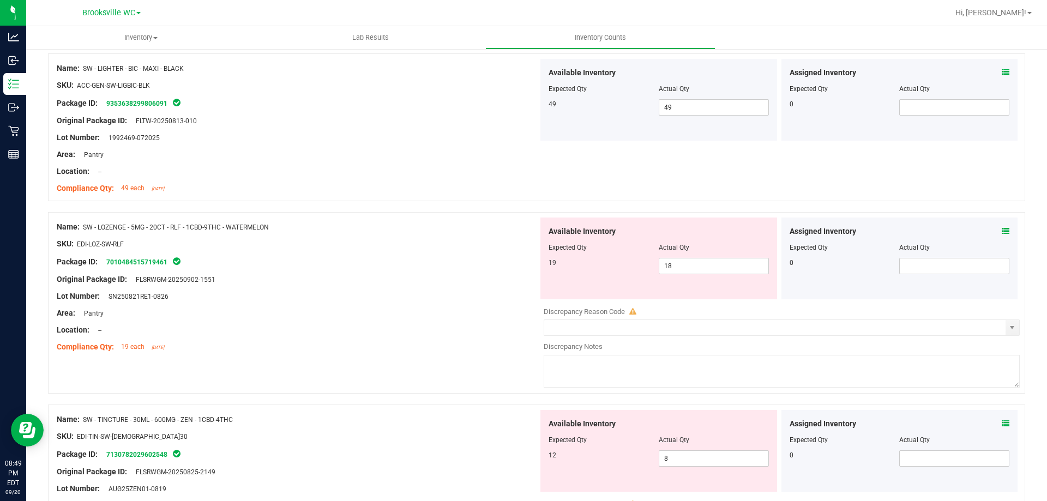
scroll to position [709, 0]
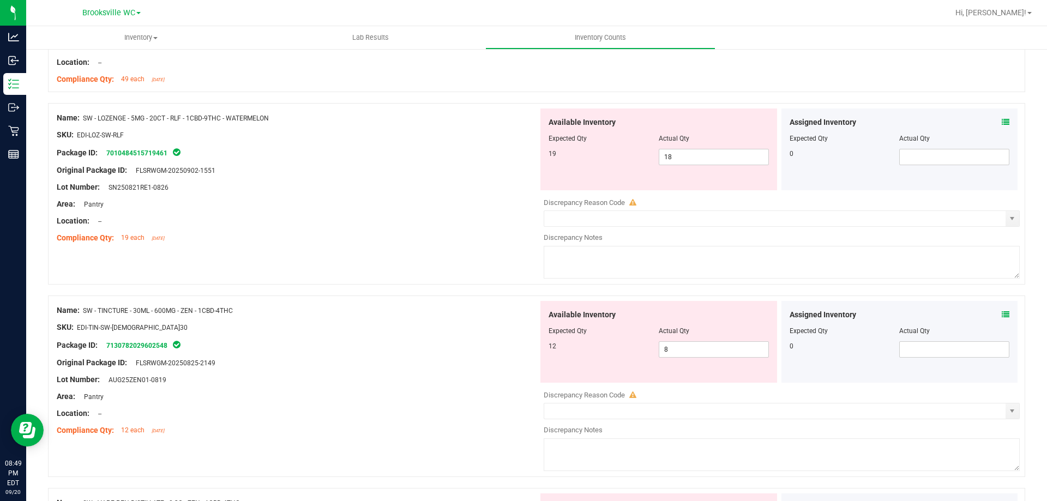
click at [1002, 122] on icon at bounding box center [1006, 122] width 8 height 8
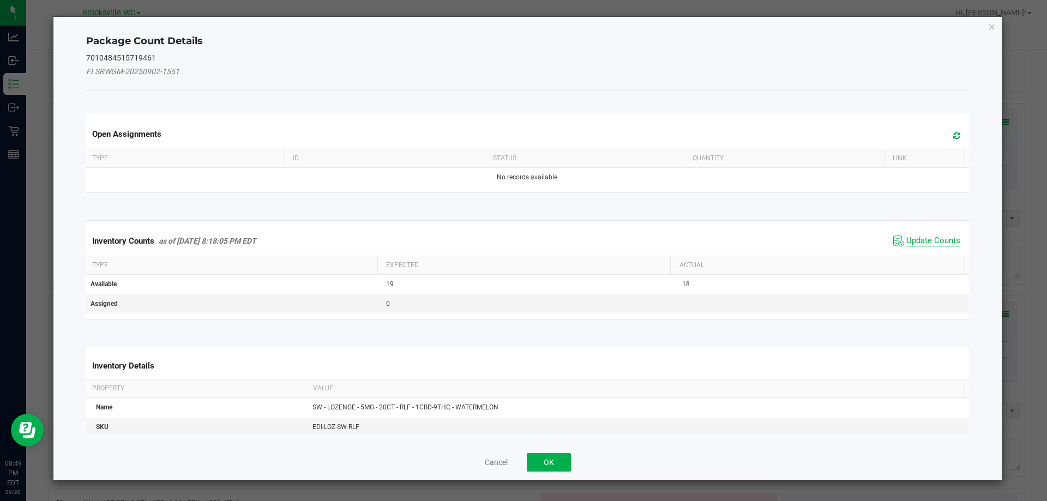
click at [907, 239] on span "Update Counts" at bounding box center [933, 241] width 54 height 11
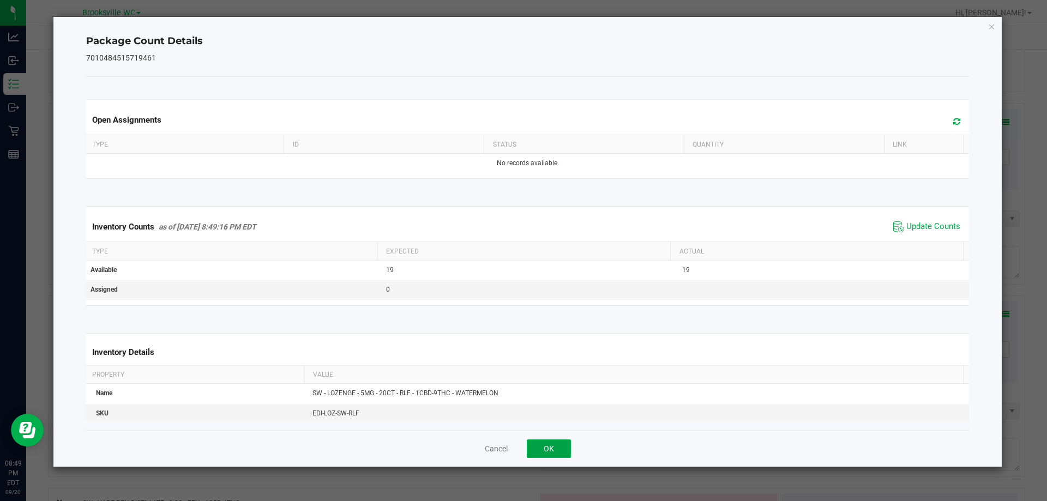
click at [553, 446] on button "OK" at bounding box center [549, 448] width 44 height 19
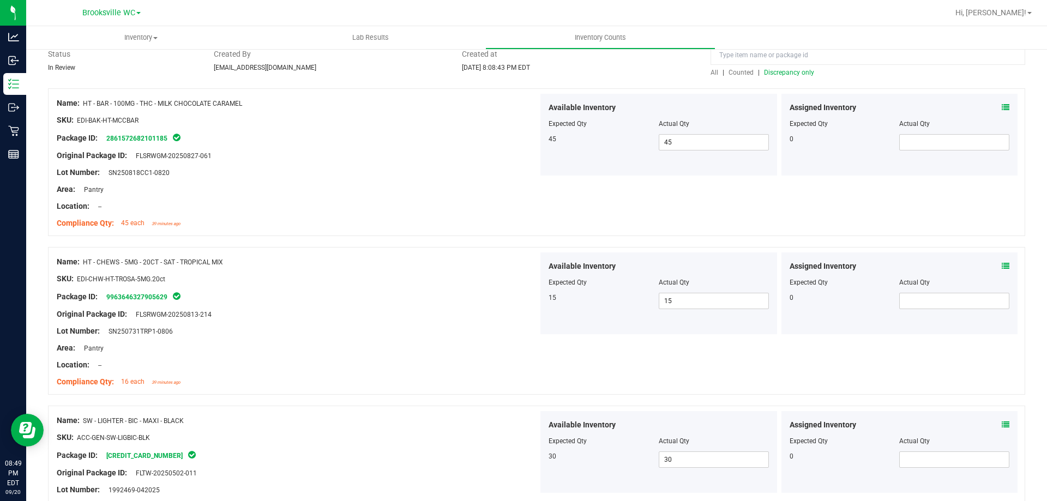
scroll to position [0, 0]
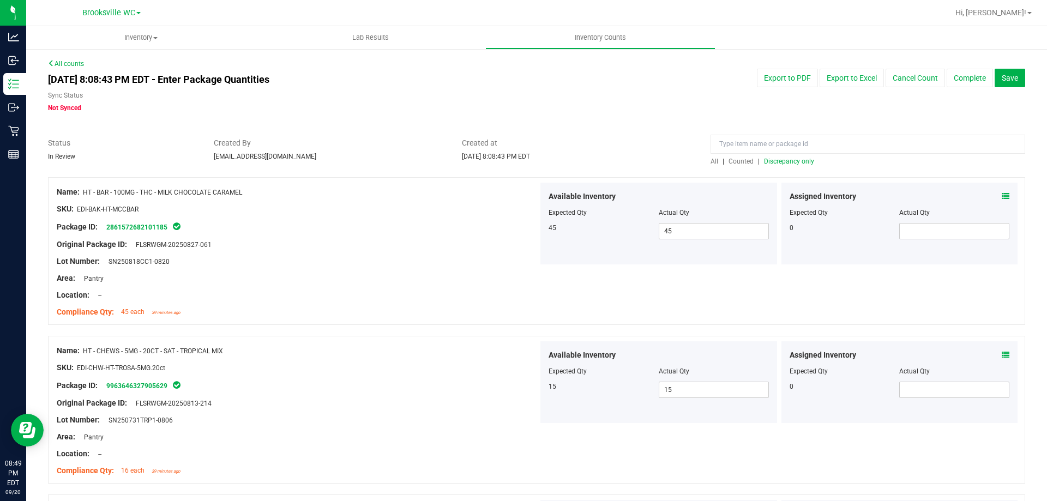
click at [776, 166] on div at bounding box center [536, 171] width 977 height 11
click at [778, 162] on span "Discrepancy only" at bounding box center [789, 162] width 50 height 8
